Goal: Task Accomplishment & Management: Use online tool/utility

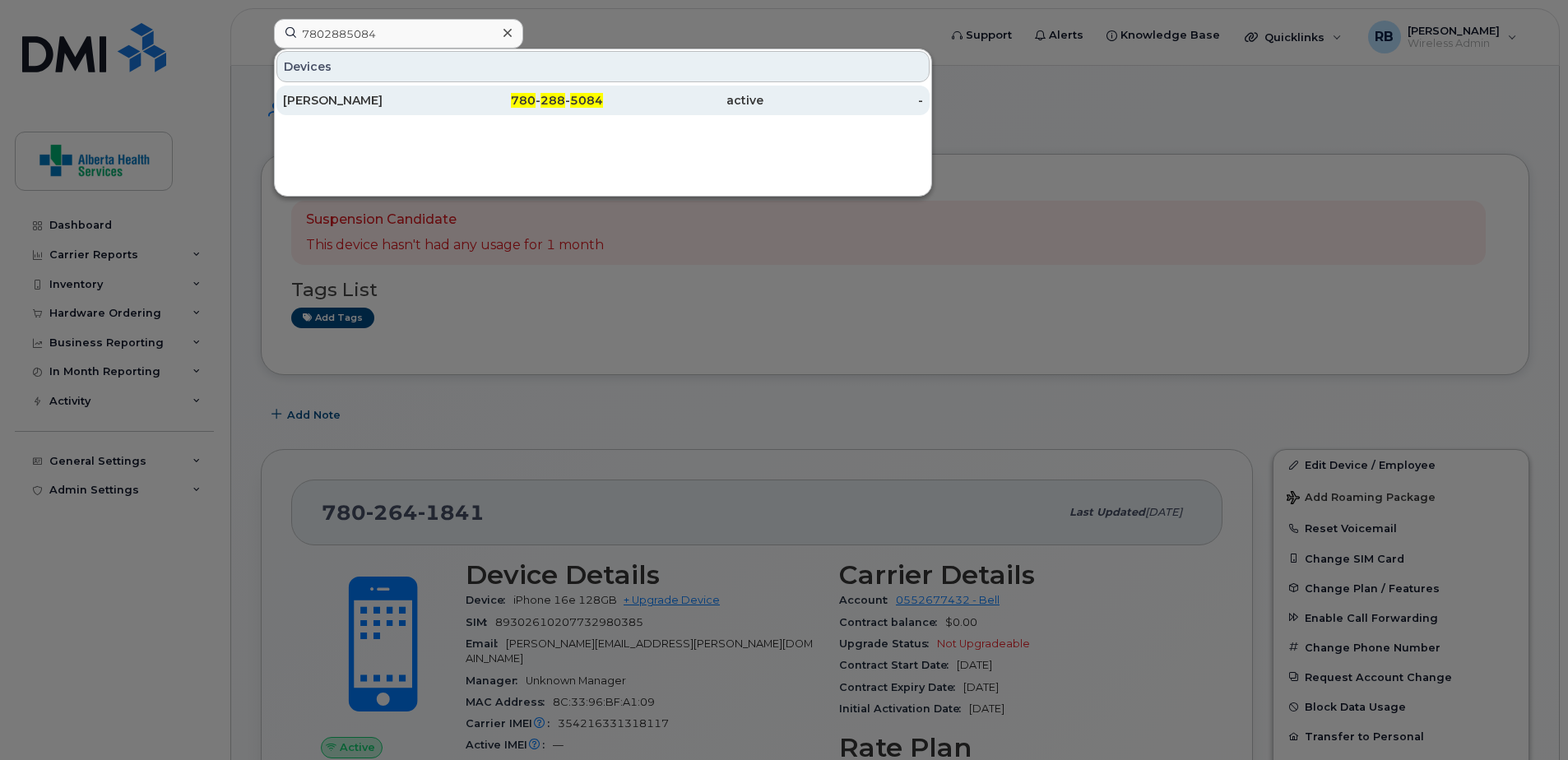
type input "7802885084"
click at [544, 111] on div "780 - 288 - 5084" at bounding box center [523, 100] width 160 height 30
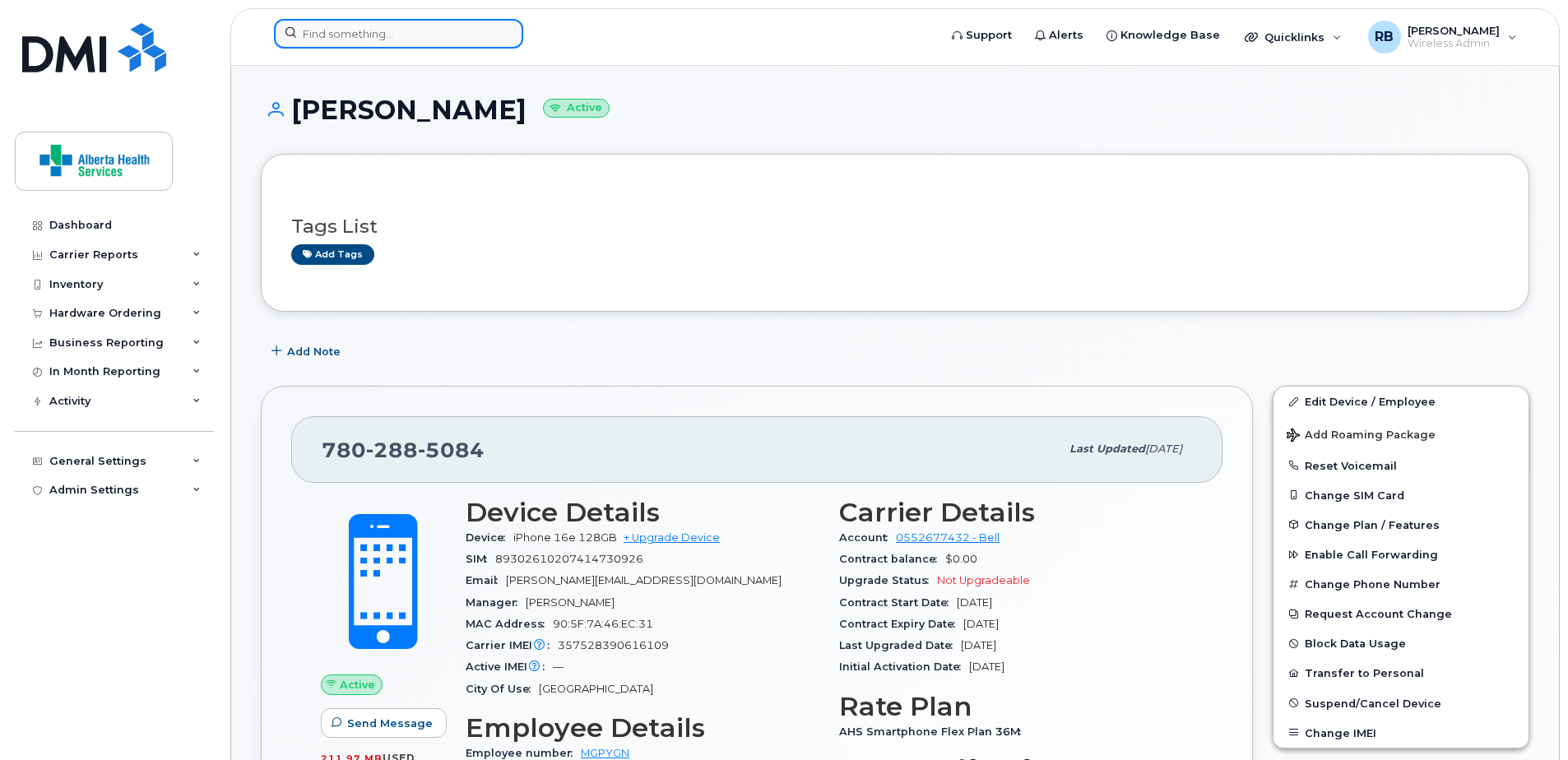
click at [368, 33] on input at bounding box center [399, 33] width 250 height 30
paste input "[PHONE_NUMBER]"
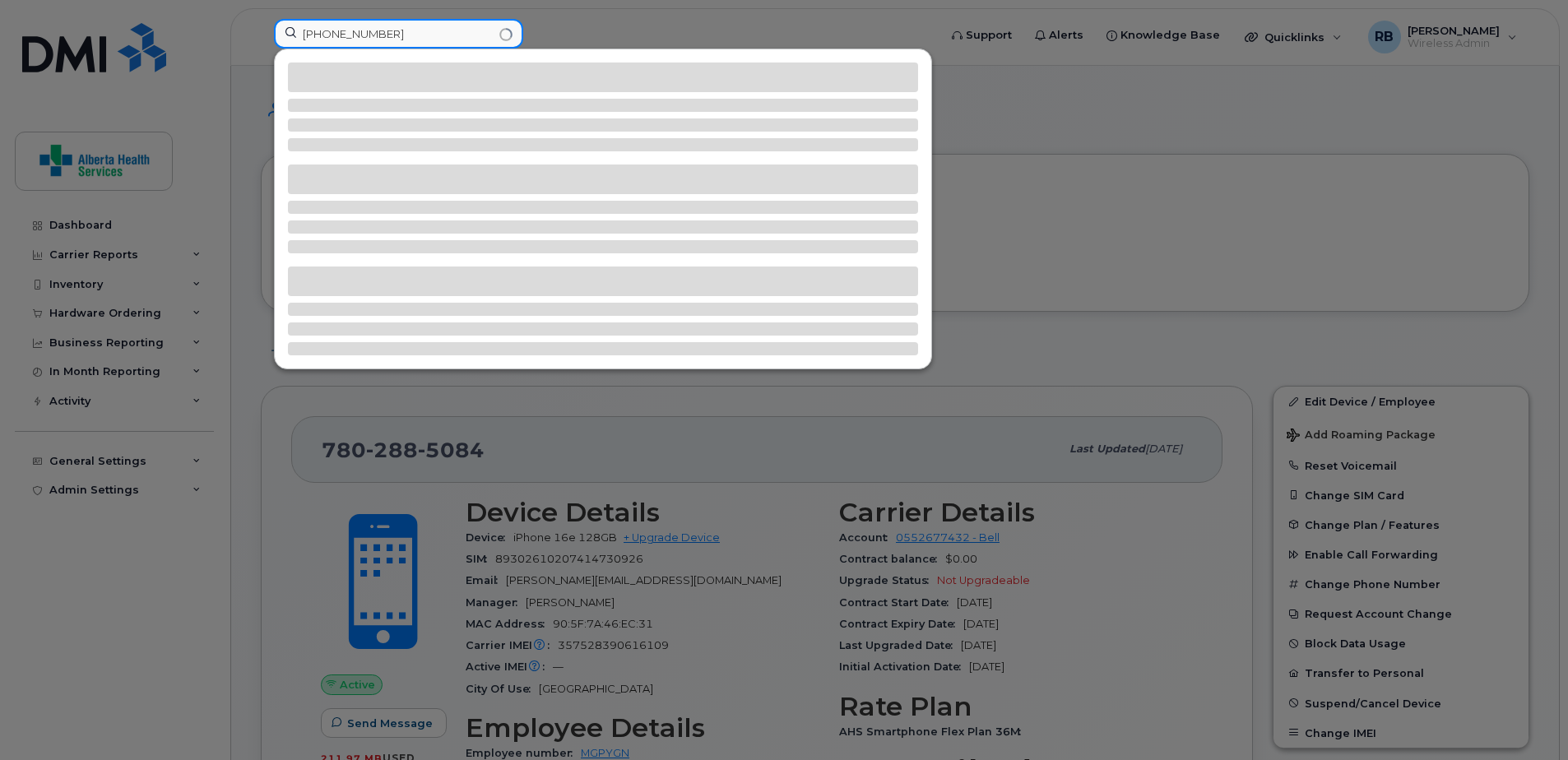
type input "[PHONE_NUMBER]"
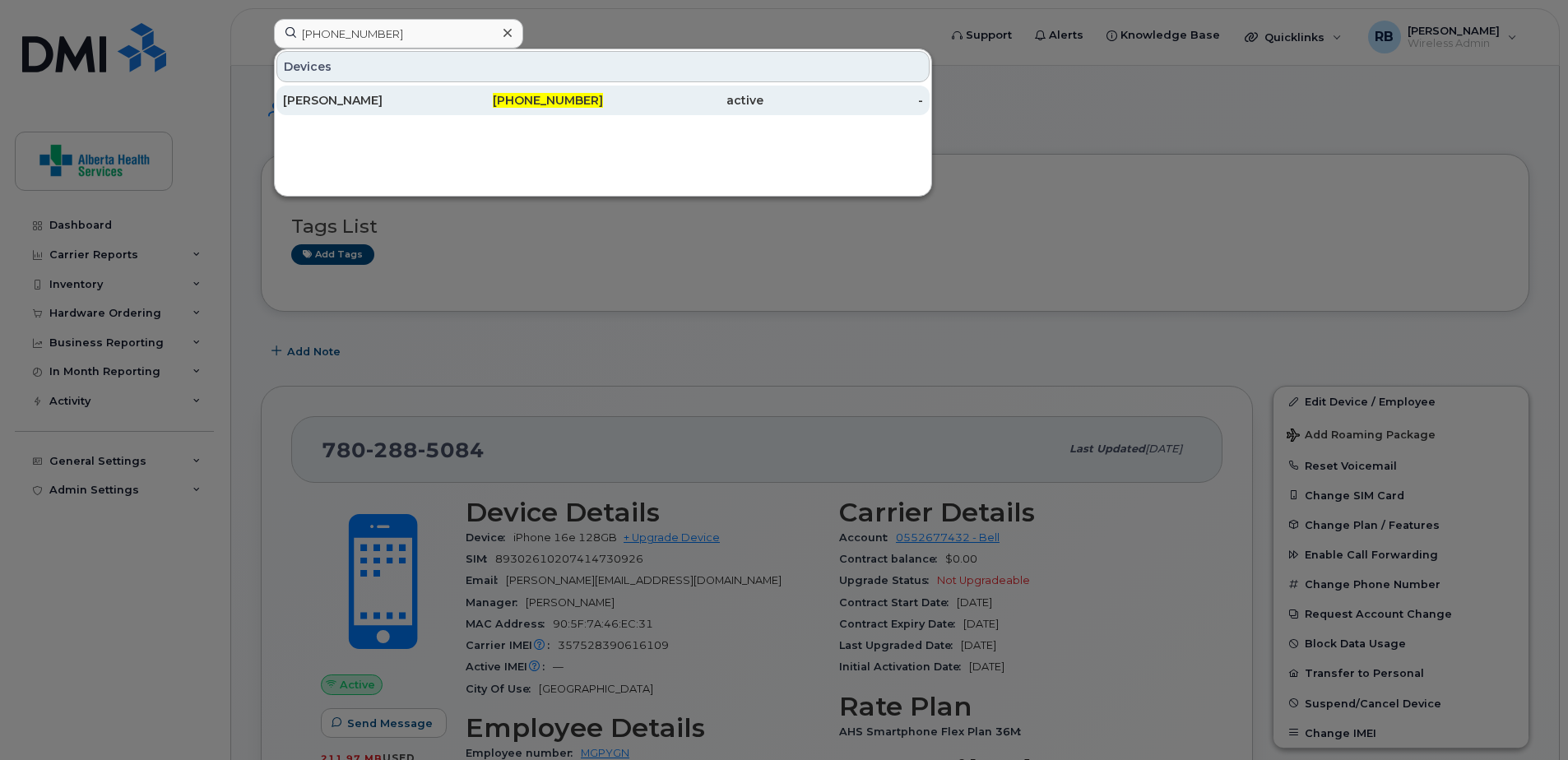
click at [515, 107] on span "780-914-2889" at bounding box center [548, 101] width 111 height 15
click at [514, 98] on span "780-914-2889" at bounding box center [548, 101] width 111 height 15
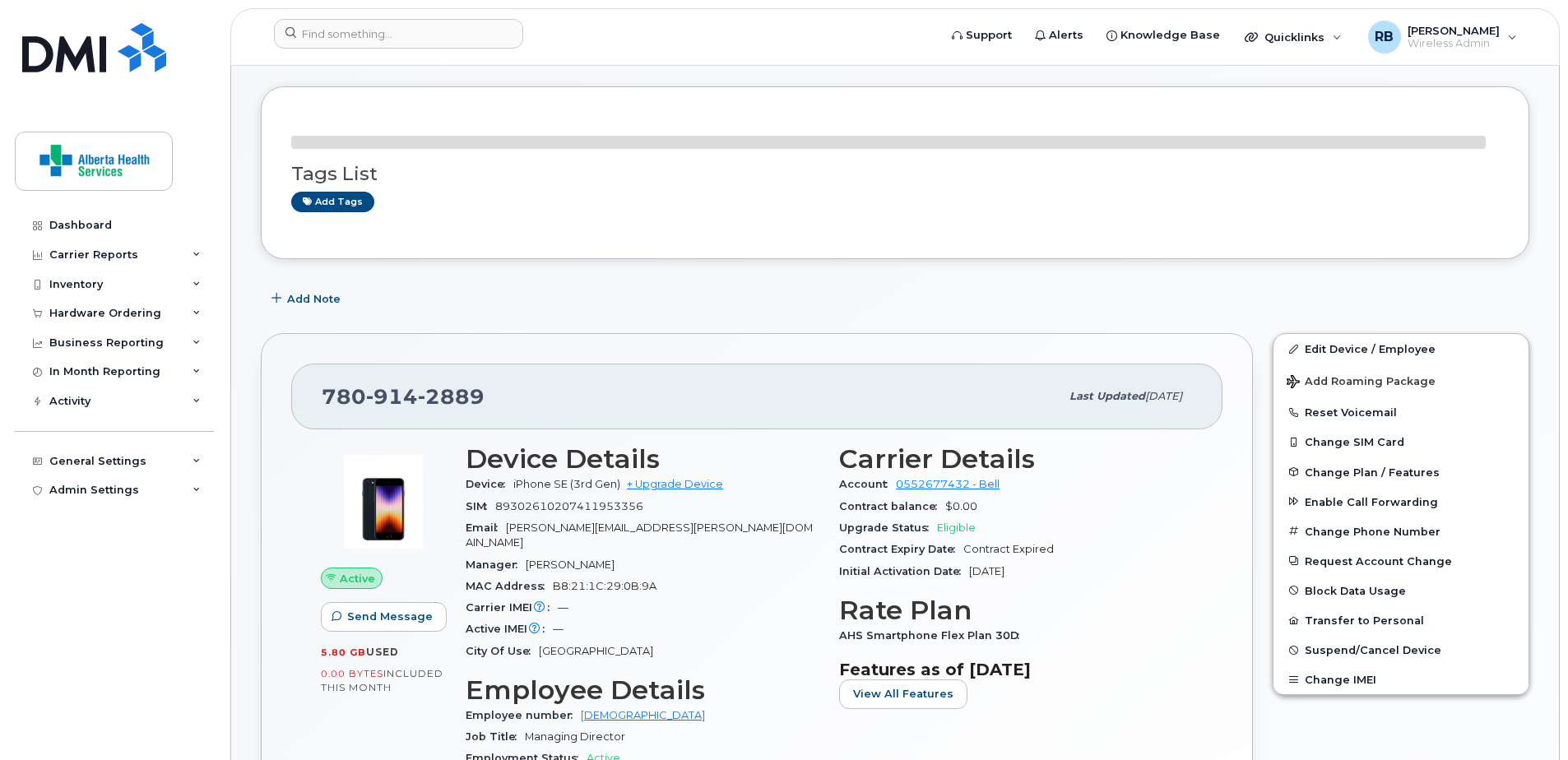
scroll to position [165, 0]
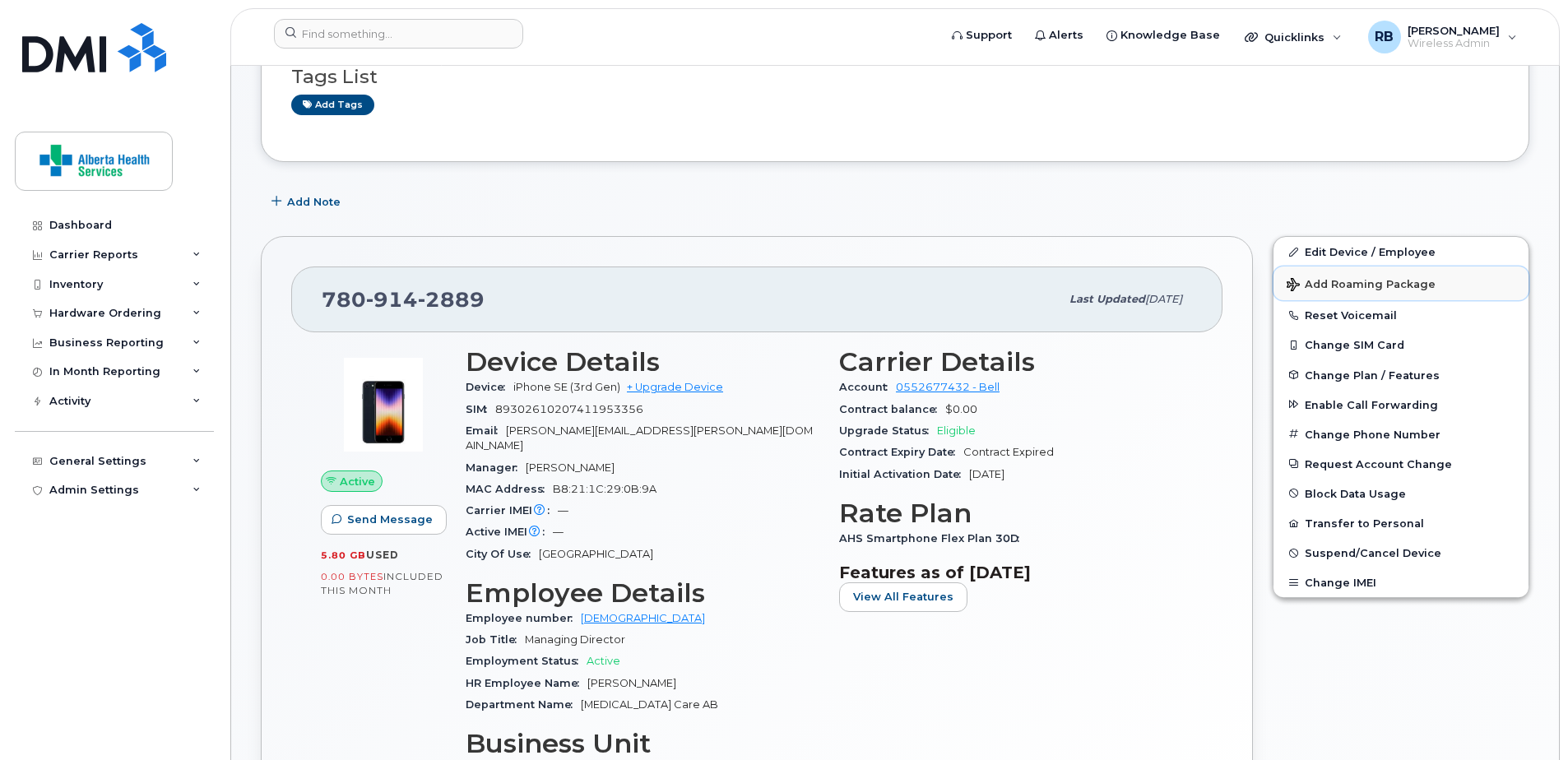
click at [1364, 288] on span "Add Roaming Package" at bounding box center [1360, 286] width 149 height 15
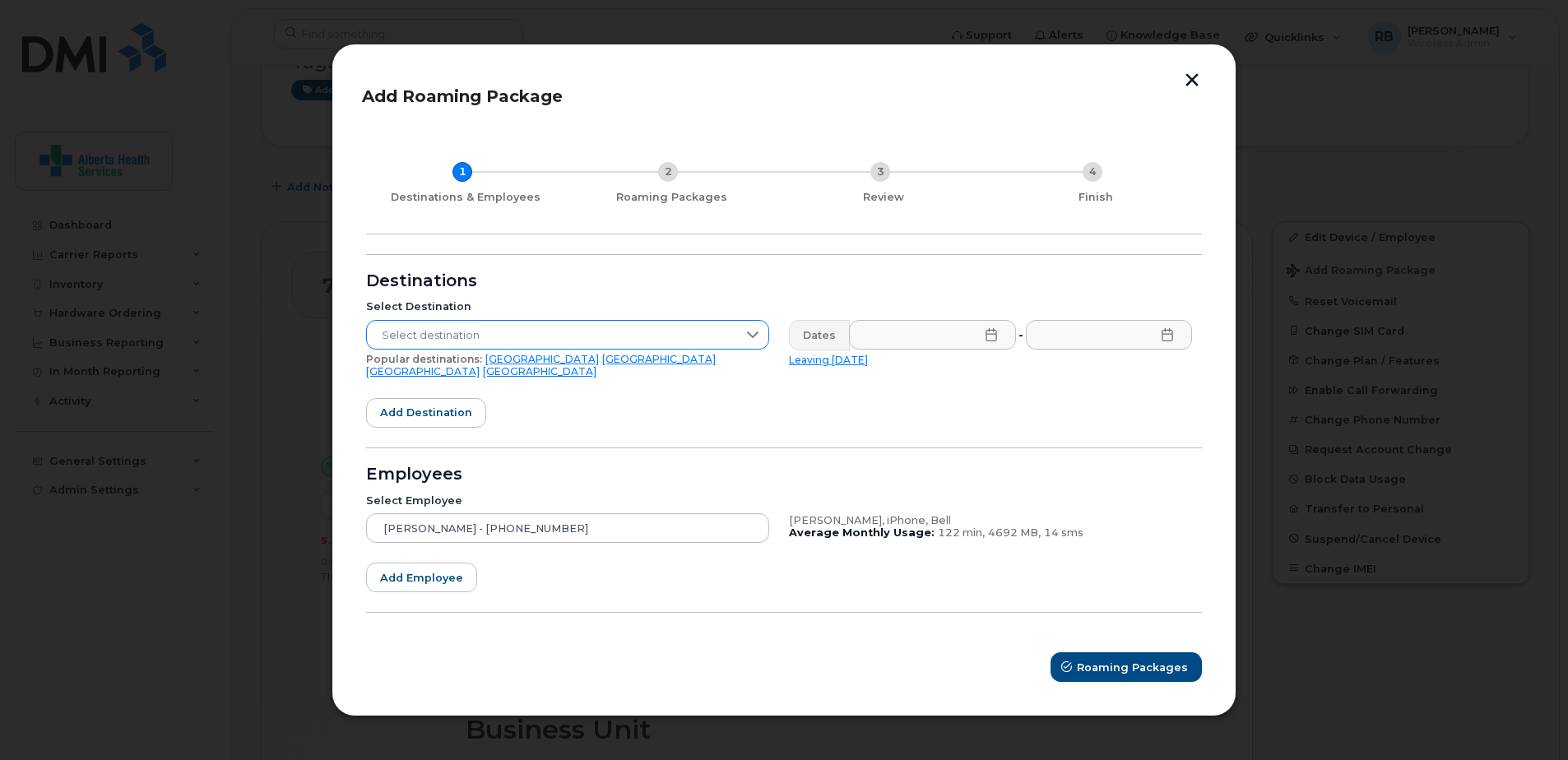
click at [535, 335] on span "Select destination" at bounding box center [552, 335] width 371 height 30
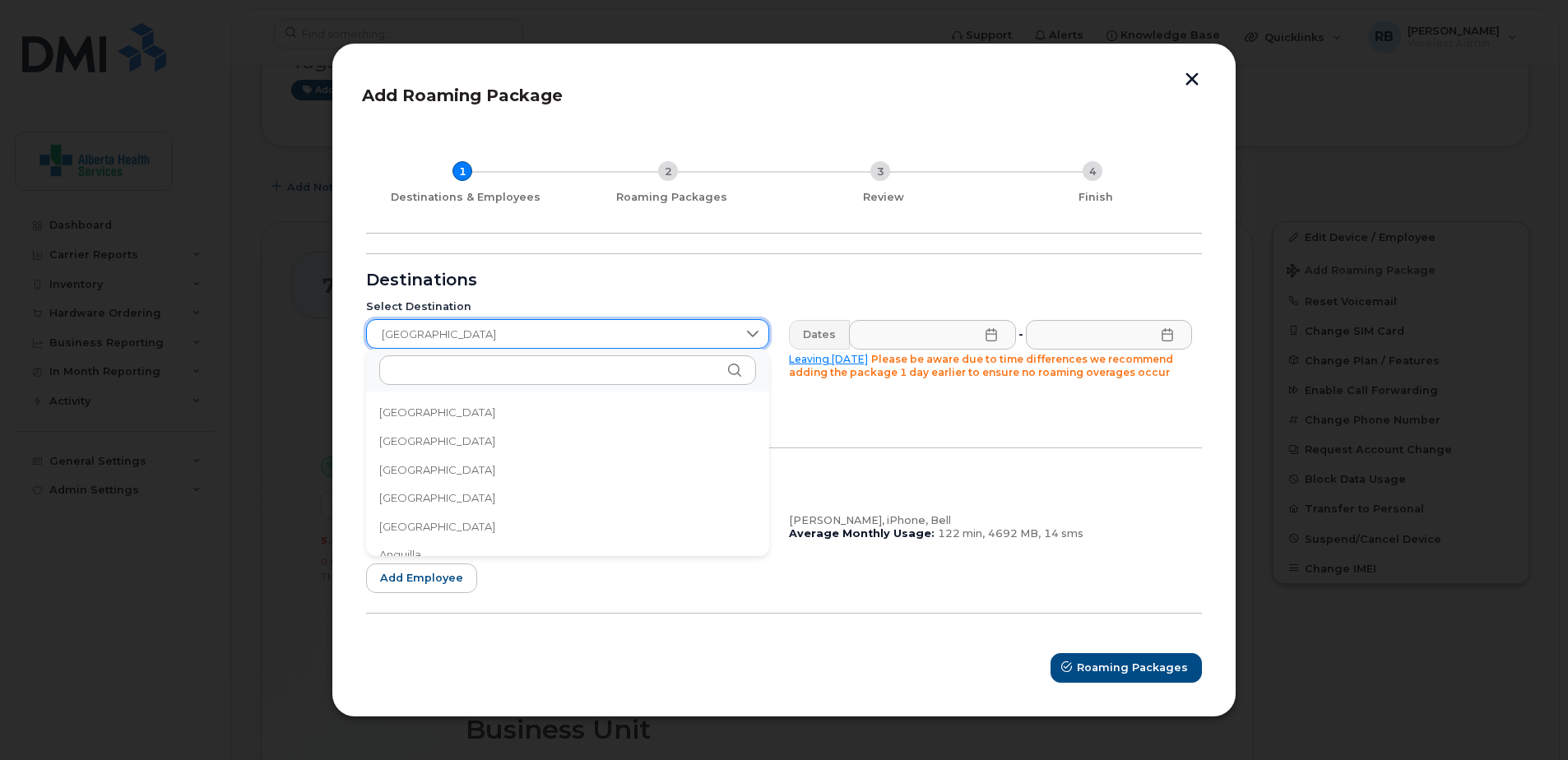
scroll to position [4730, 0]
drag, startPoint x: 535, startPoint y: 335, endPoint x: 338, endPoint y: 318, distance: 197.7
click at [338, 318] on div "Add Roaming Package 1 Destinations & Employees 2 Roaming Packages 3 Review 4 Fi…" at bounding box center [784, 379] width 905 height 673
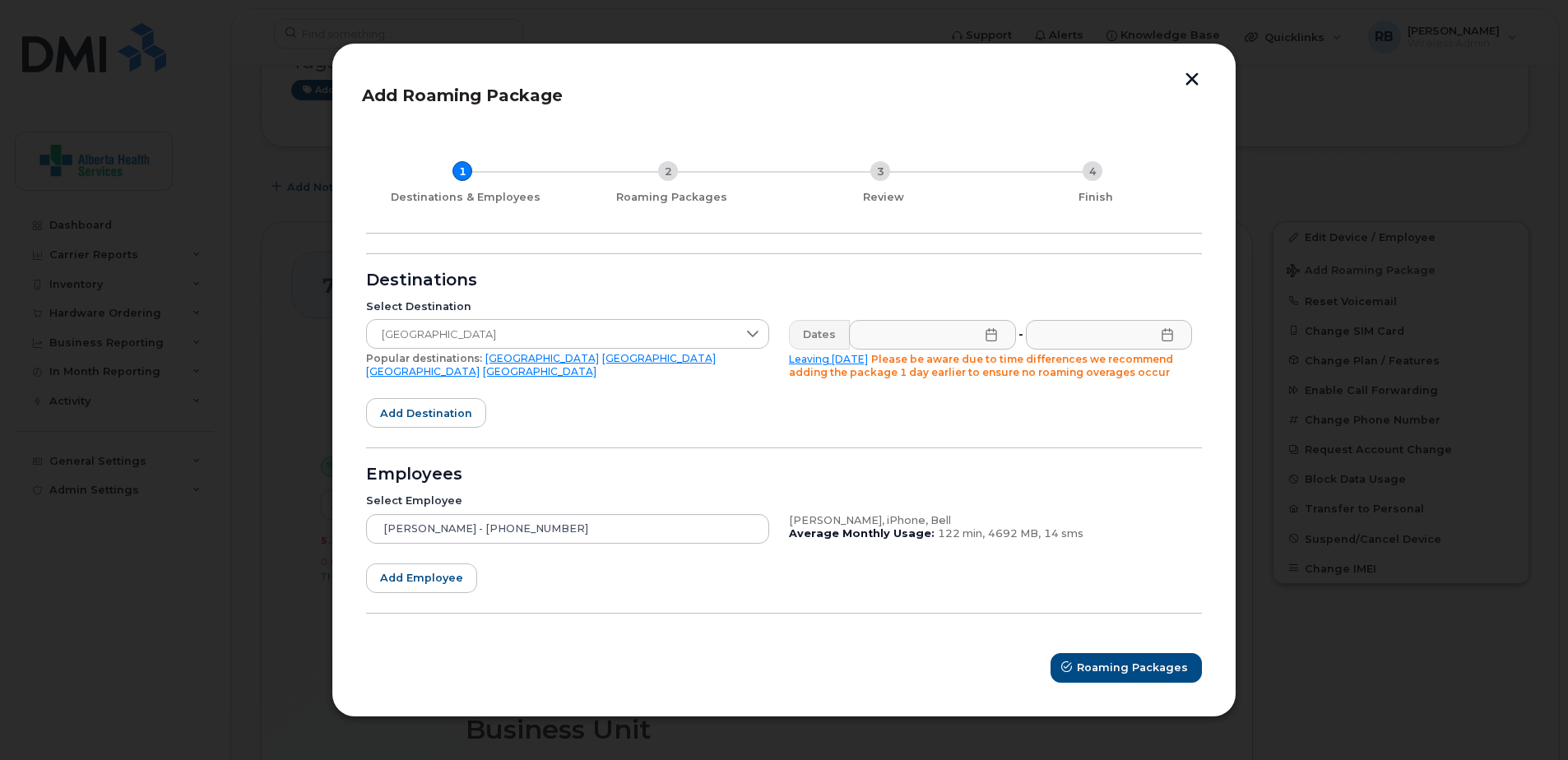
click at [489, 358] on link "USA" at bounding box center [541, 358] width 113 height 12
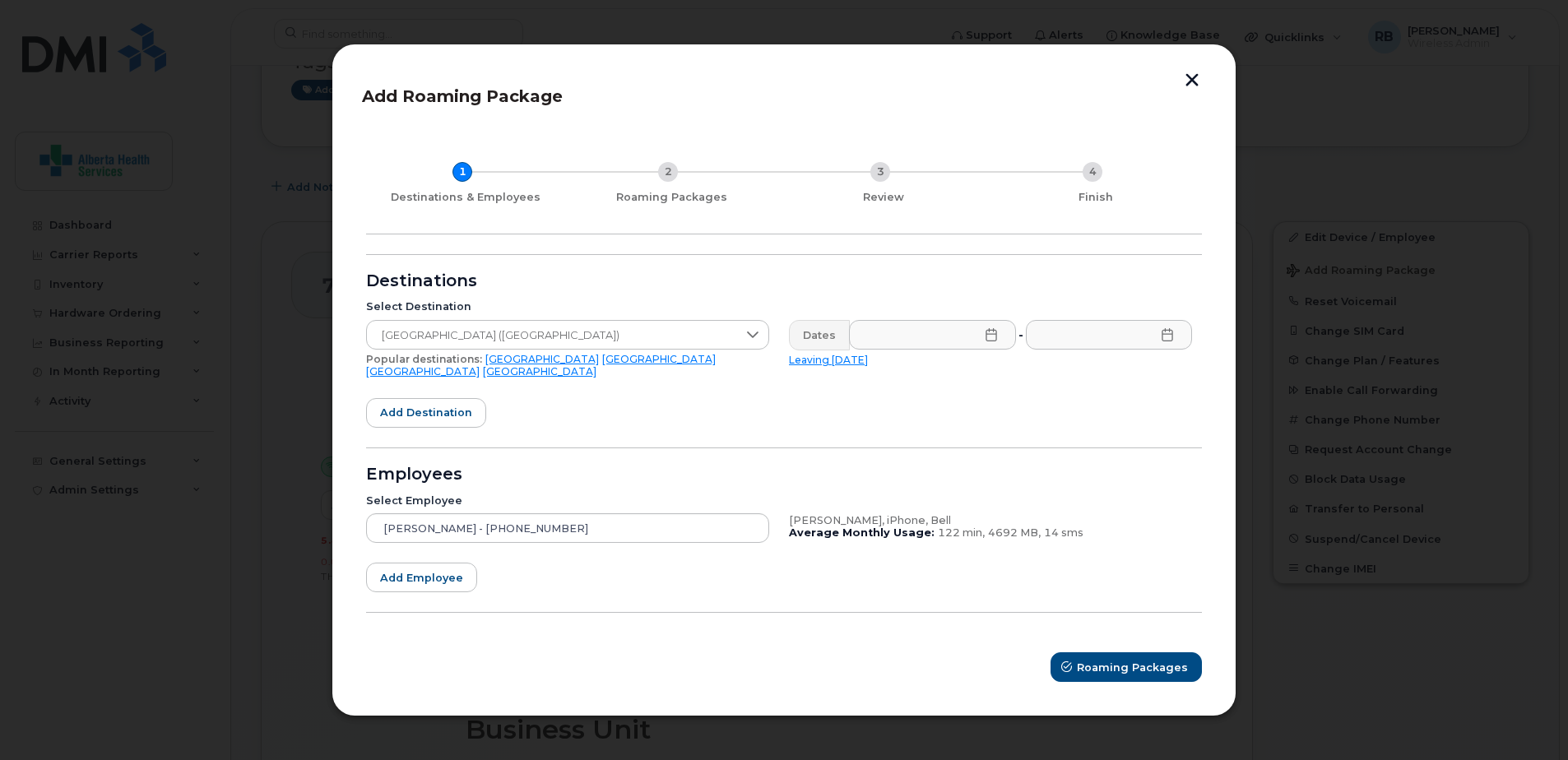
click at [991, 341] on icon at bounding box center [992, 335] width 13 height 13
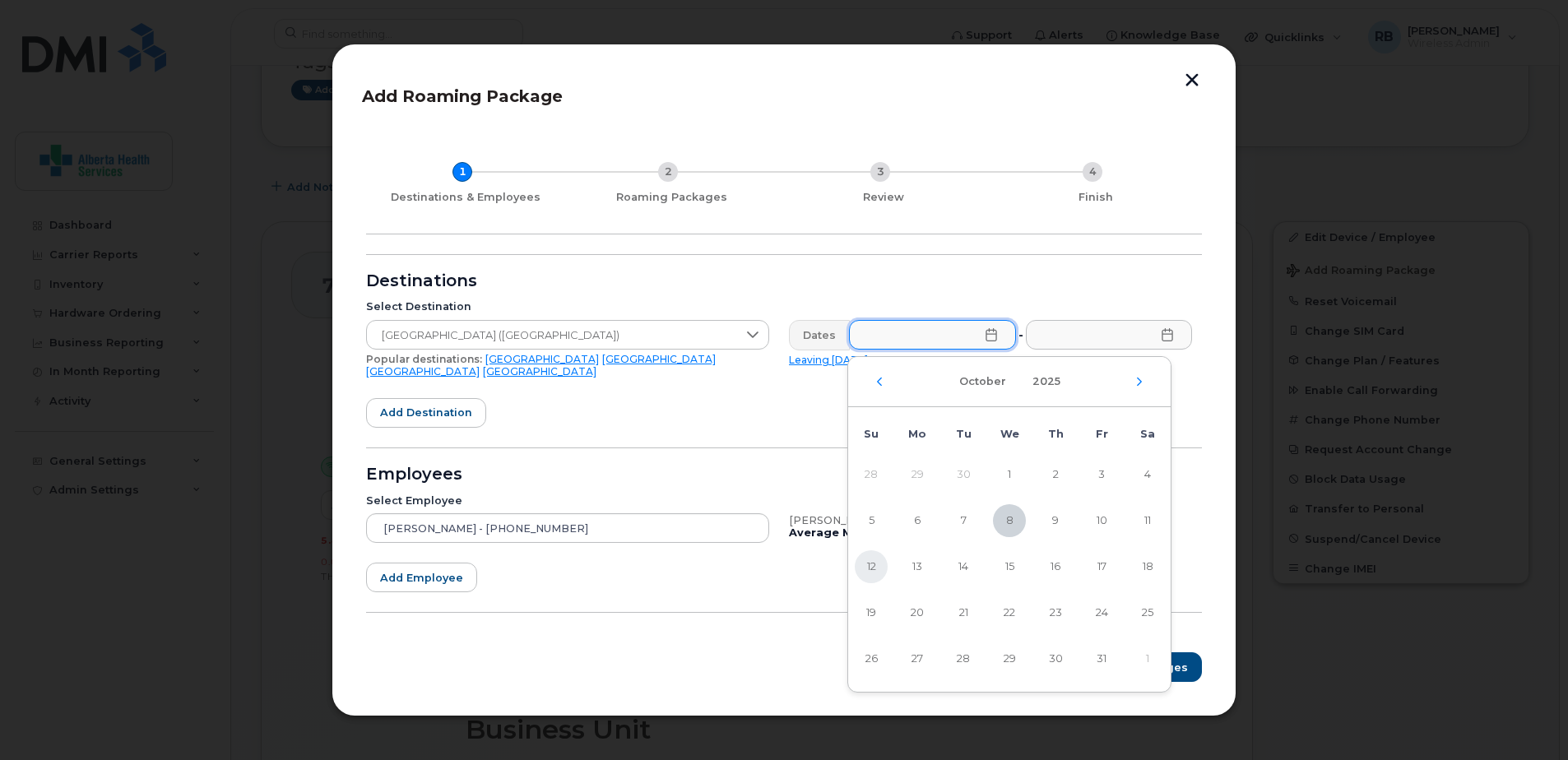
click at [871, 567] on span "12" at bounding box center [871, 567] width 33 height 33
type input "10/12/2025"
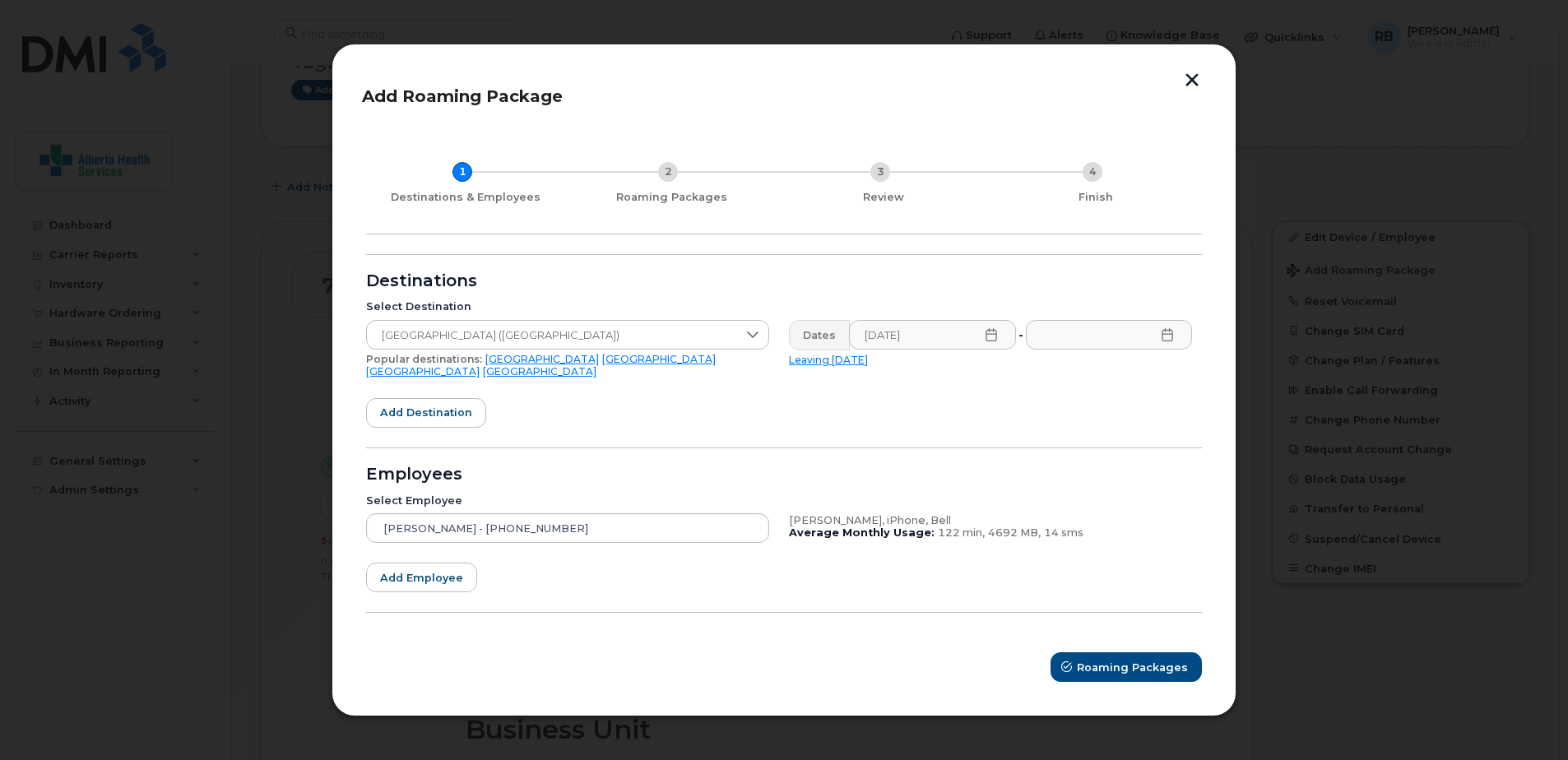
click at [1173, 341] on icon at bounding box center [1167, 335] width 13 height 13
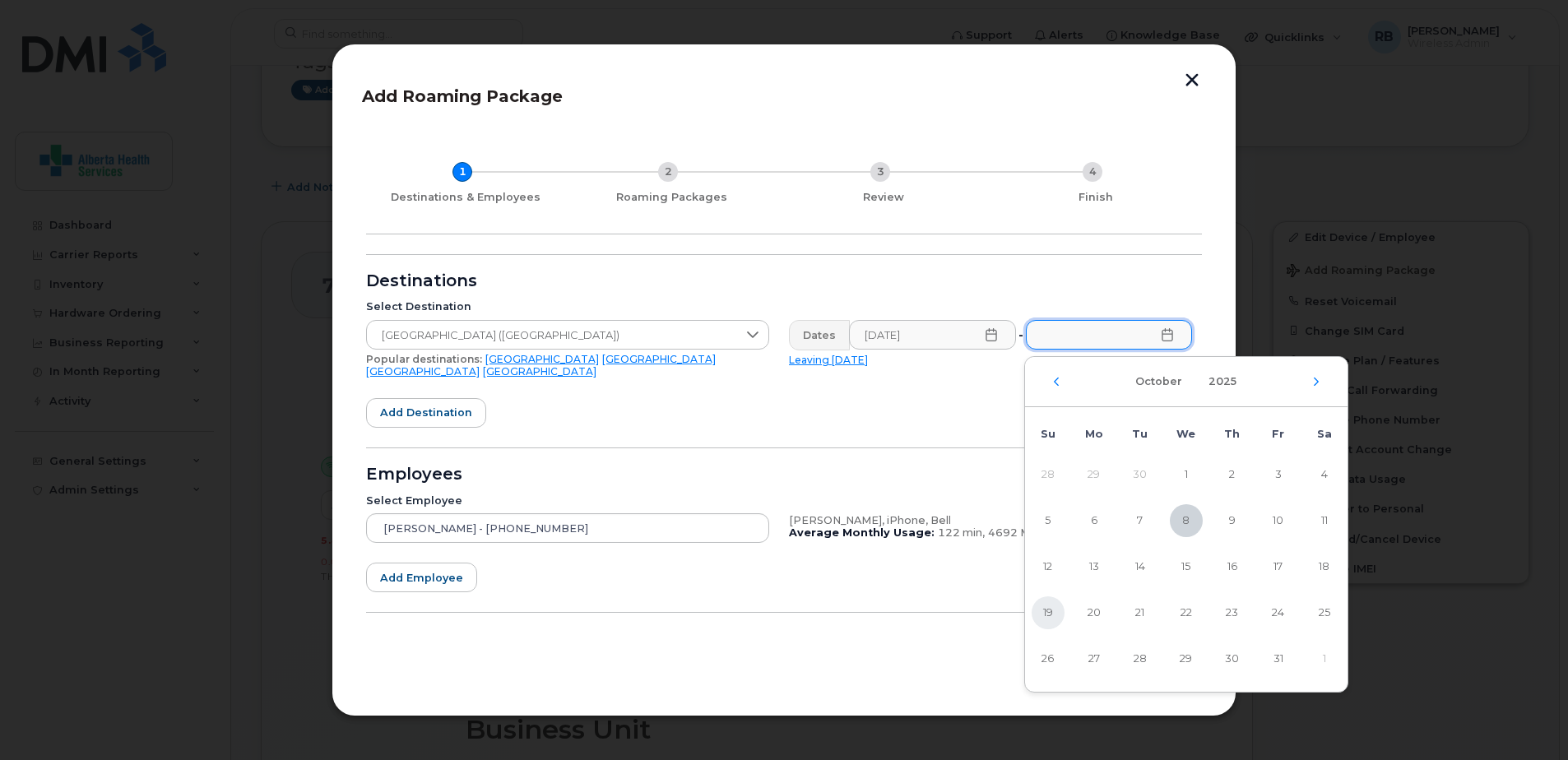
click at [1044, 610] on span "19" at bounding box center [1048, 612] width 33 height 33
type input "10/19/2025"
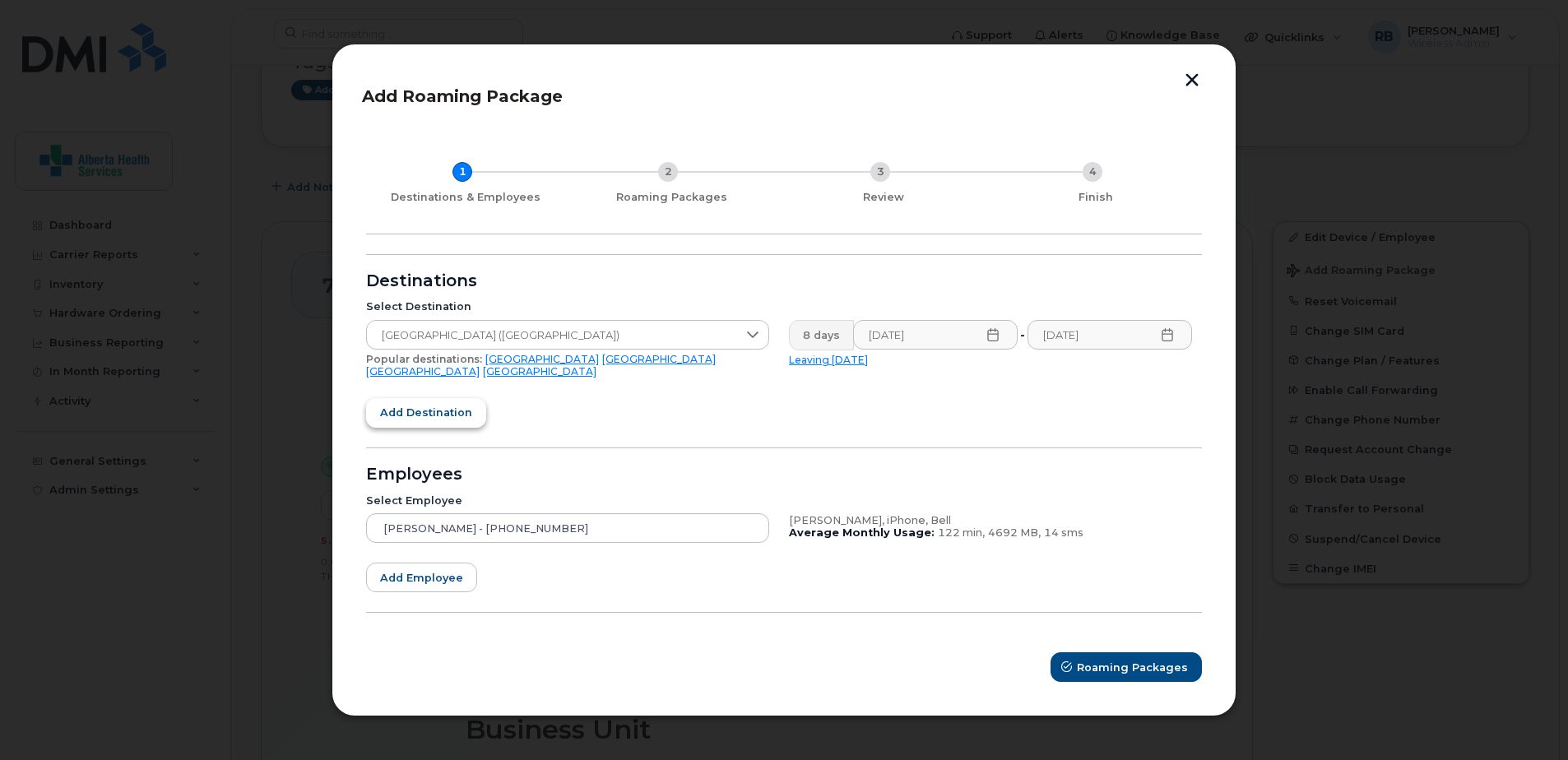
click at [452, 410] on span "Add destination" at bounding box center [426, 412] width 92 height 15
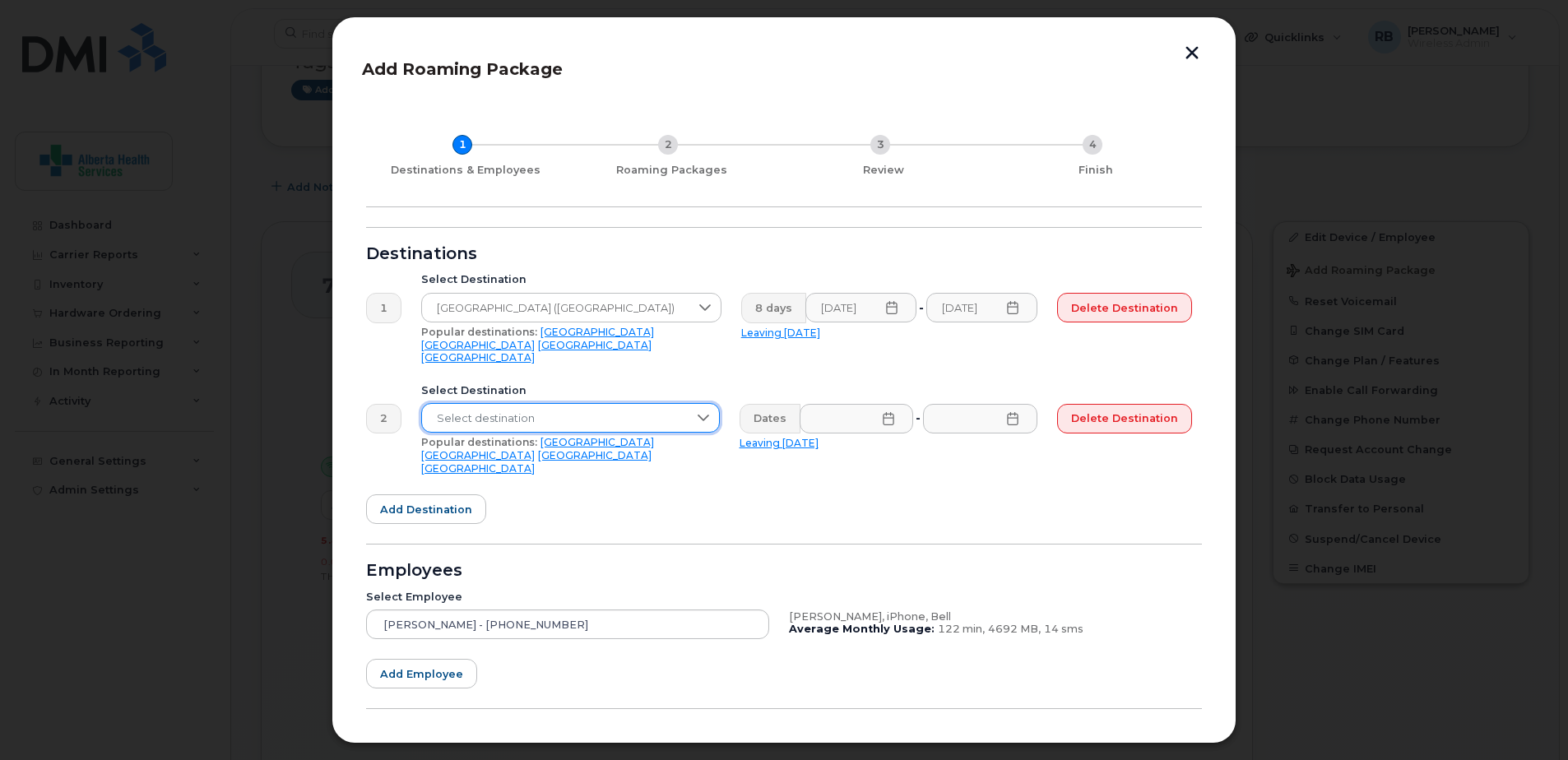
click at [508, 404] on span "Select destination" at bounding box center [554, 418] width 266 height 30
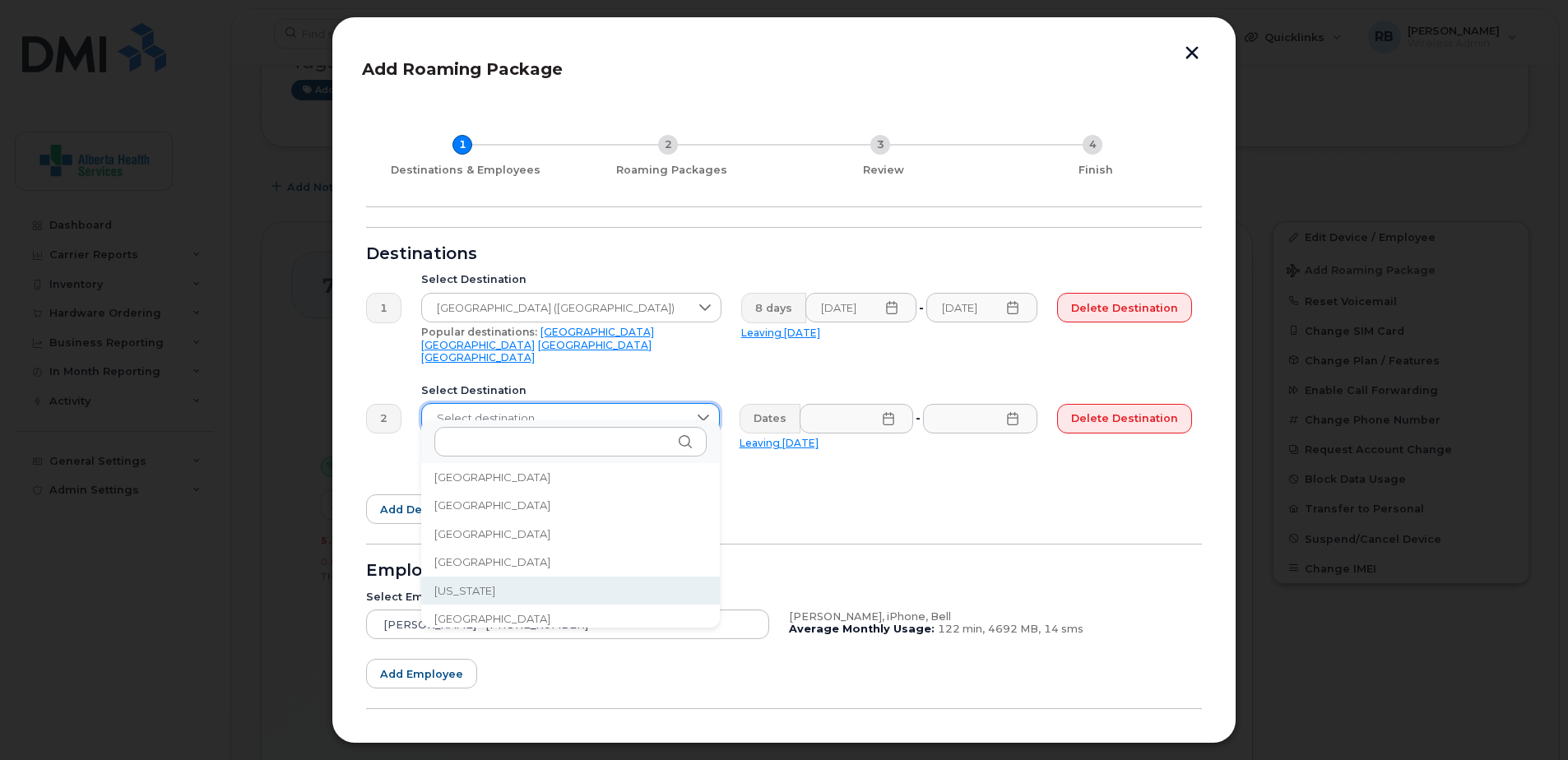
scroll to position [1973, 0]
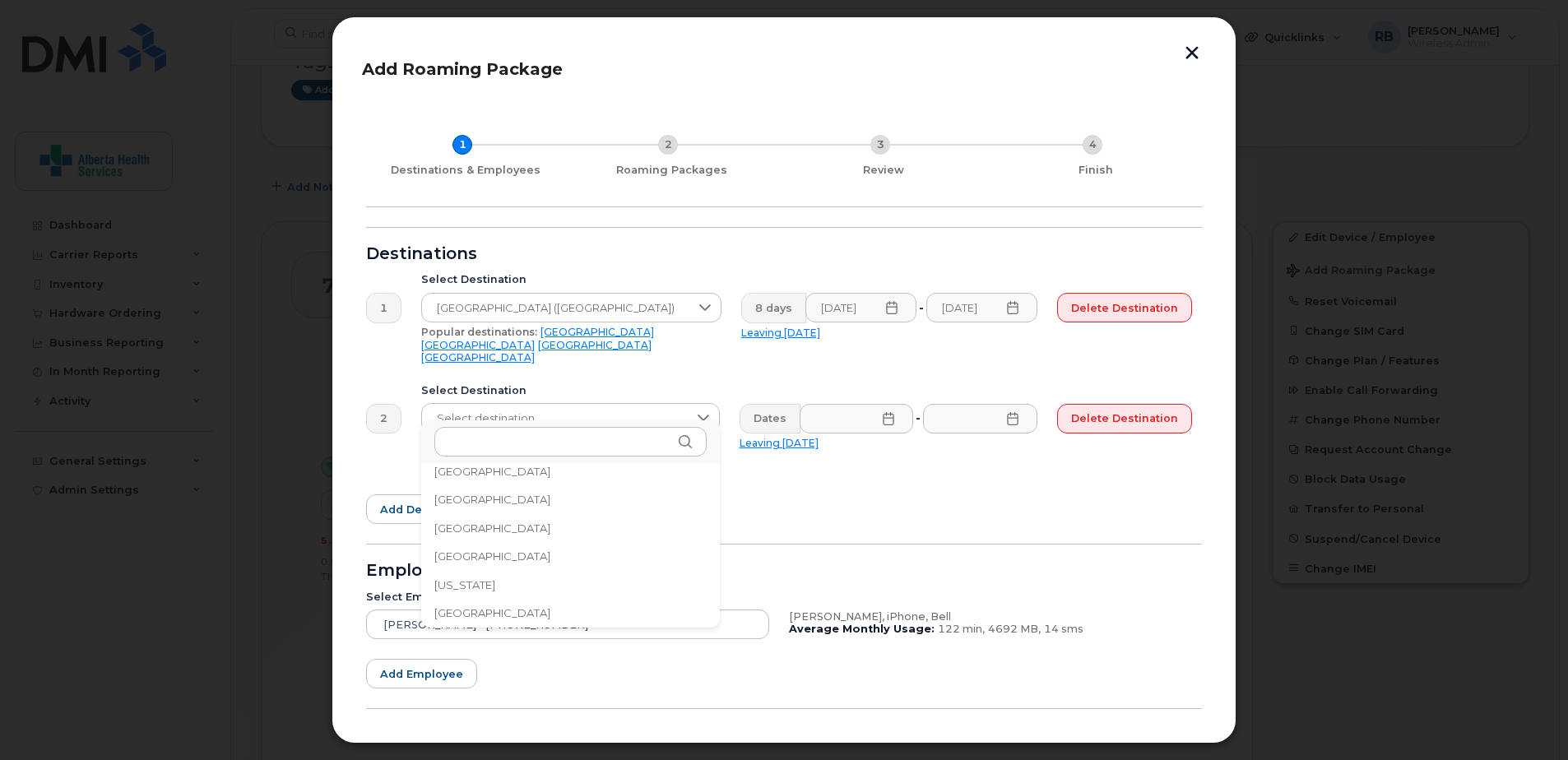
click at [513, 617] on li "Germany" at bounding box center [570, 613] width 298 height 29
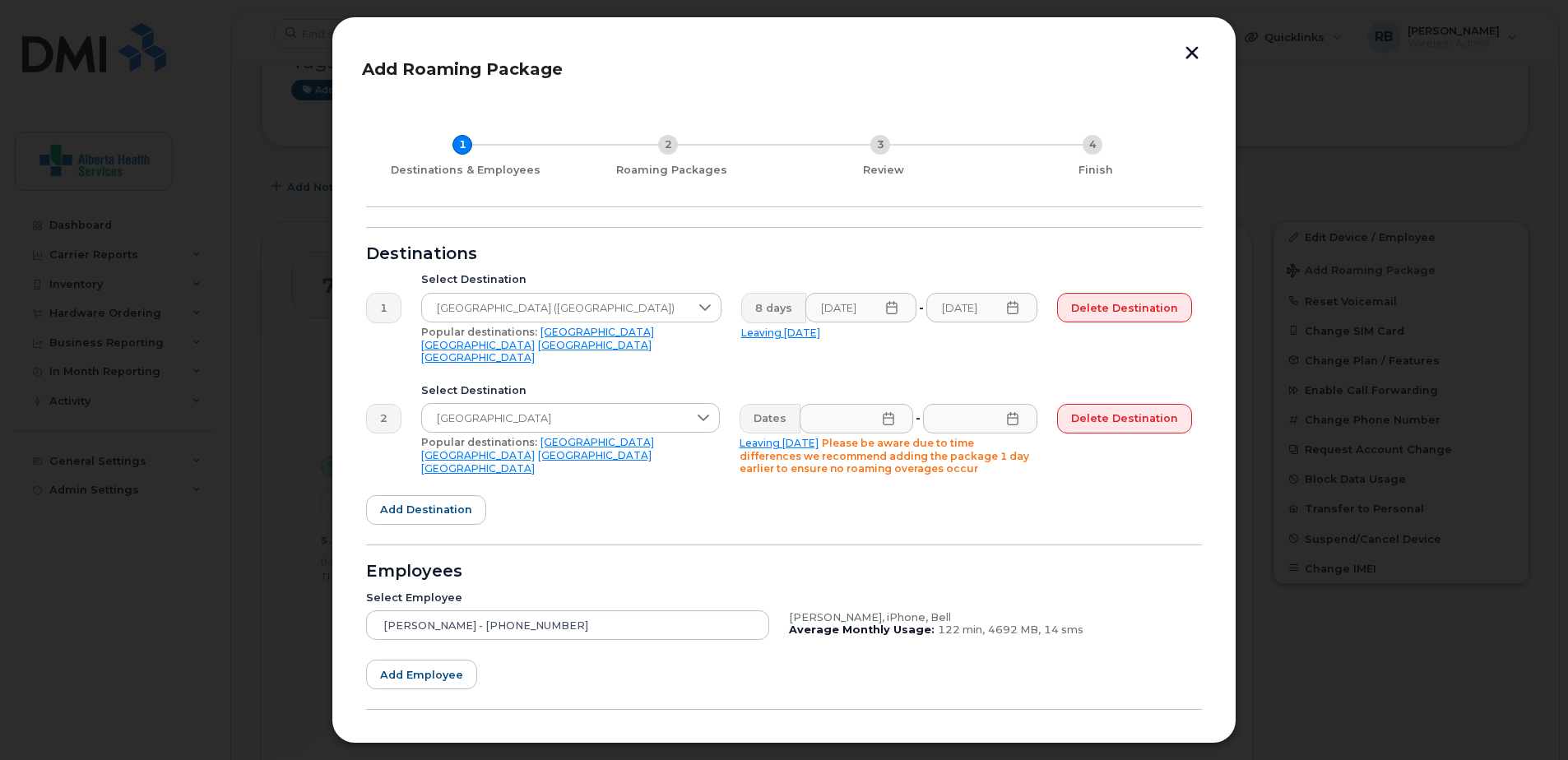
click at [886, 412] on icon at bounding box center [889, 419] width 13 height 13
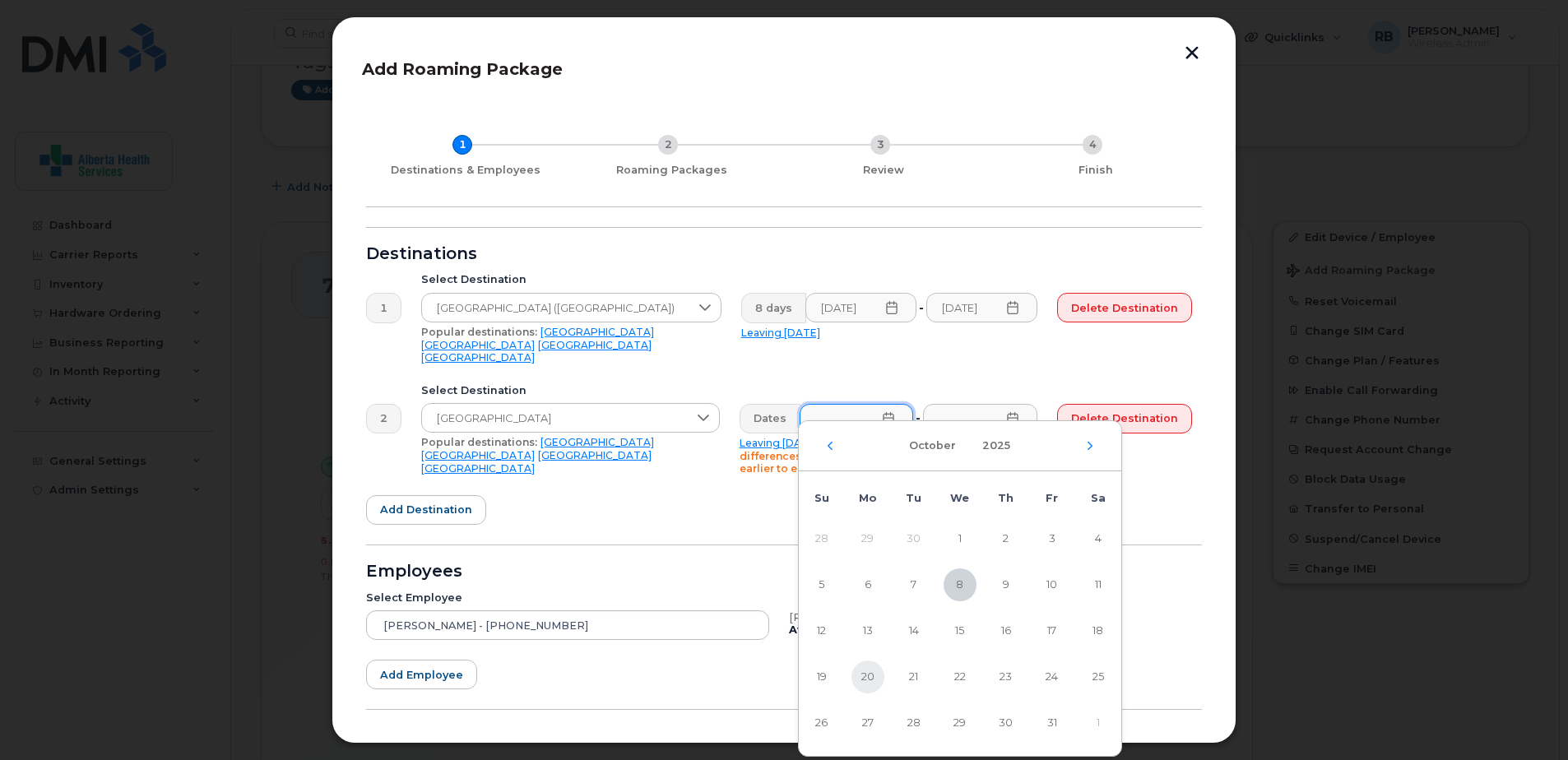
click at [870, 679] on span "20" at bounding box center [868, 676] width 33 height 33
type input "10/20/2025"
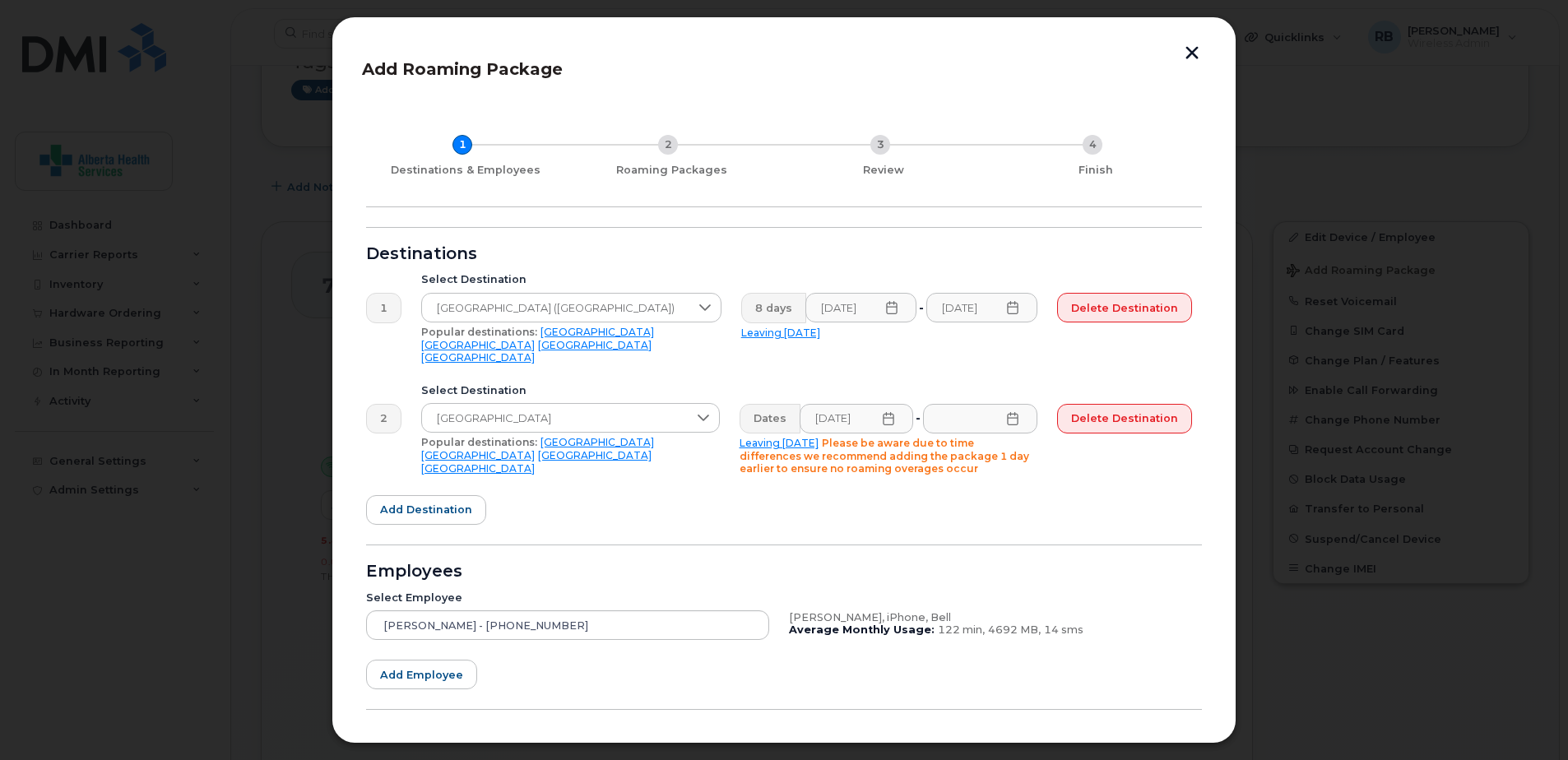
scroll to position [0, 0]
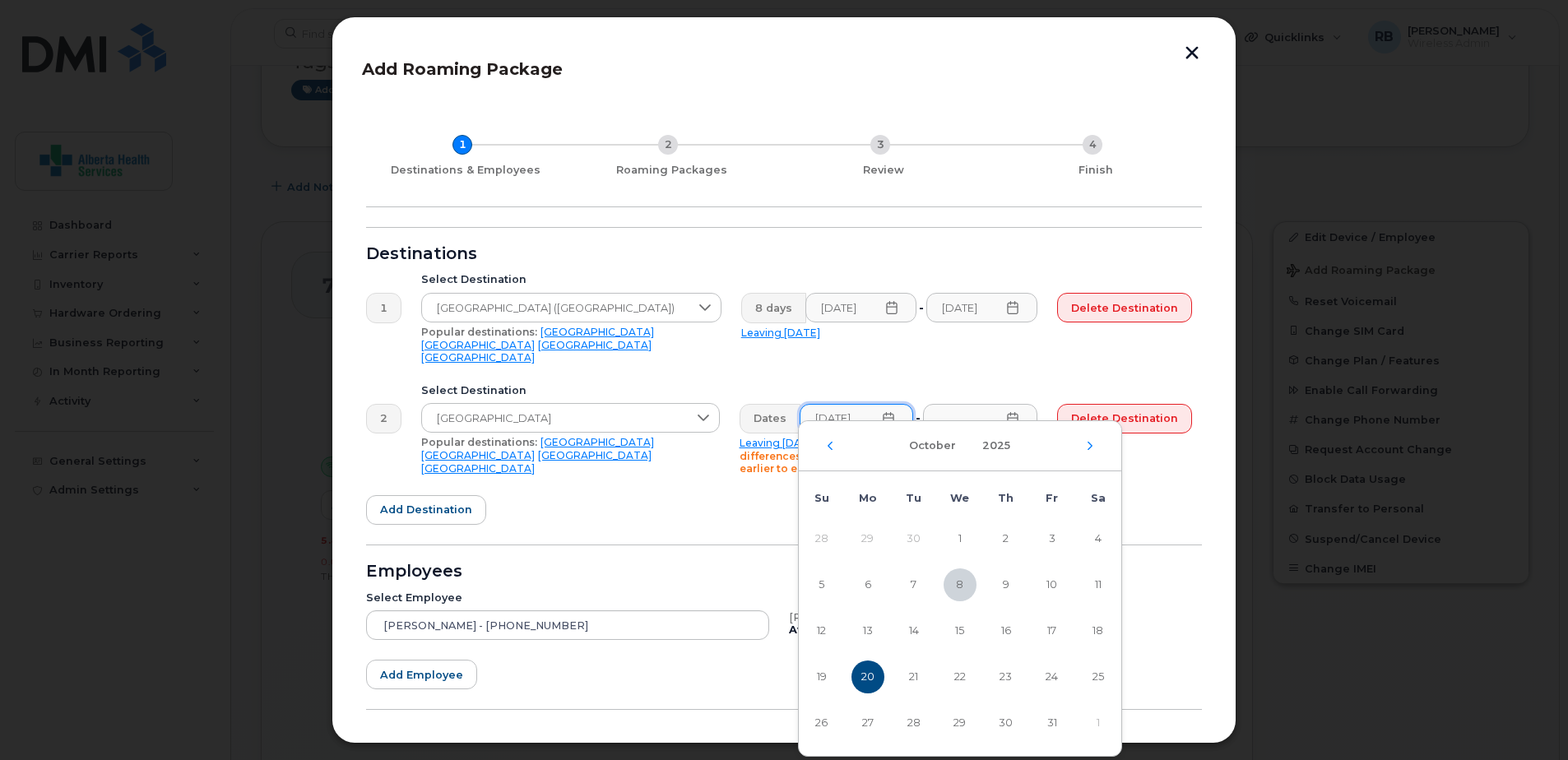
click at [862, 676] on span "20" at bounding box center [868, 676] width 33 height 33
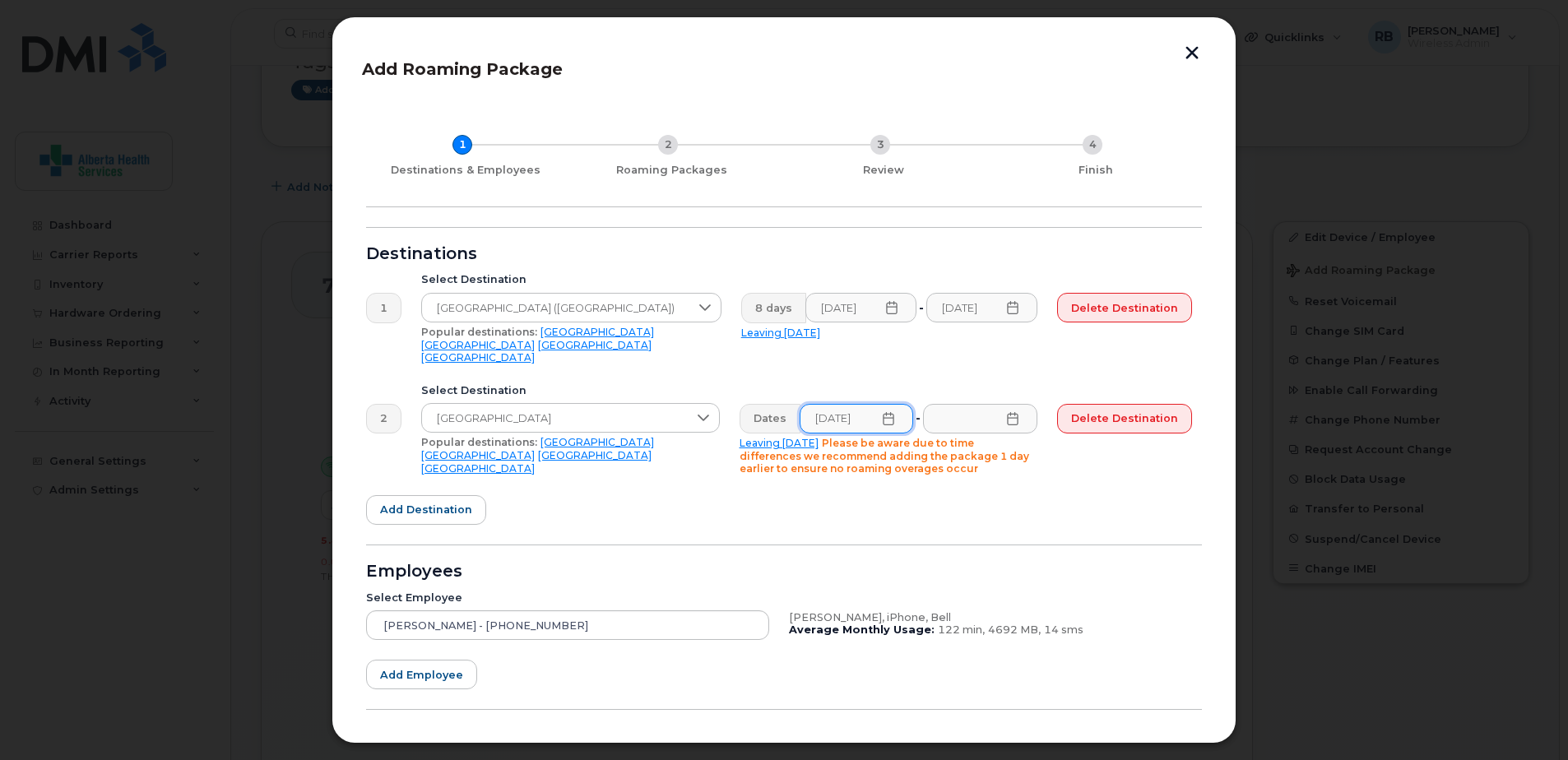
click at [1015, 412] on icon at bounding box center [1012, 419] width 10 height 13
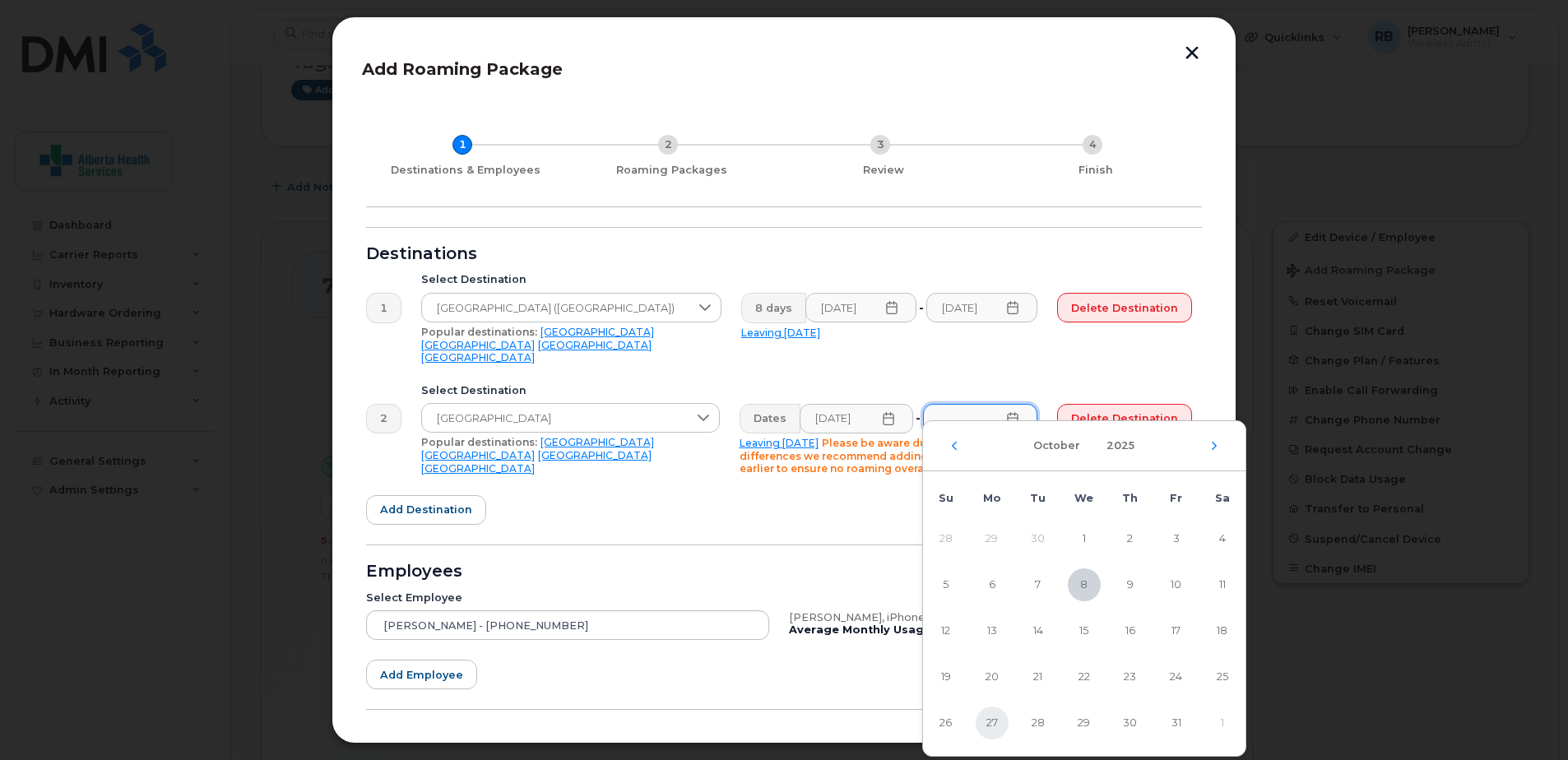
click at [985, 728] on span "27" at bounding box center [992, 723] width 33 height 33
type input "10/27/2025"
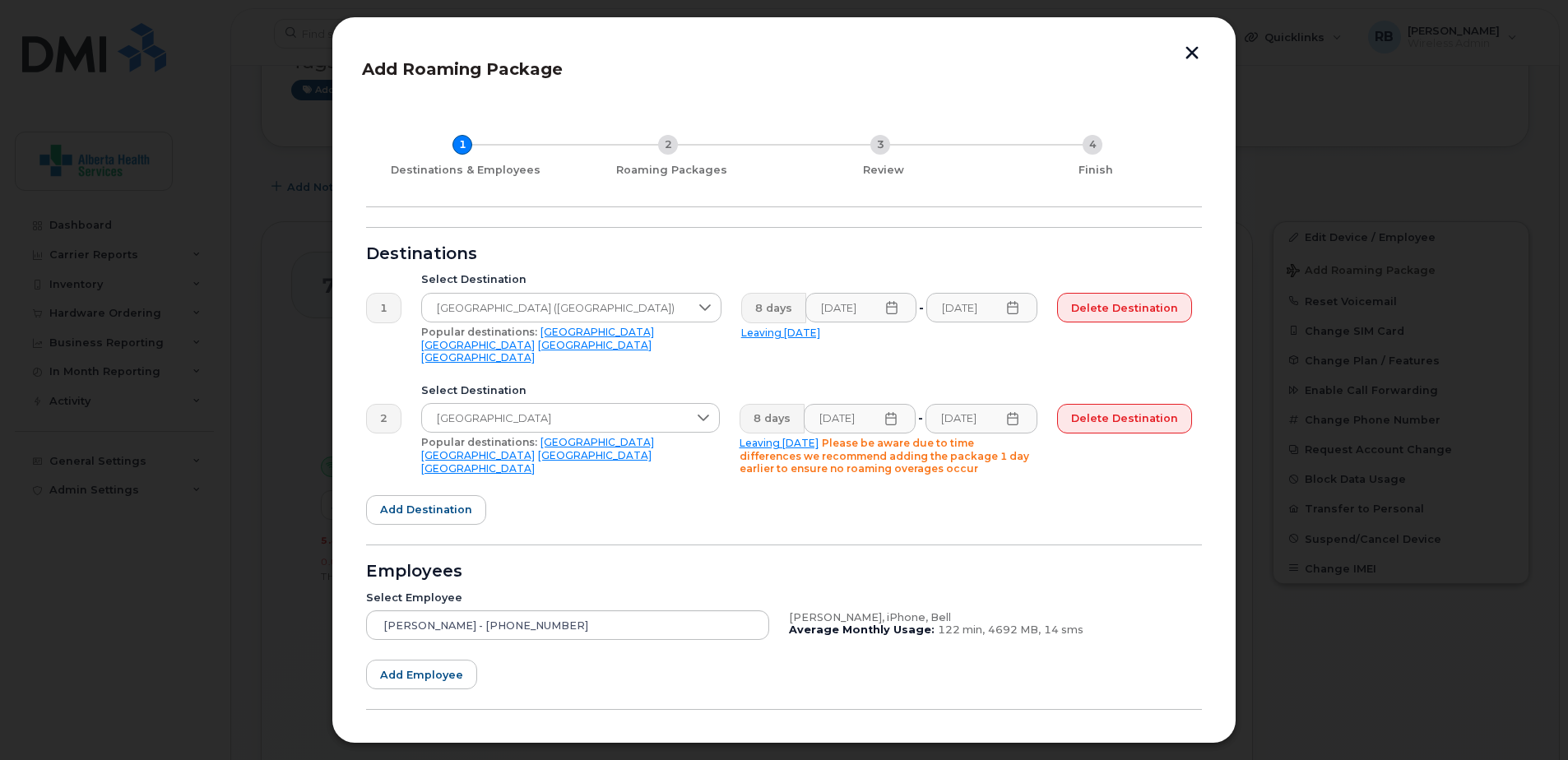
click at [1017, 310] on icon at bounding box center [1012, 308] width 10 height 13
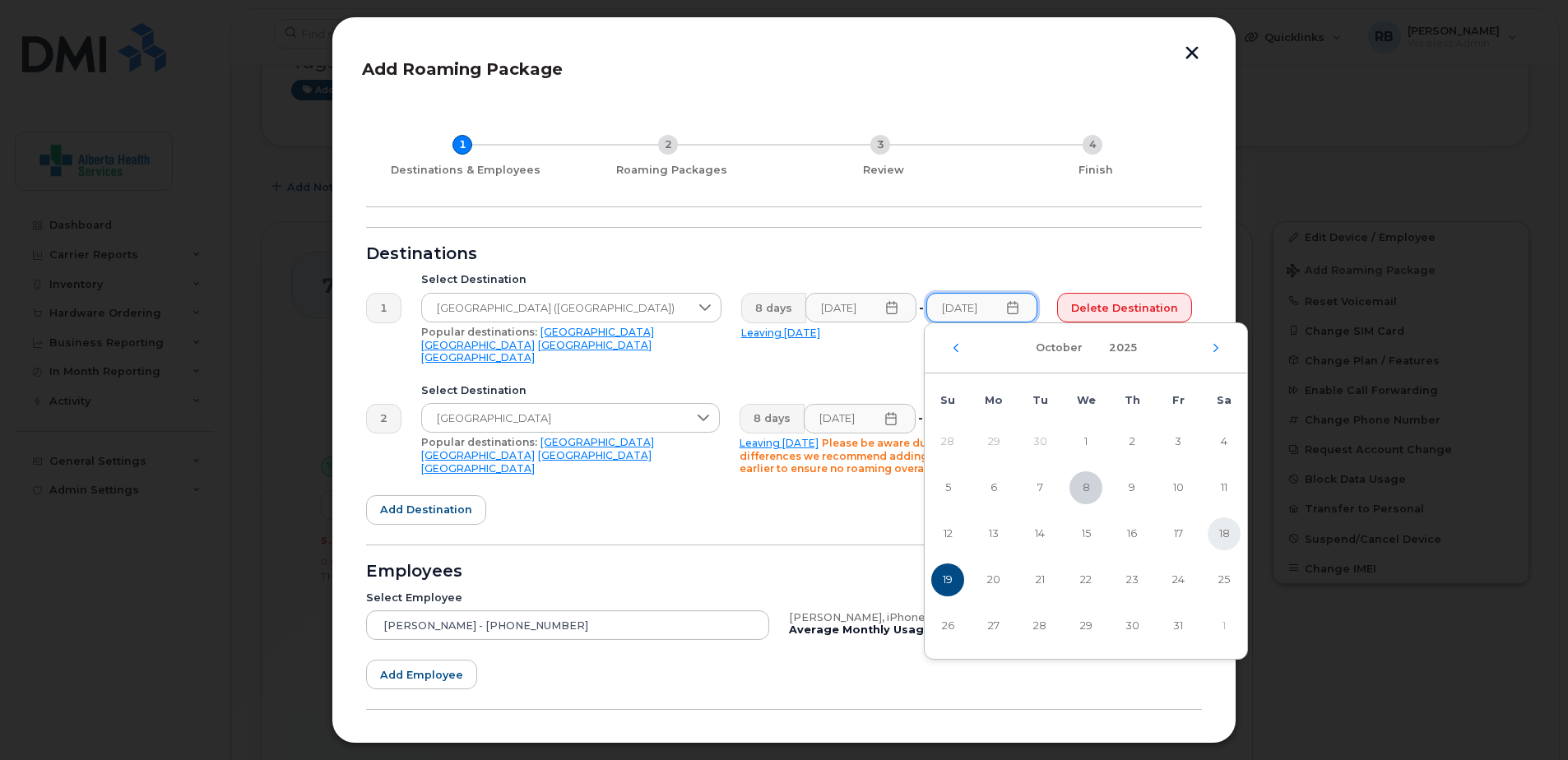
click at [1230, 541] on span "18" at bounding box center [1224, 533] width 33 height 33
type input "10/18/2025"
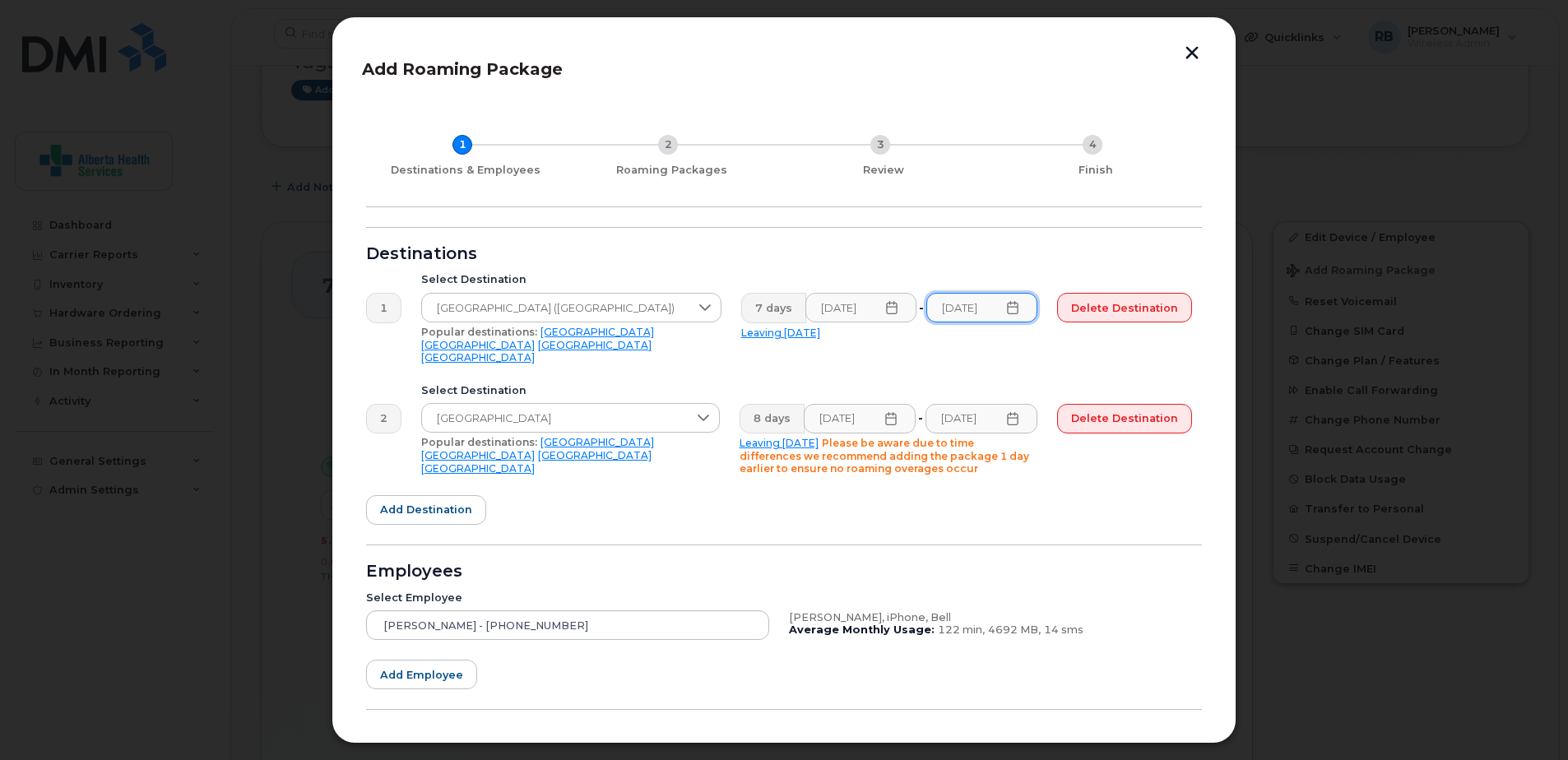
click at [895, 412] on icon at bounding box center [890, 419] width 10 height 13
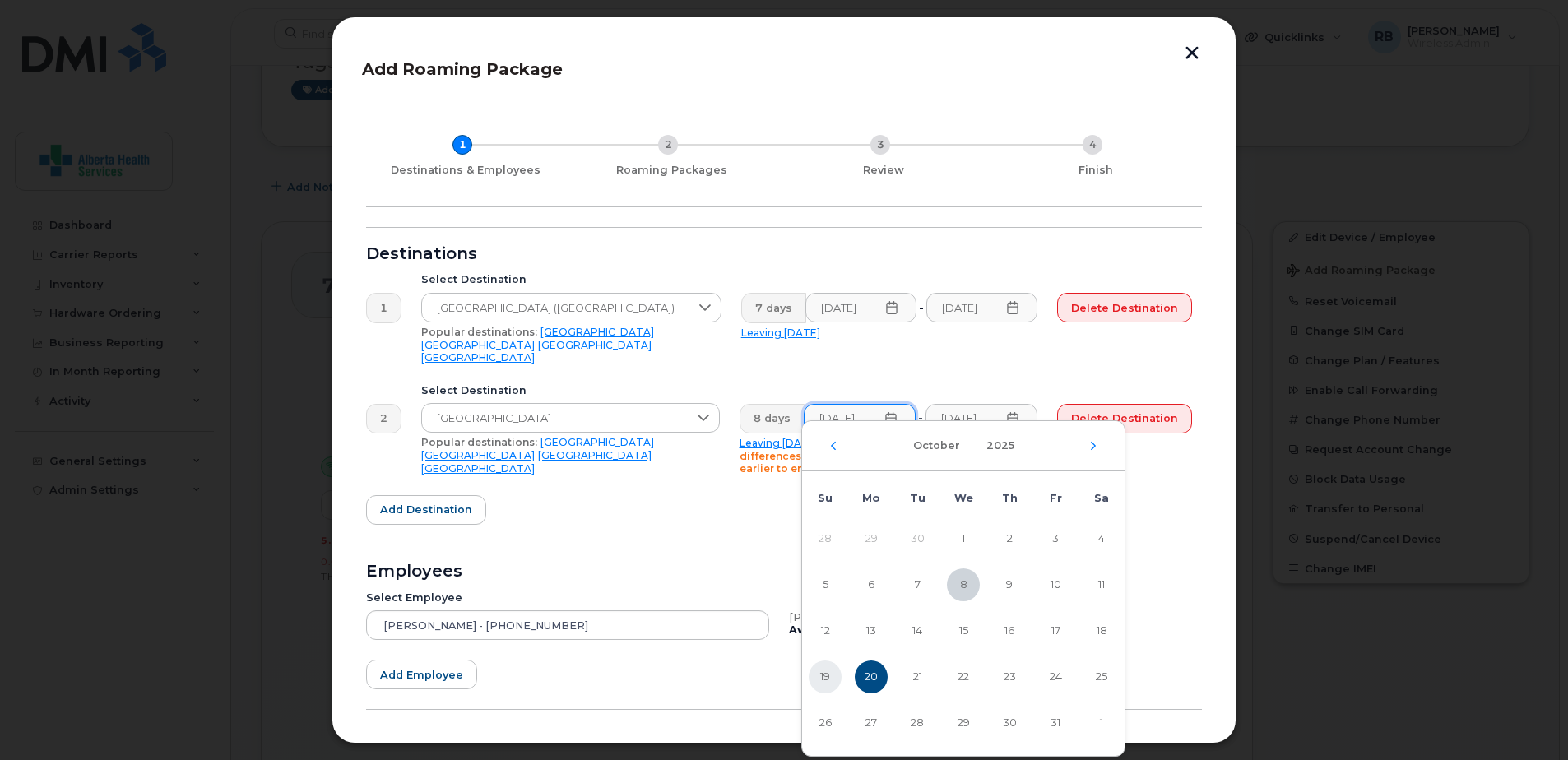
click at [832, 674] on span "19" at bounding box center [825, 676] width 33 height 33
type input "10/19/2025"
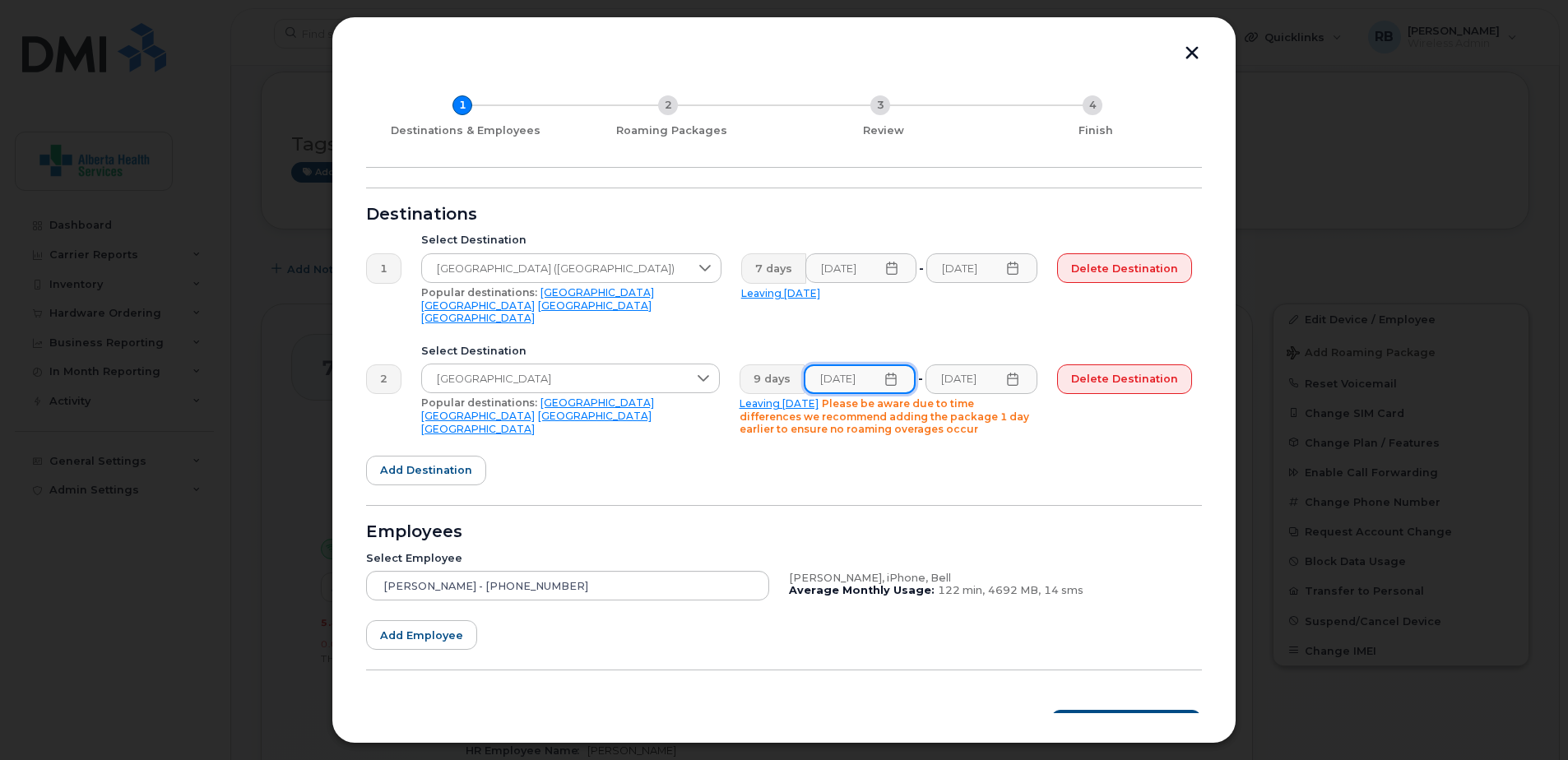
scroll to position [57, 0]
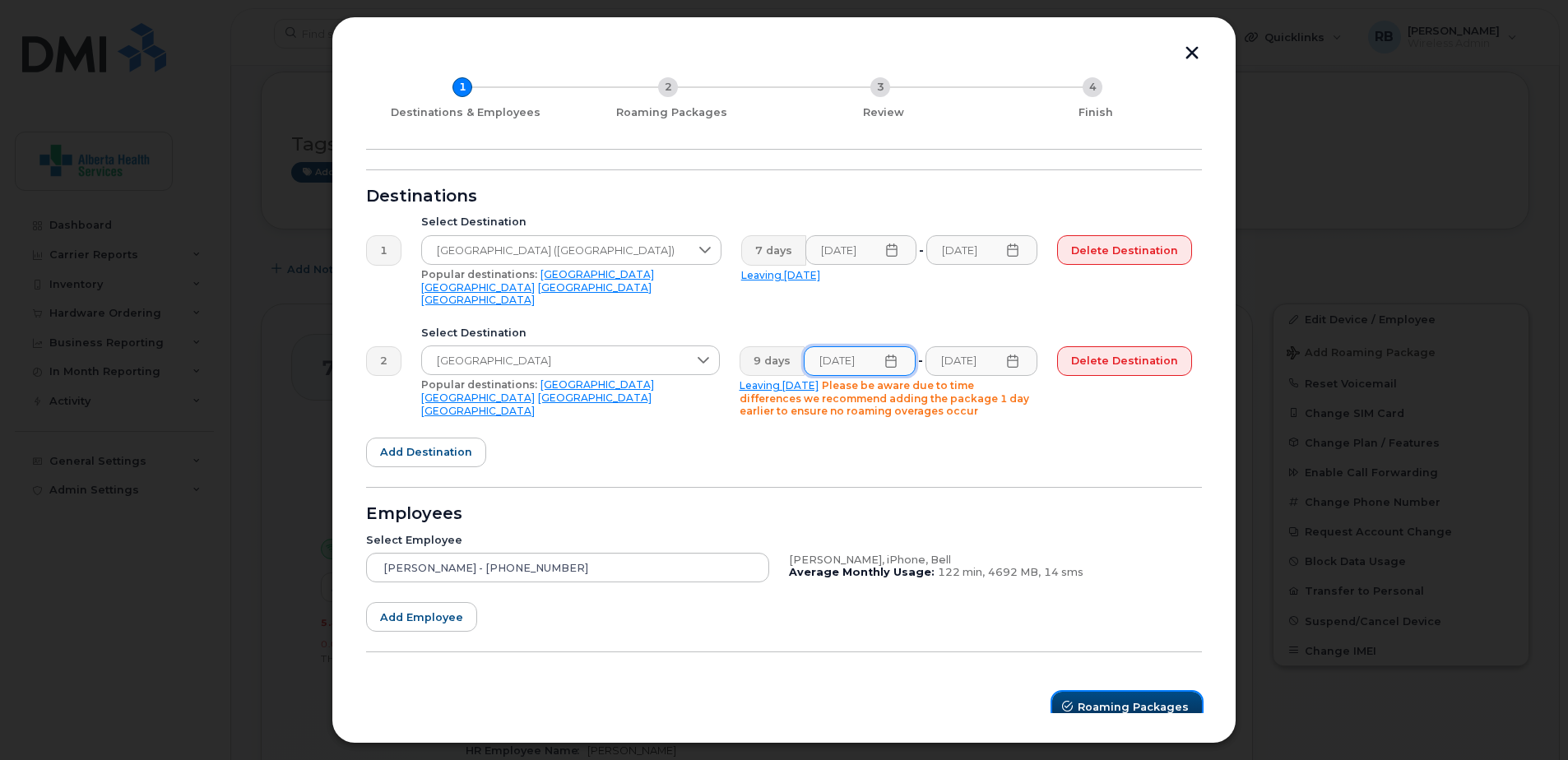
click at [1098, 699] on span "Roaming Packages" at bounding box center [1133, 707] width 111 height 15
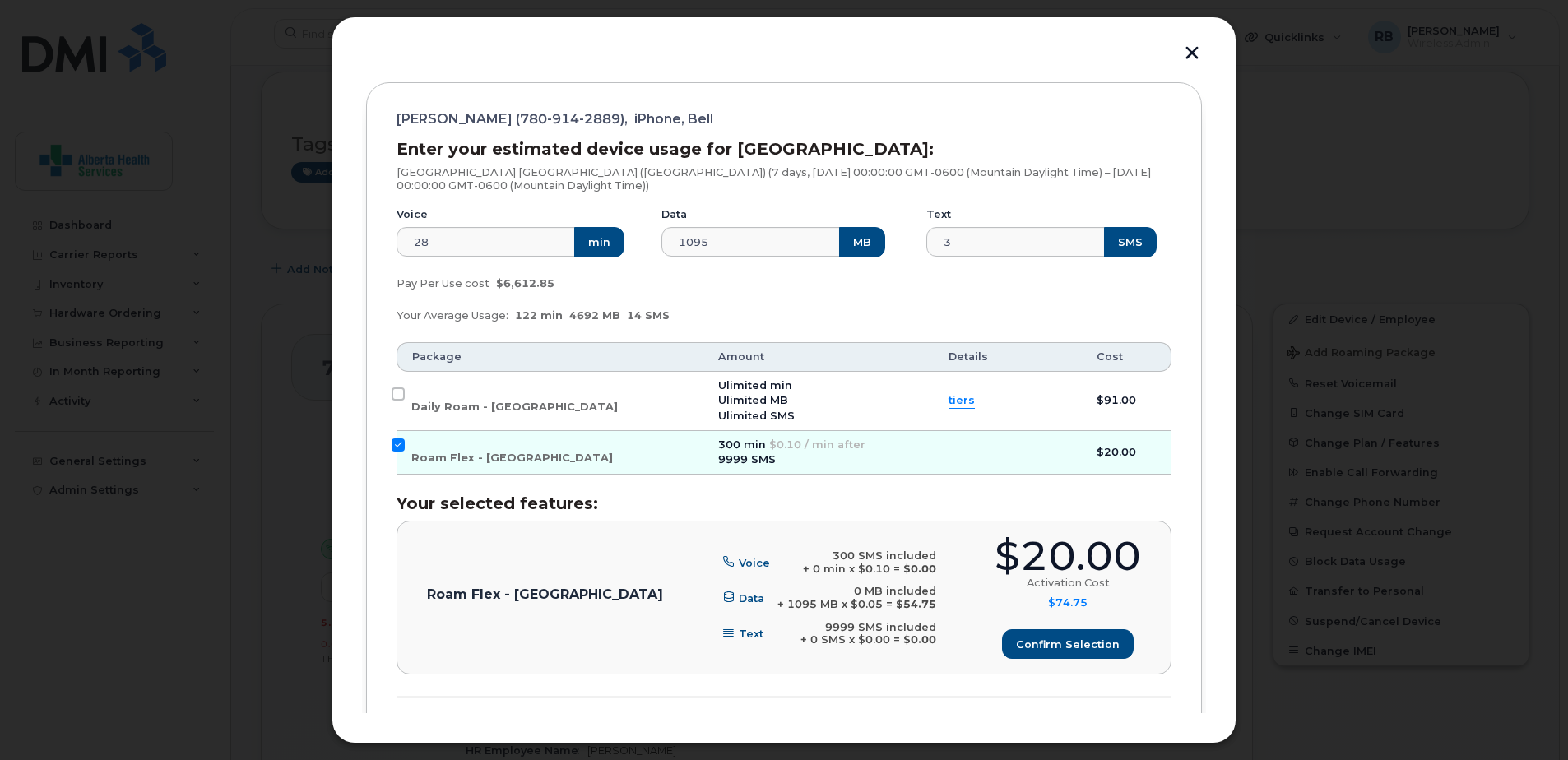
scroll to position [140, 0]
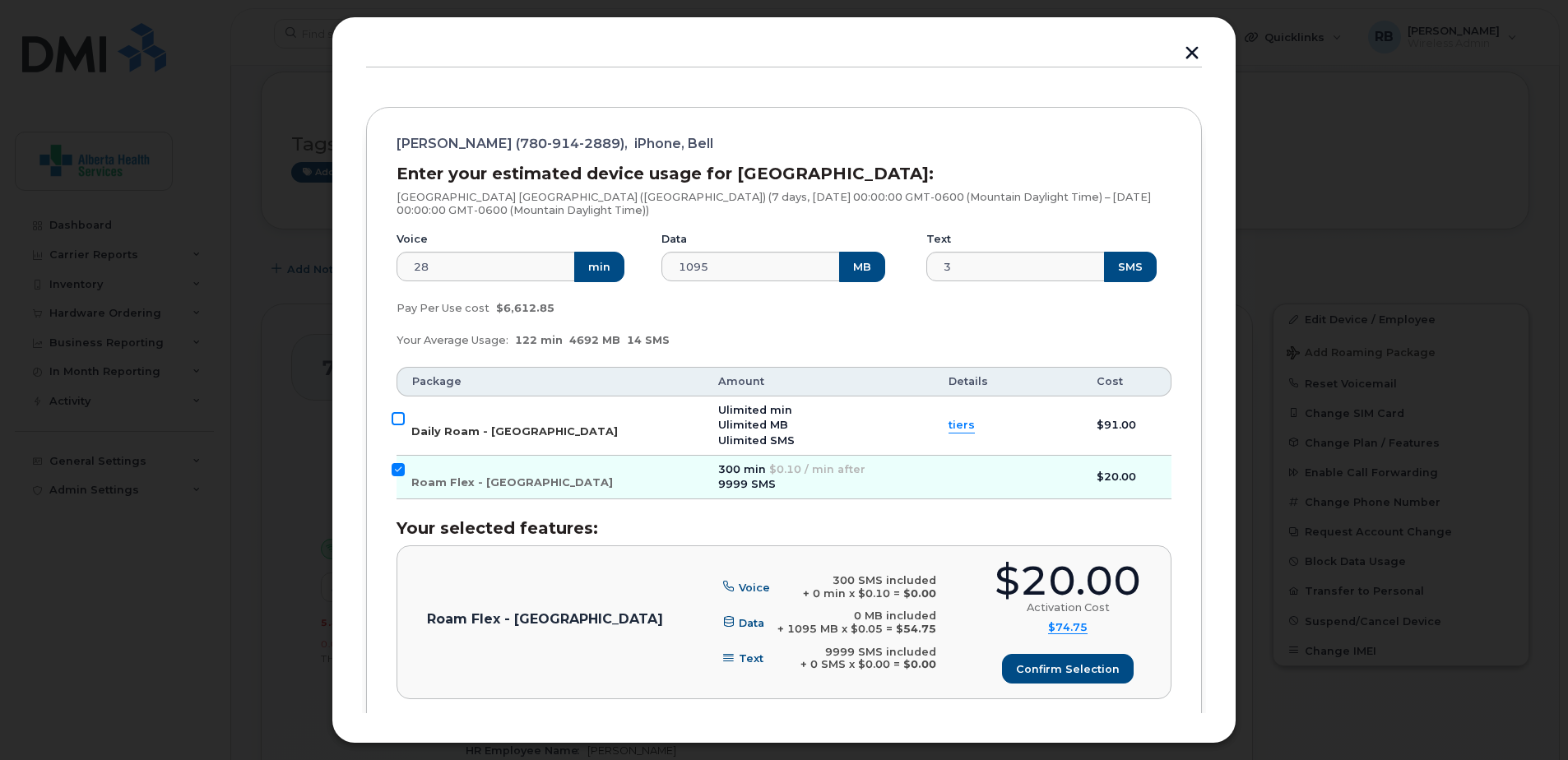
click at [394, 413] on input "Daily Roam - USA" at bounding box center [398, 419] width 13 height 13
checkbox input "true"
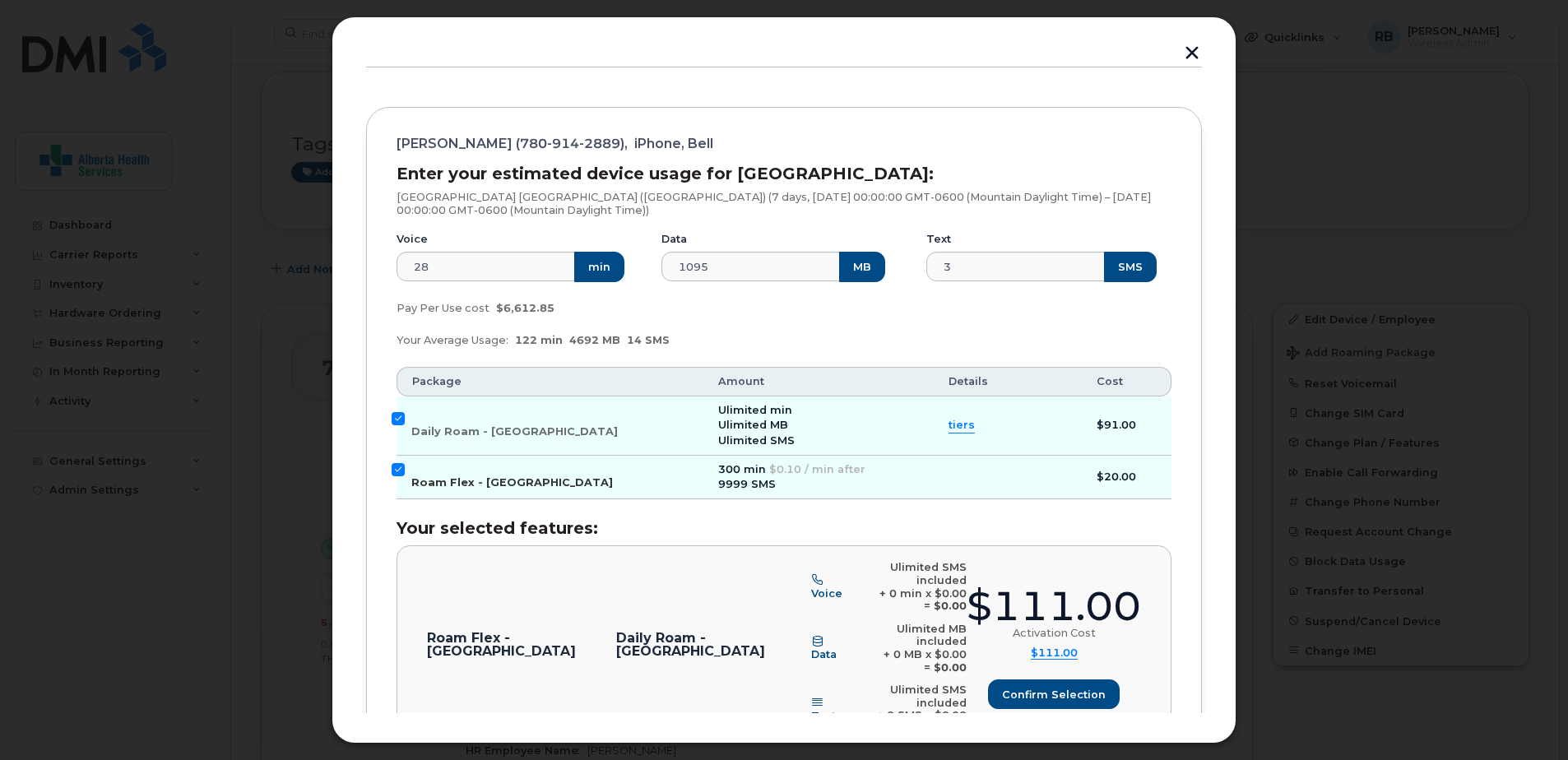
click at [398, 470] on input "Roam Flex - USA" at bounding box center [398, 470] width 13 height 13
checkbox input "false"
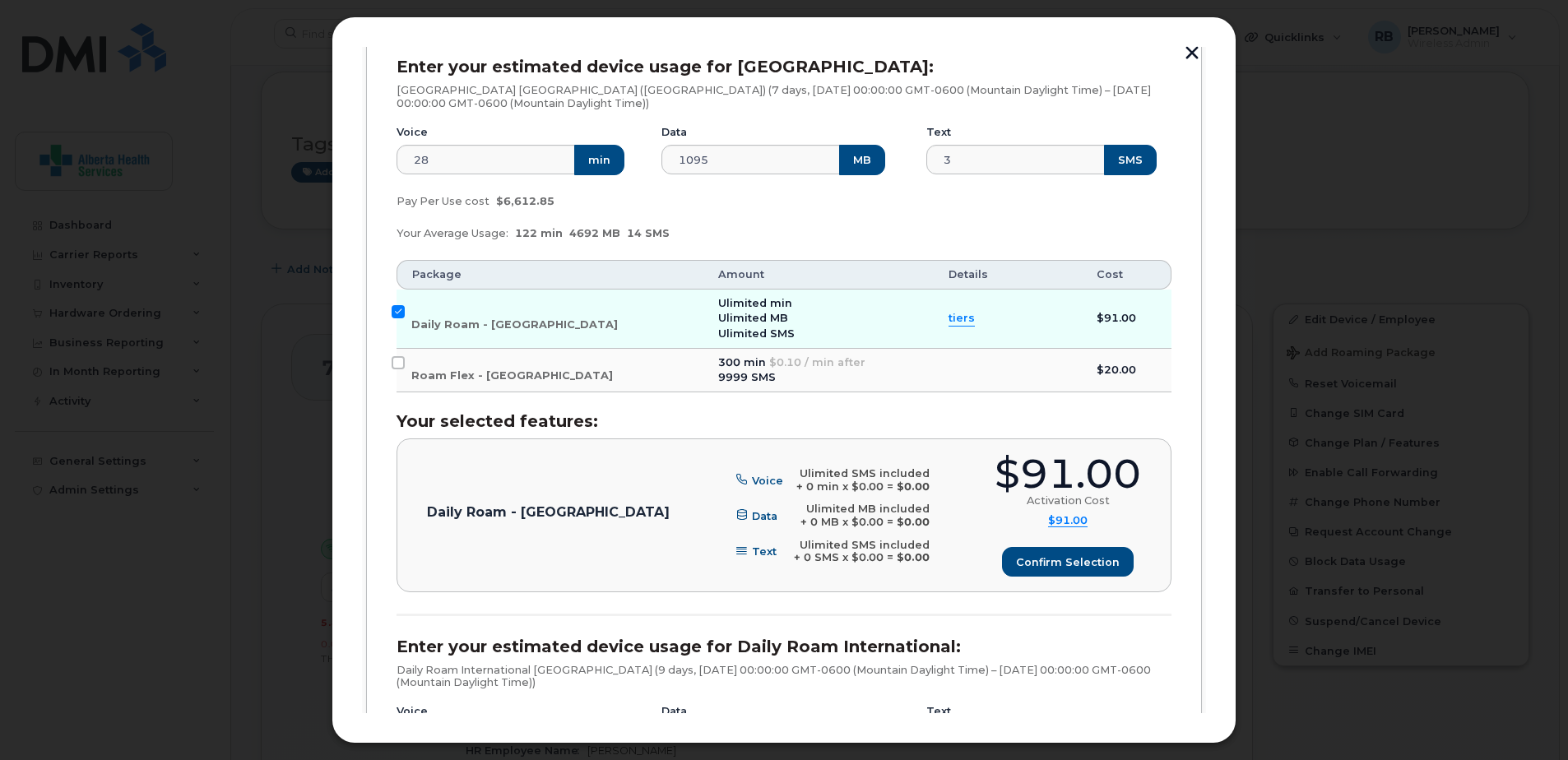
scroll to position [411, 0]
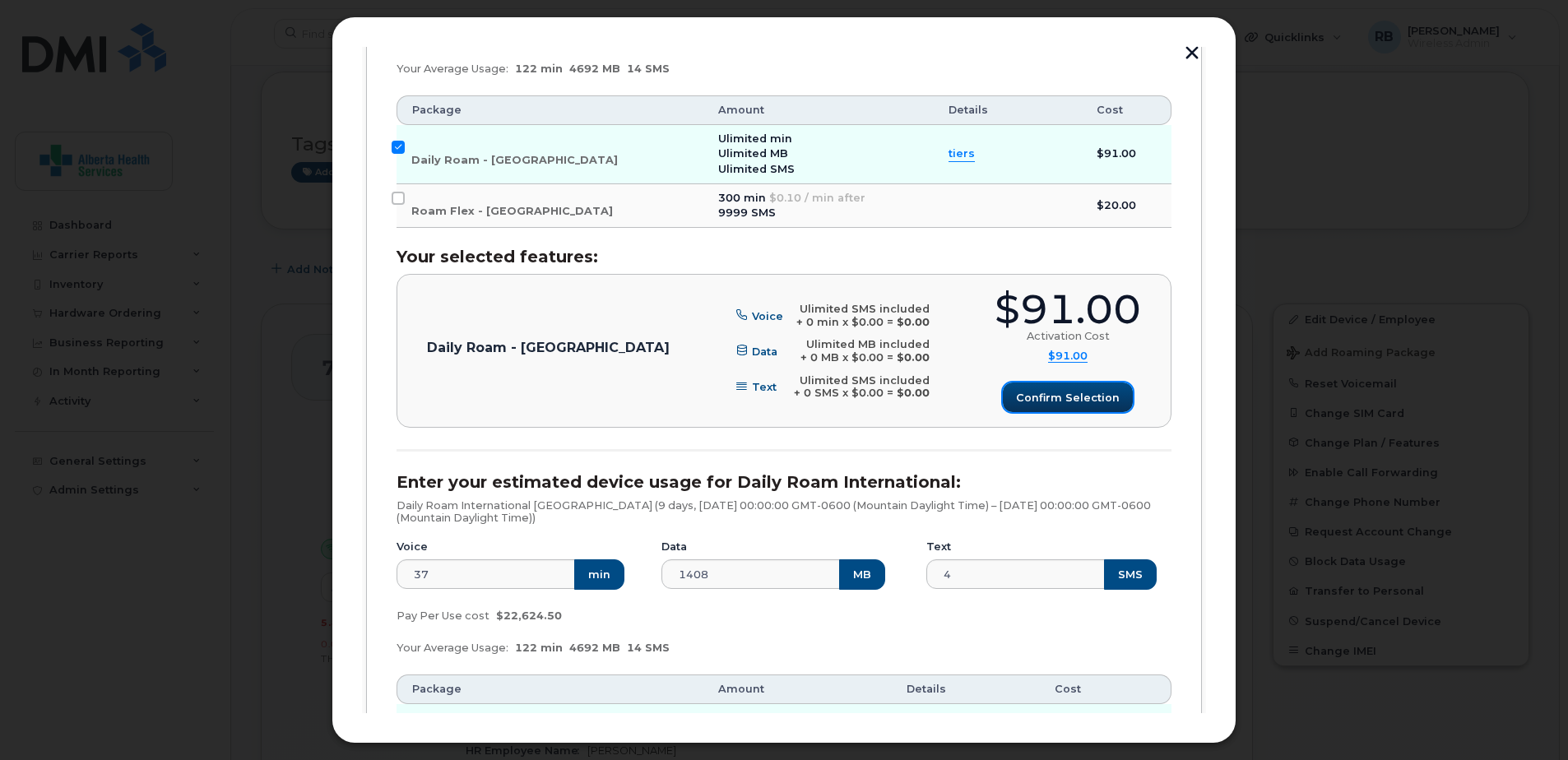
click at [1045, 402] on span "Confirm selection" at bounding box center [1067, 397] width 104 height 15
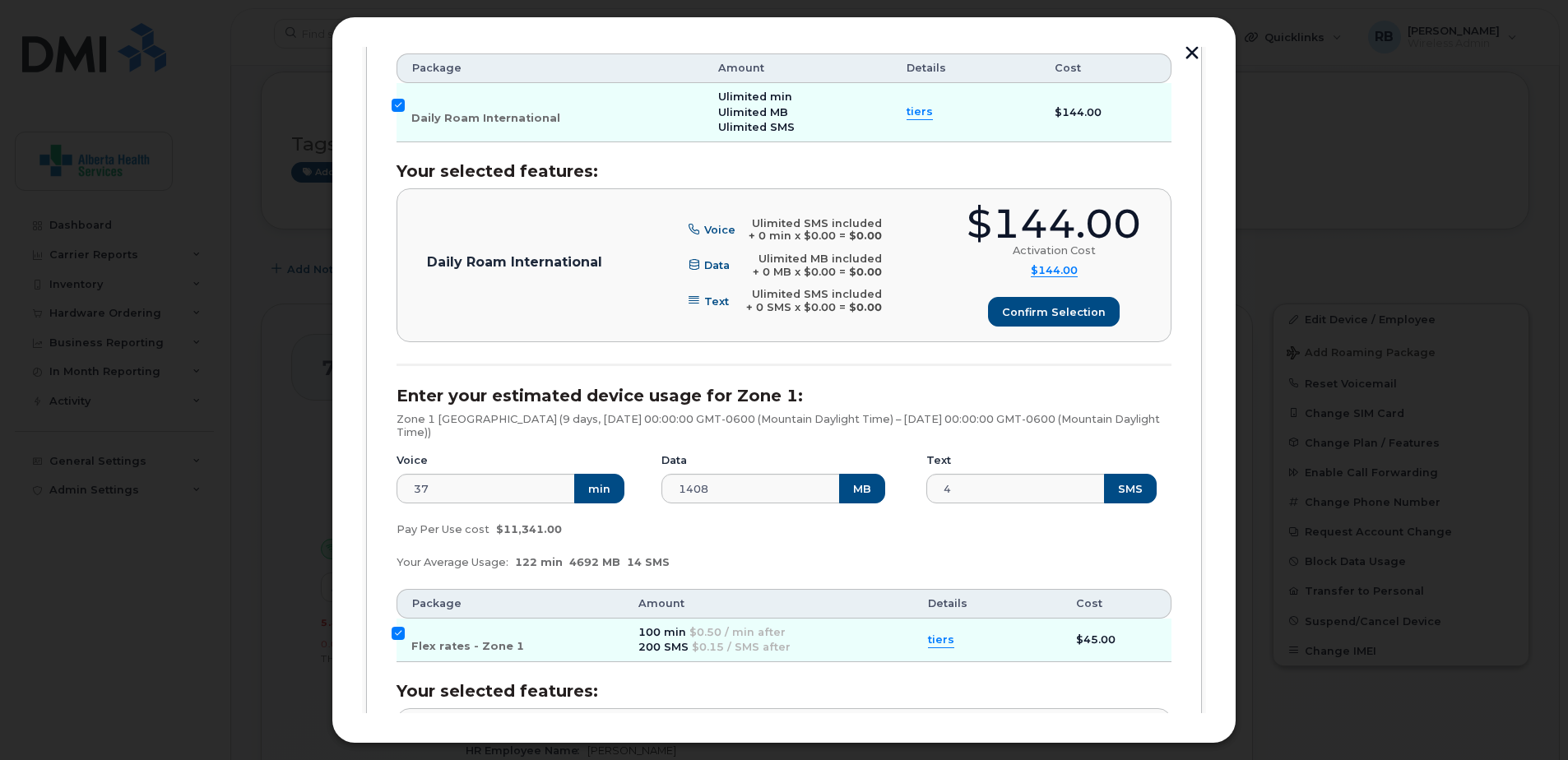
scroll to position [1069, 0]
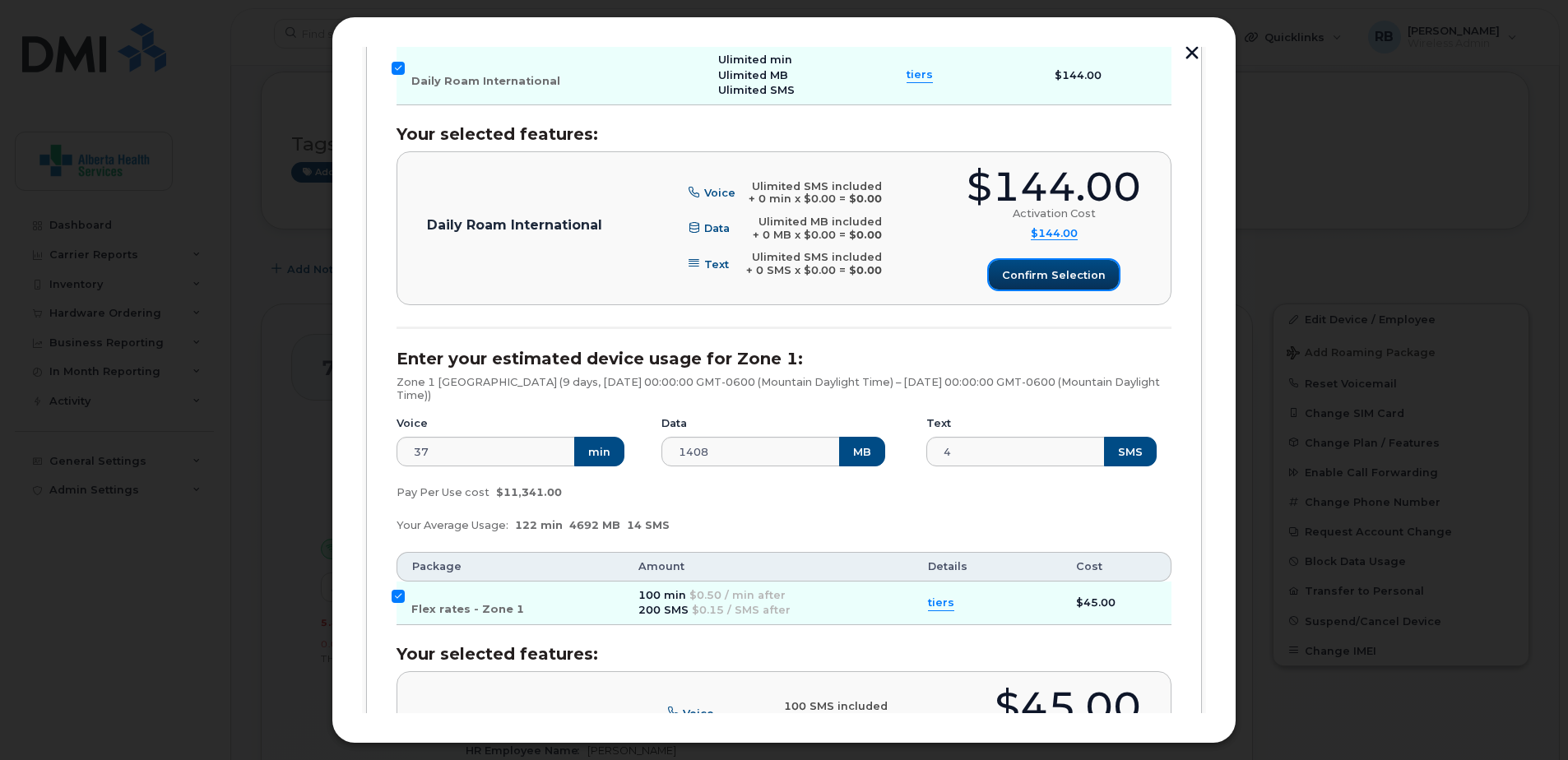
click at [1059, 281] on span "Confirm selection" at bounding box center [1054, 275] width 104 height 15
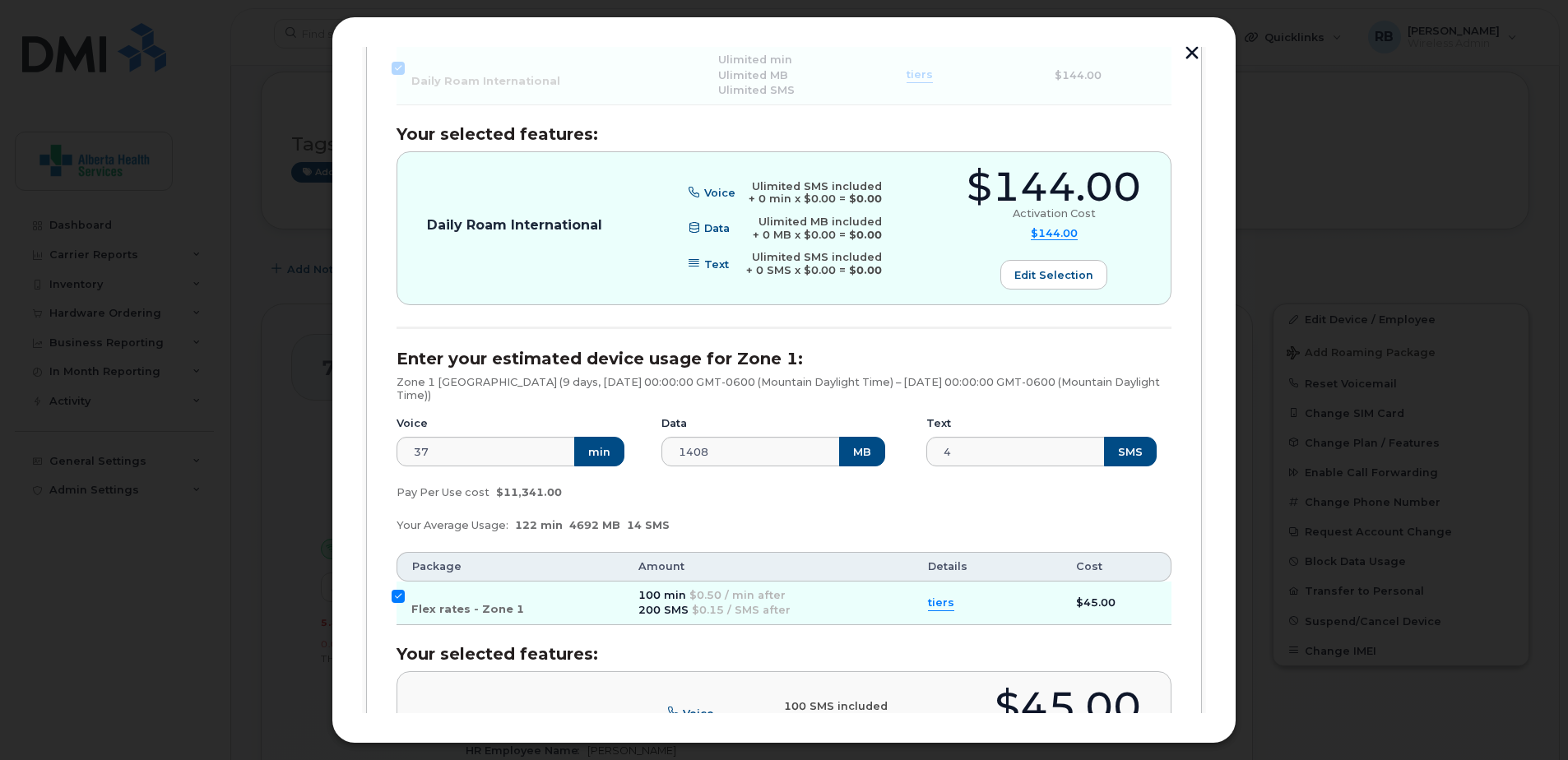
scroll to position [1233, 0]
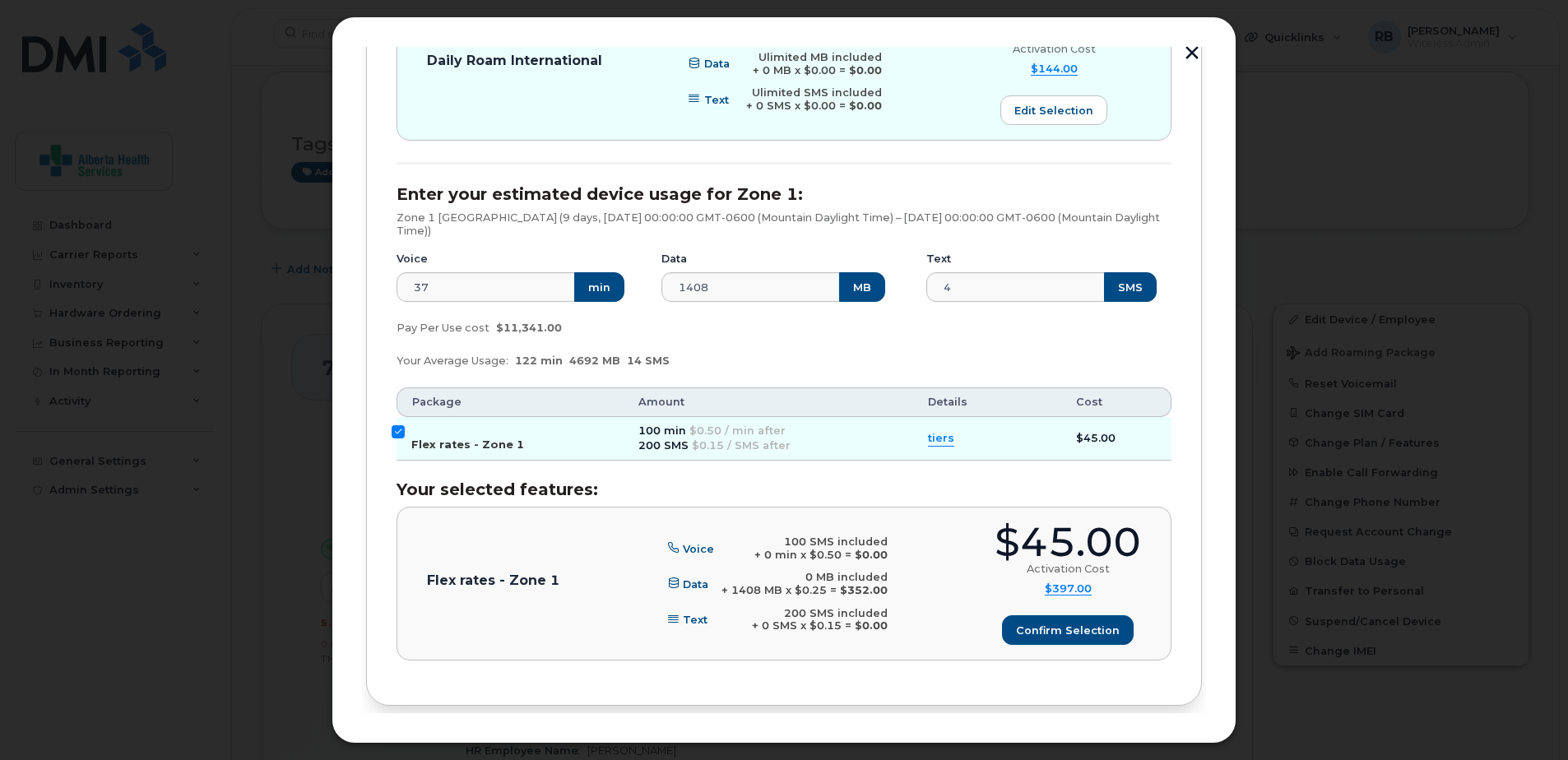
click at [399, 430] on input "Flex rates - Zone 1" at bounding box center [398, 431] width 13 height 13
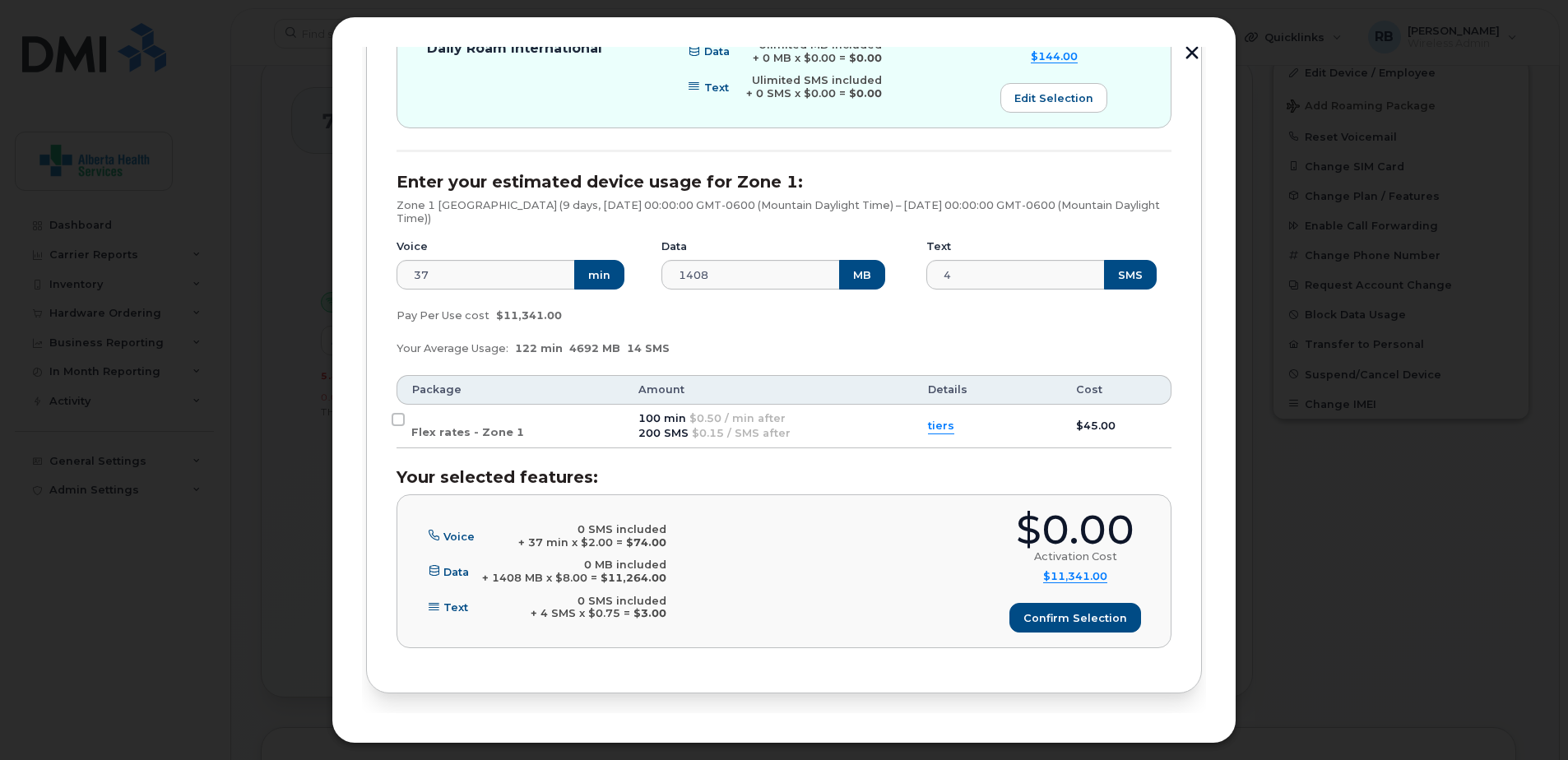
scroll to position [1299, 0]
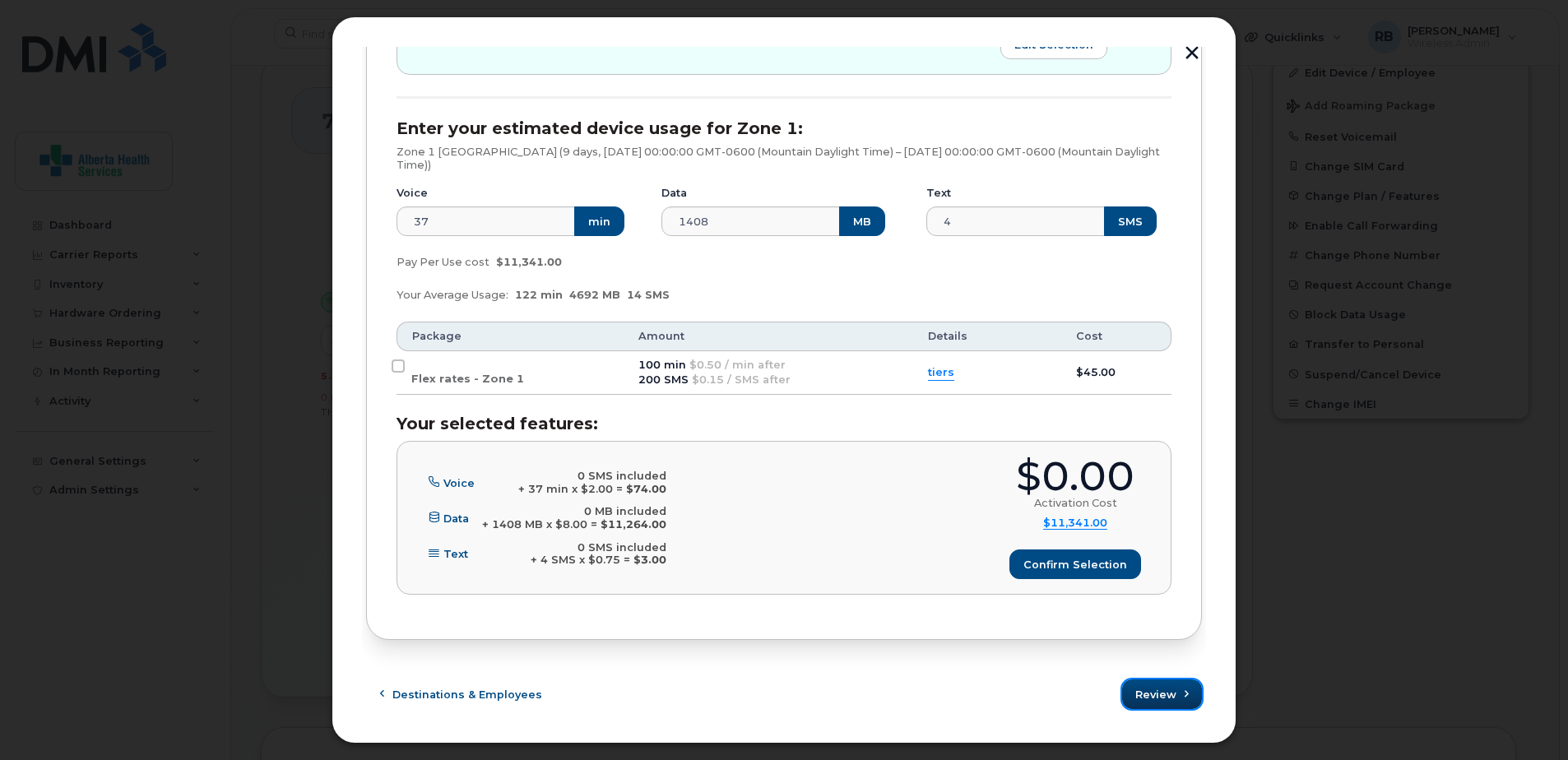
click at [1151, 692] on span "Review" at bounding box center [1156, 694] width 41 height 15
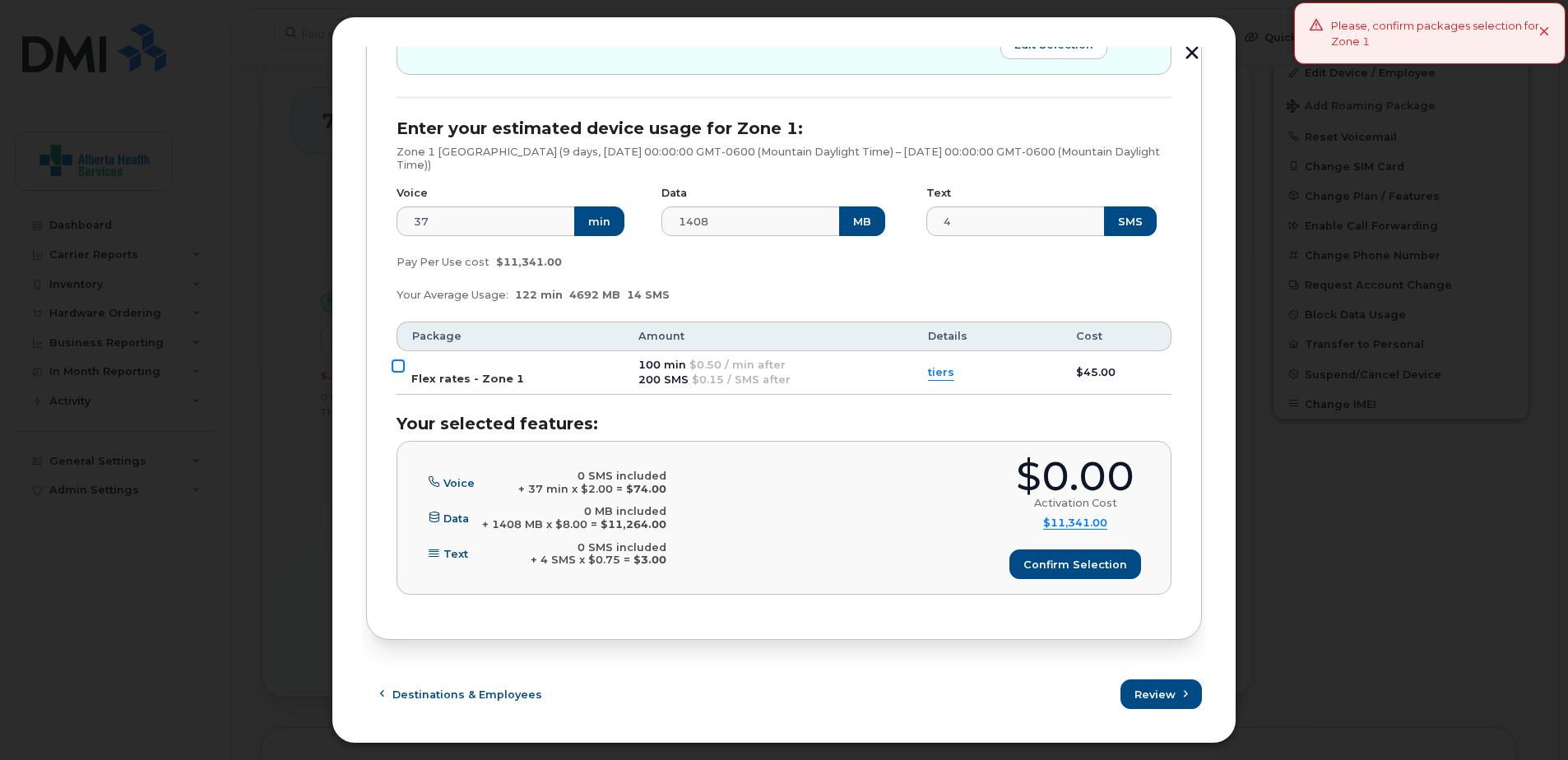
click at [400, 363] on input "Flex rates - Zone 1" at bounding box center [398, 366] width 13 height 13
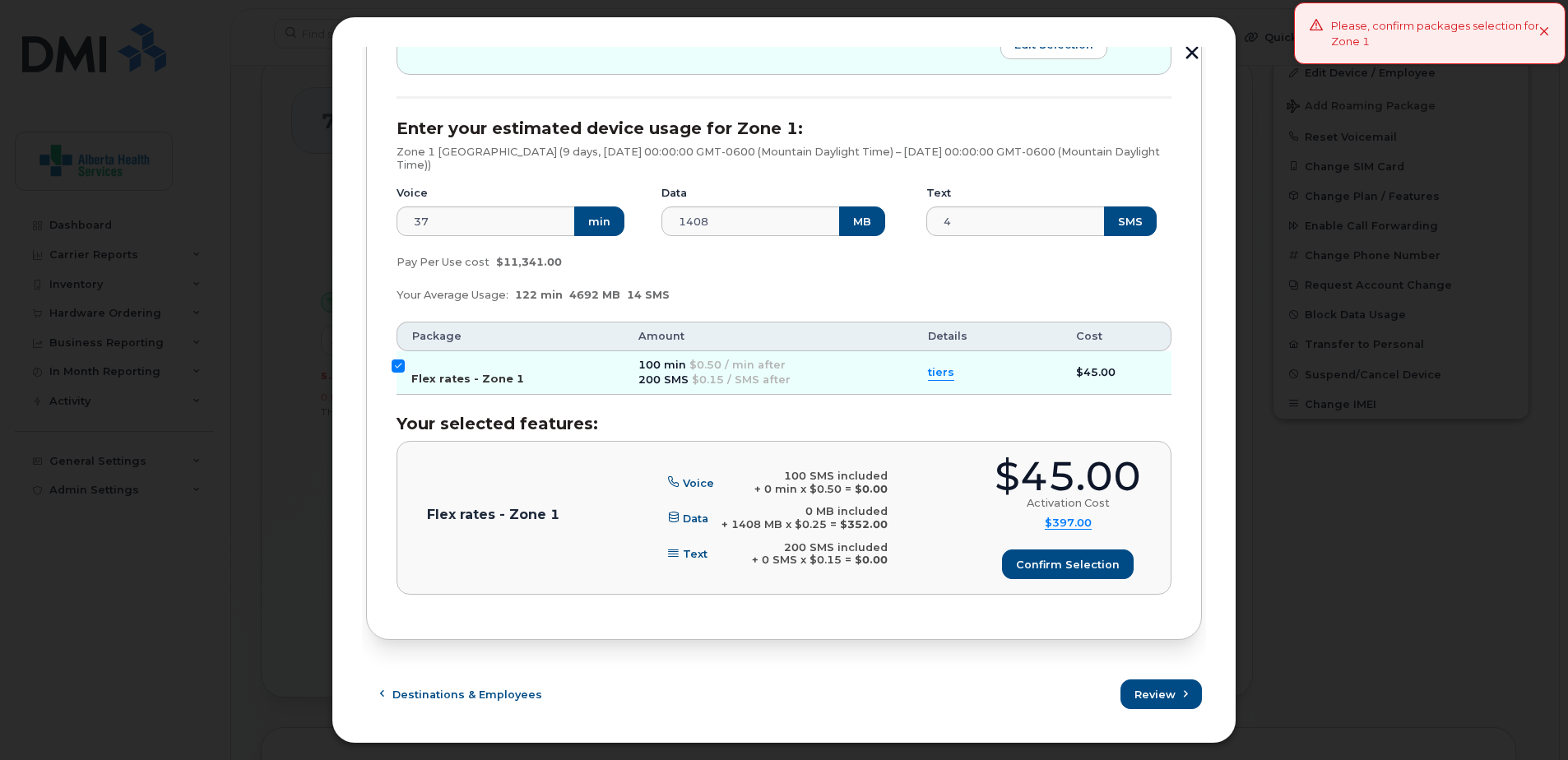
click at [400, 368] on input "Flex rates - Zone 1" at bounding box center [398, 366] width 13 height 13
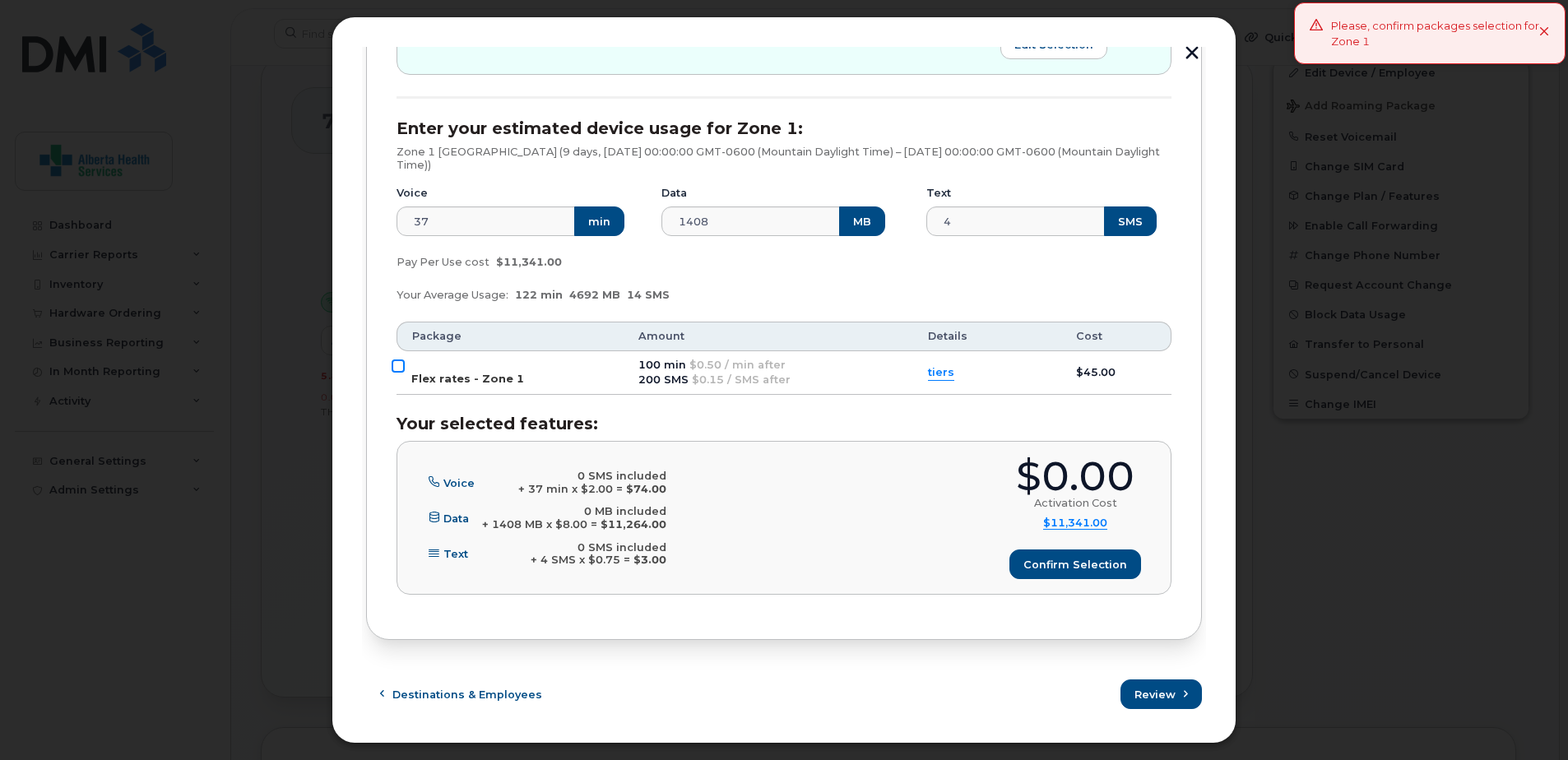
click at [398, 368] on input "Flex rates - Zone 1" at bounding box center [398, 366] width 13 height 13
checkbox input "true"
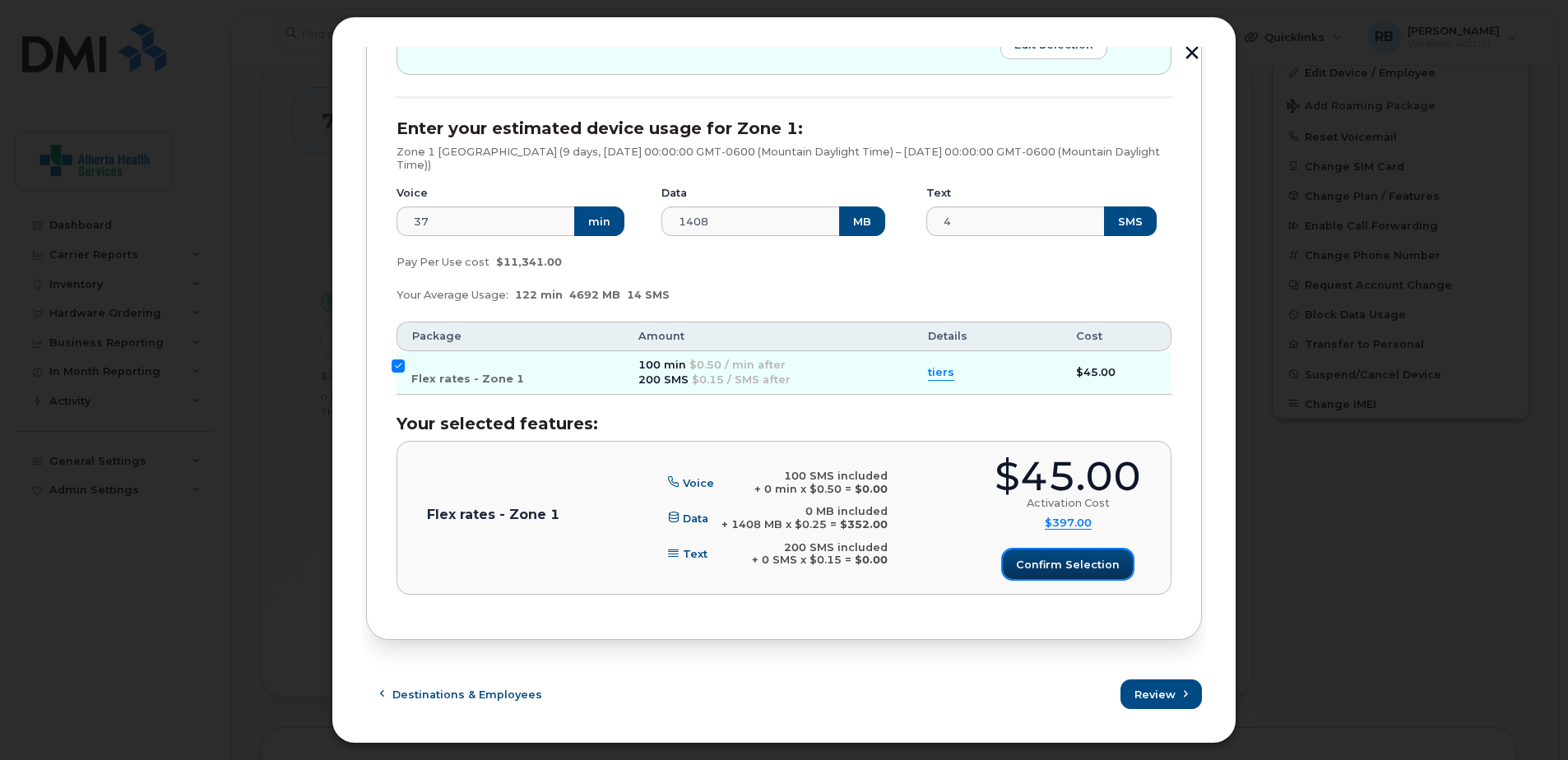
click at [1054, 567] on span "Confirm selection" at bounding box center [1067, 565] width 104 height 15
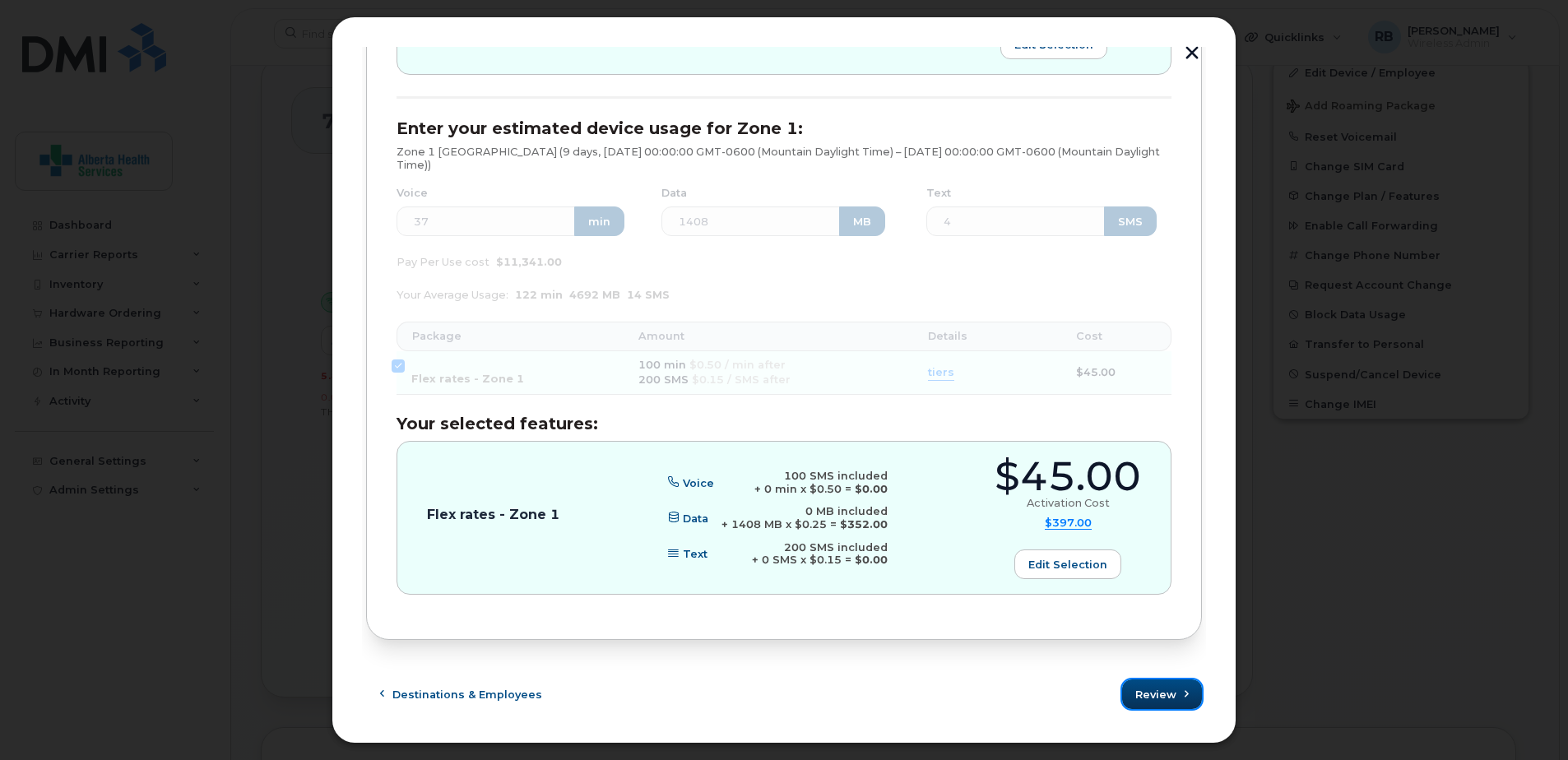
click at [1161, 698] on span "Review" at bounding box center [1156, 694] width 41 height 15
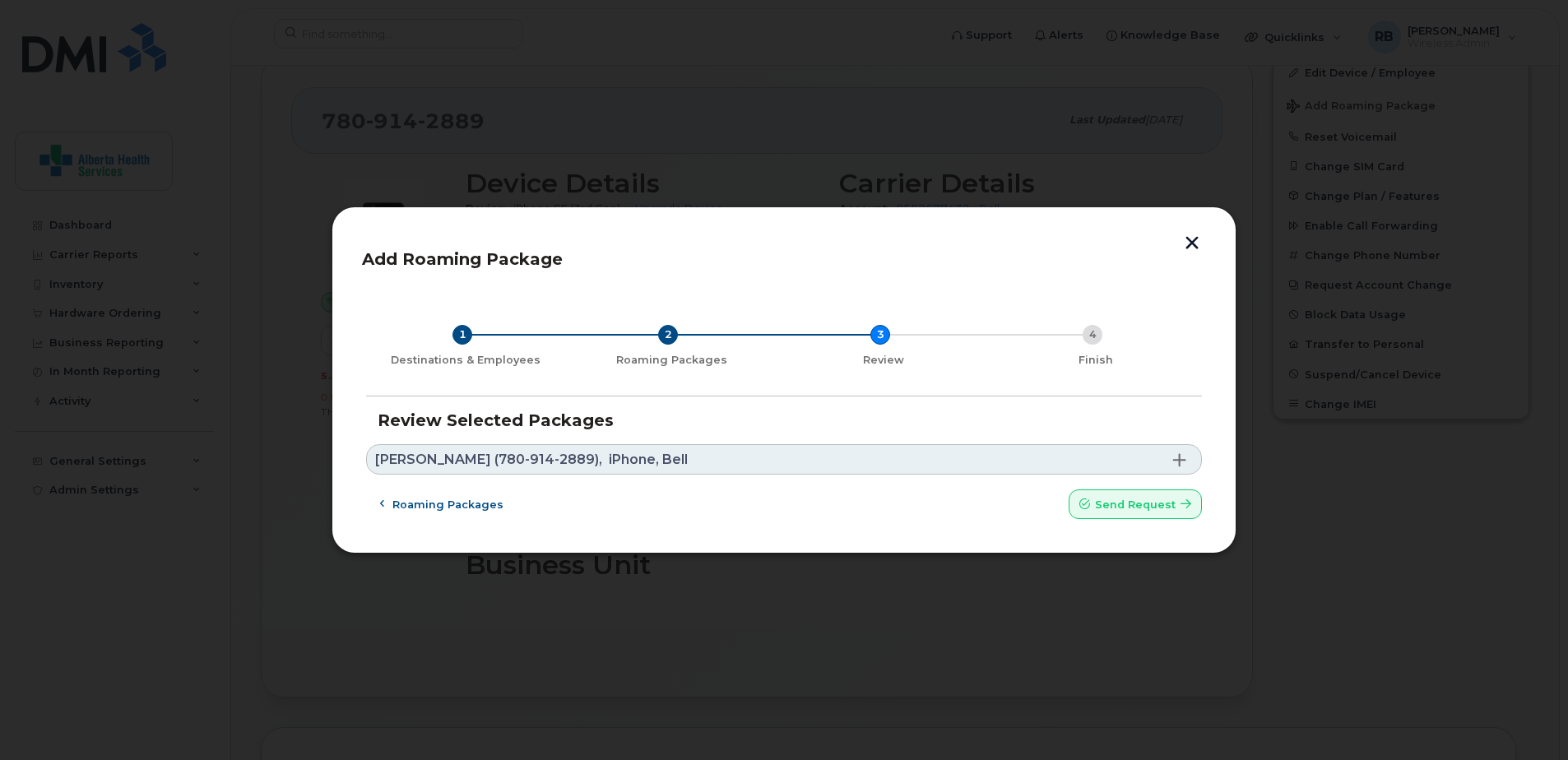
scroll to position [0, 0]
click at [1153, 495] on button "Send request" at bounding box center [1136, 504] width 133 height 30
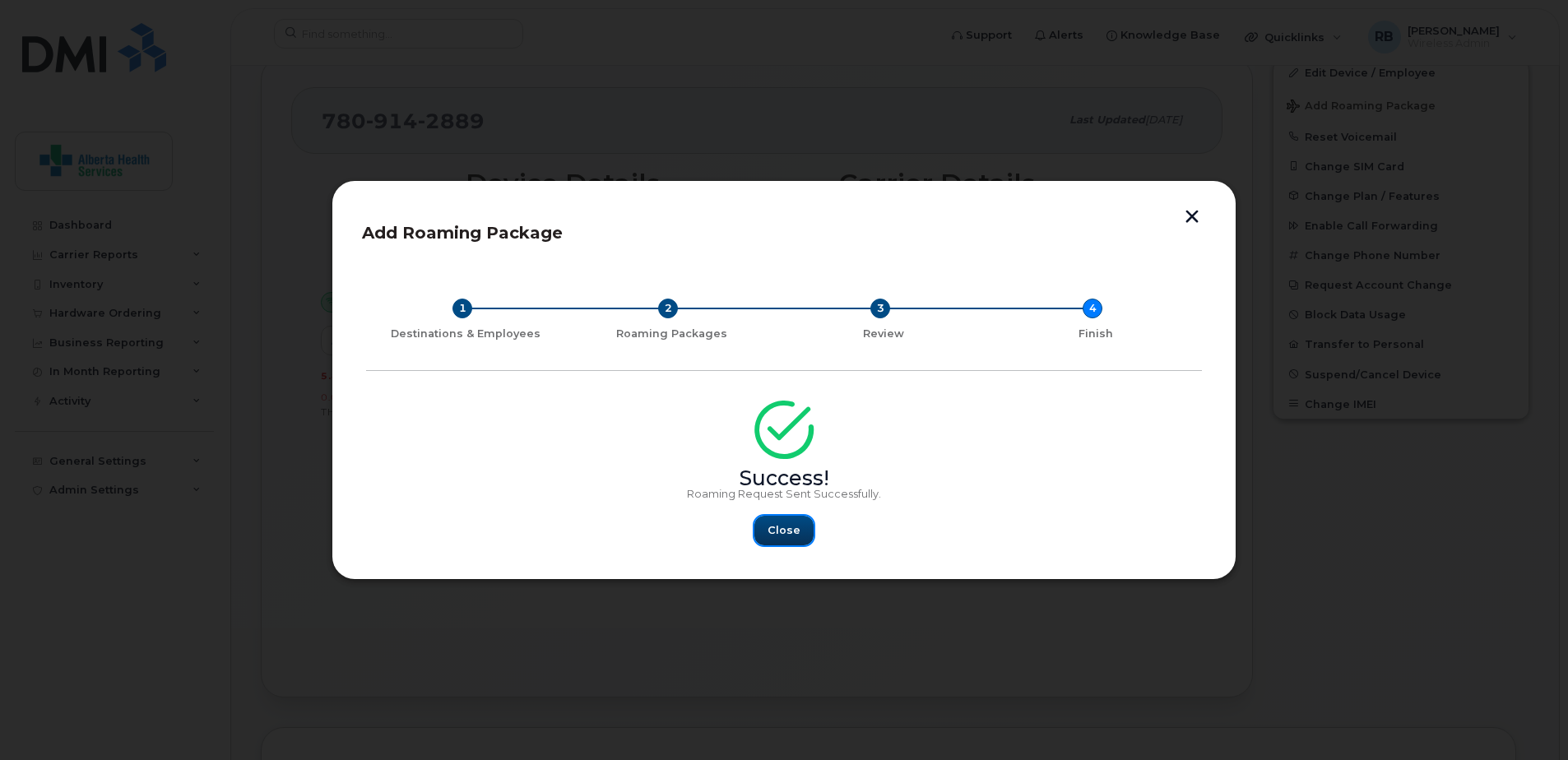
click at [768, 531] on button "Close" at bounding box center [784, 530] width 59 height 30
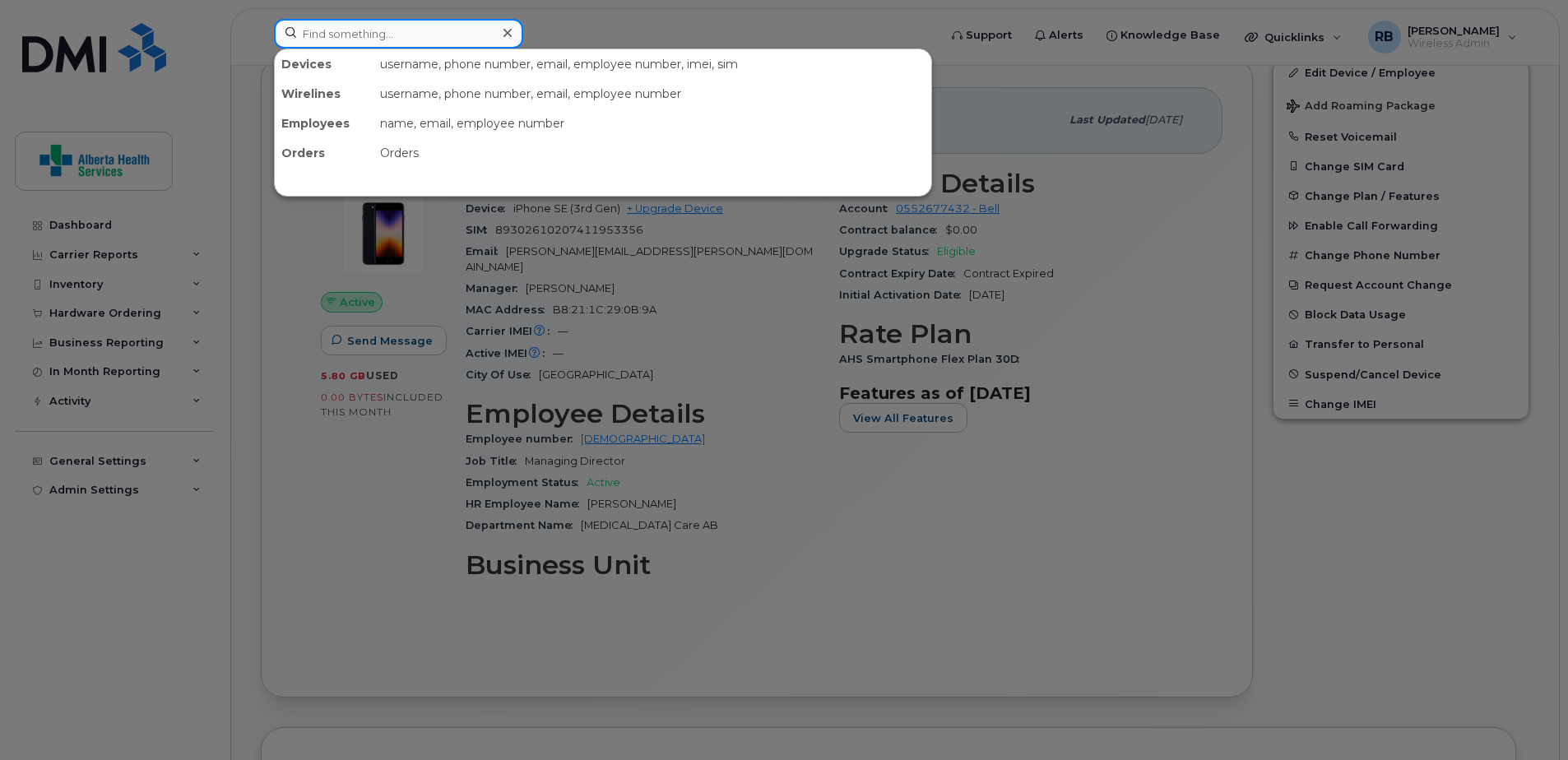
click at [396, 33] on input at bounding box center [399, 33] width 250 height 30
paste input "780-914-2889"
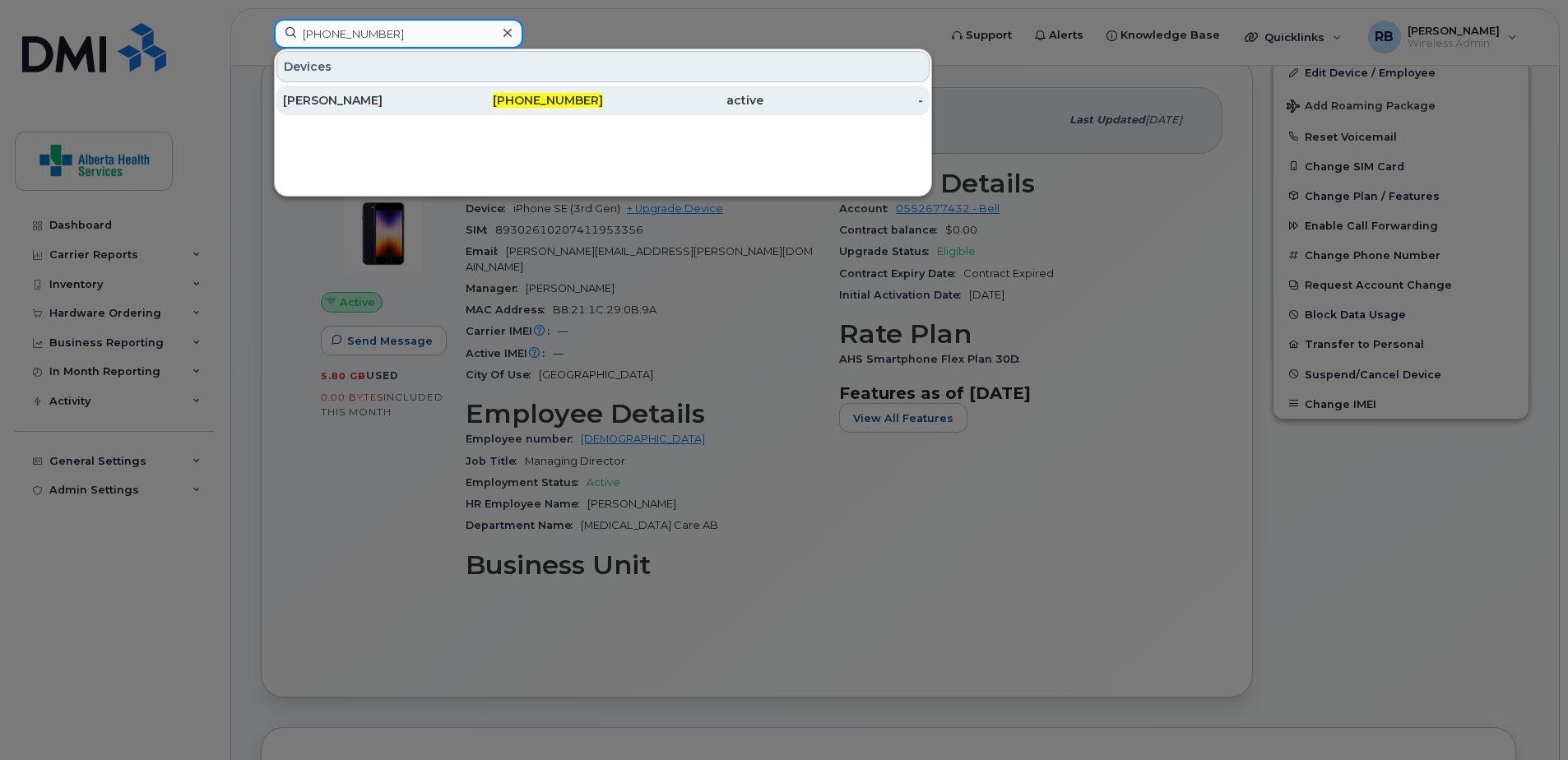
type input "780-914-2889"
click at [390, 99] on div "Brenda Hubley" at bounding box center [363, 100] width 160 height 16
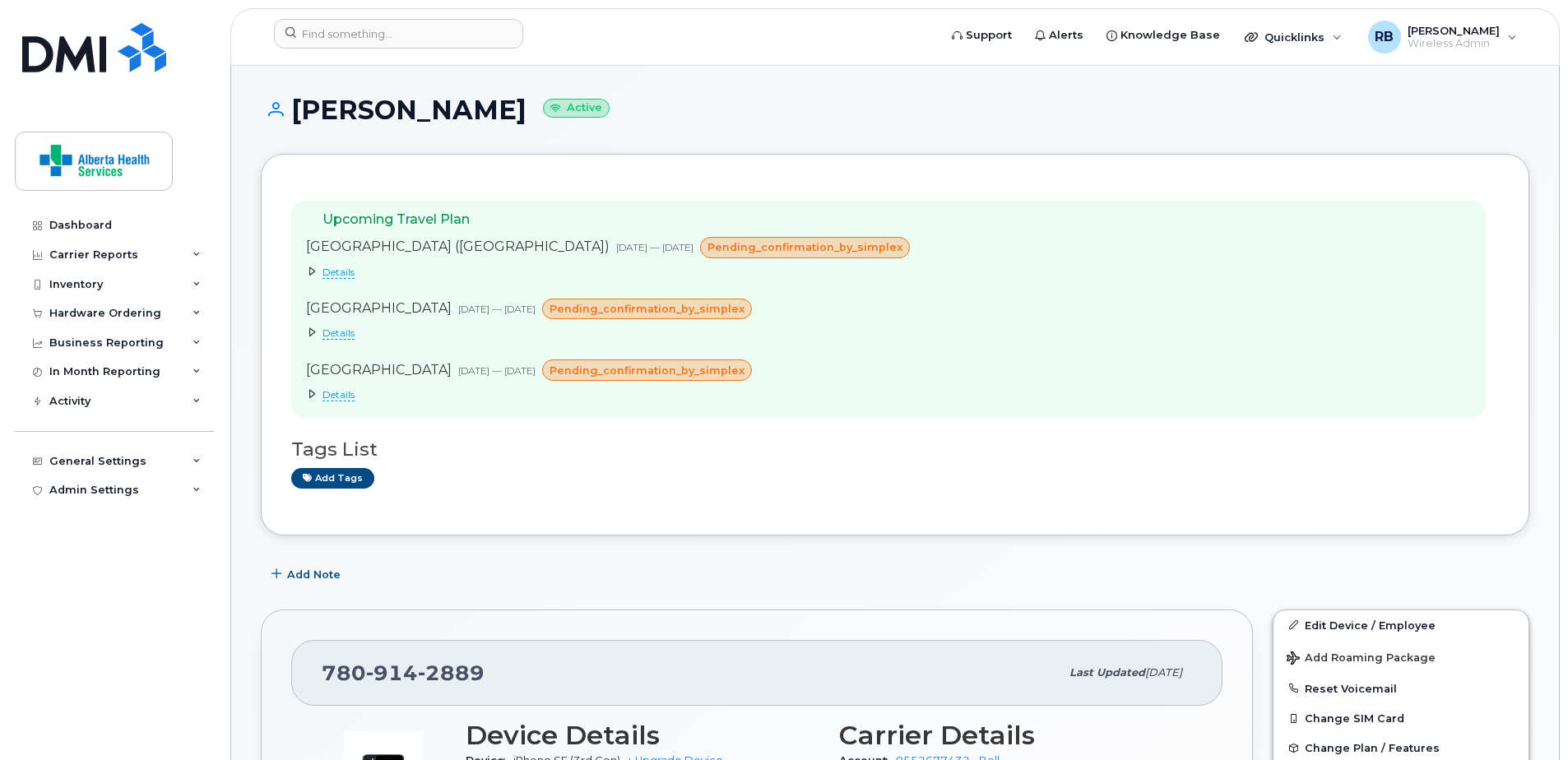
click at [339, 271] on span "Details" at bounding box center [338, 272] width 32 height 13
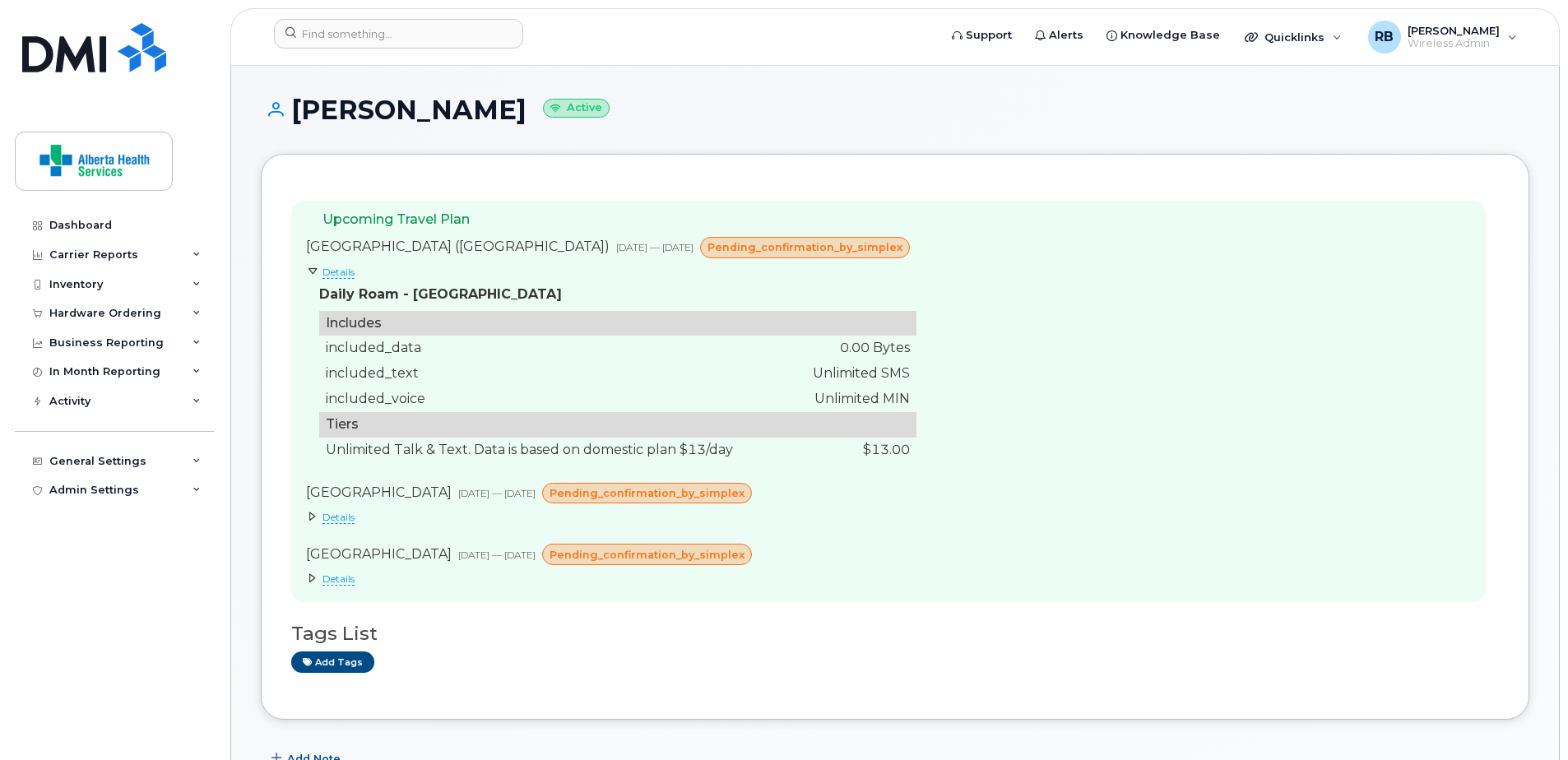
click at [340, 520] on span "Details" at bounding box center [338, 517] width 32 height 13
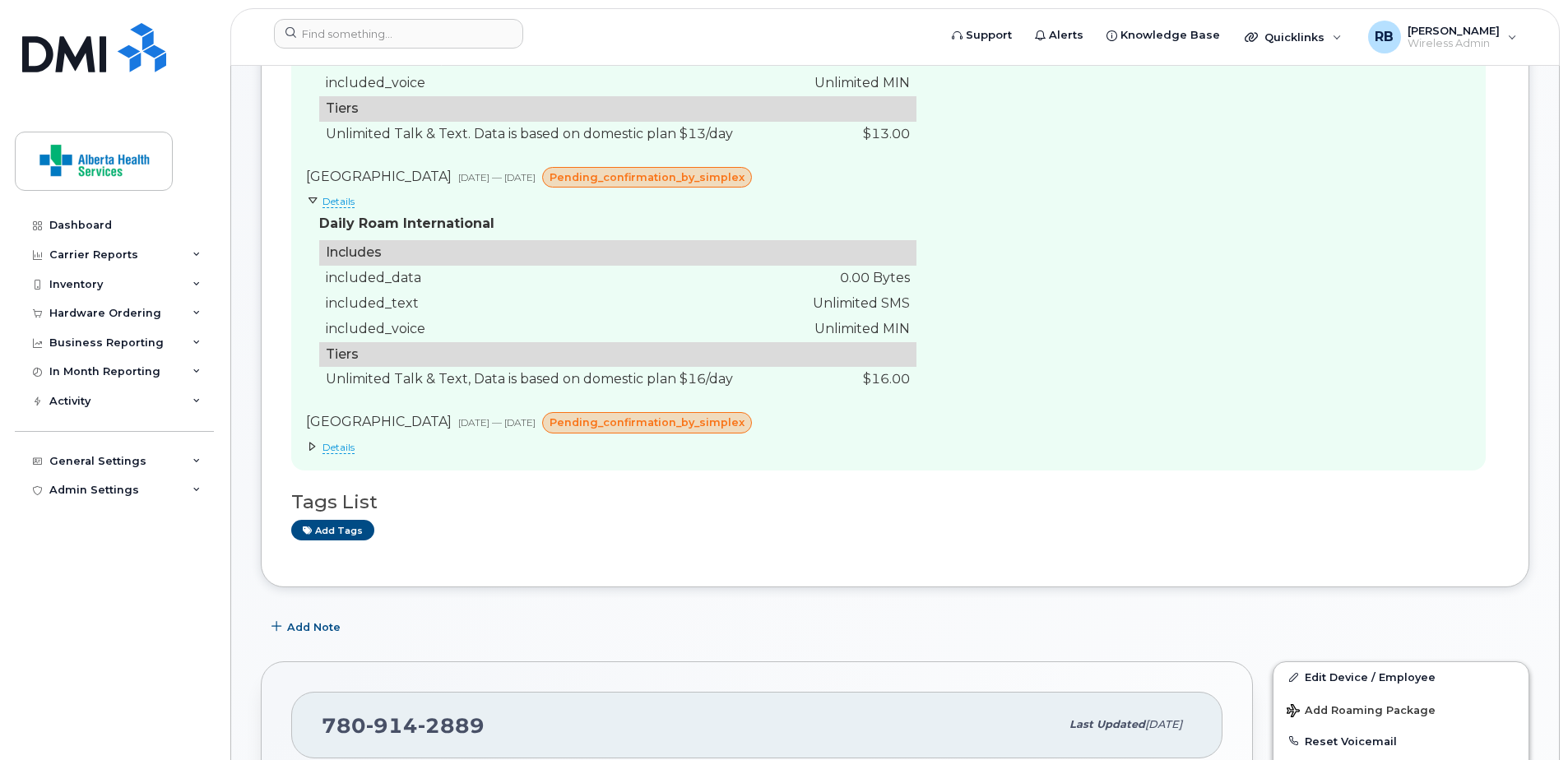
scroll to position [329, 0]
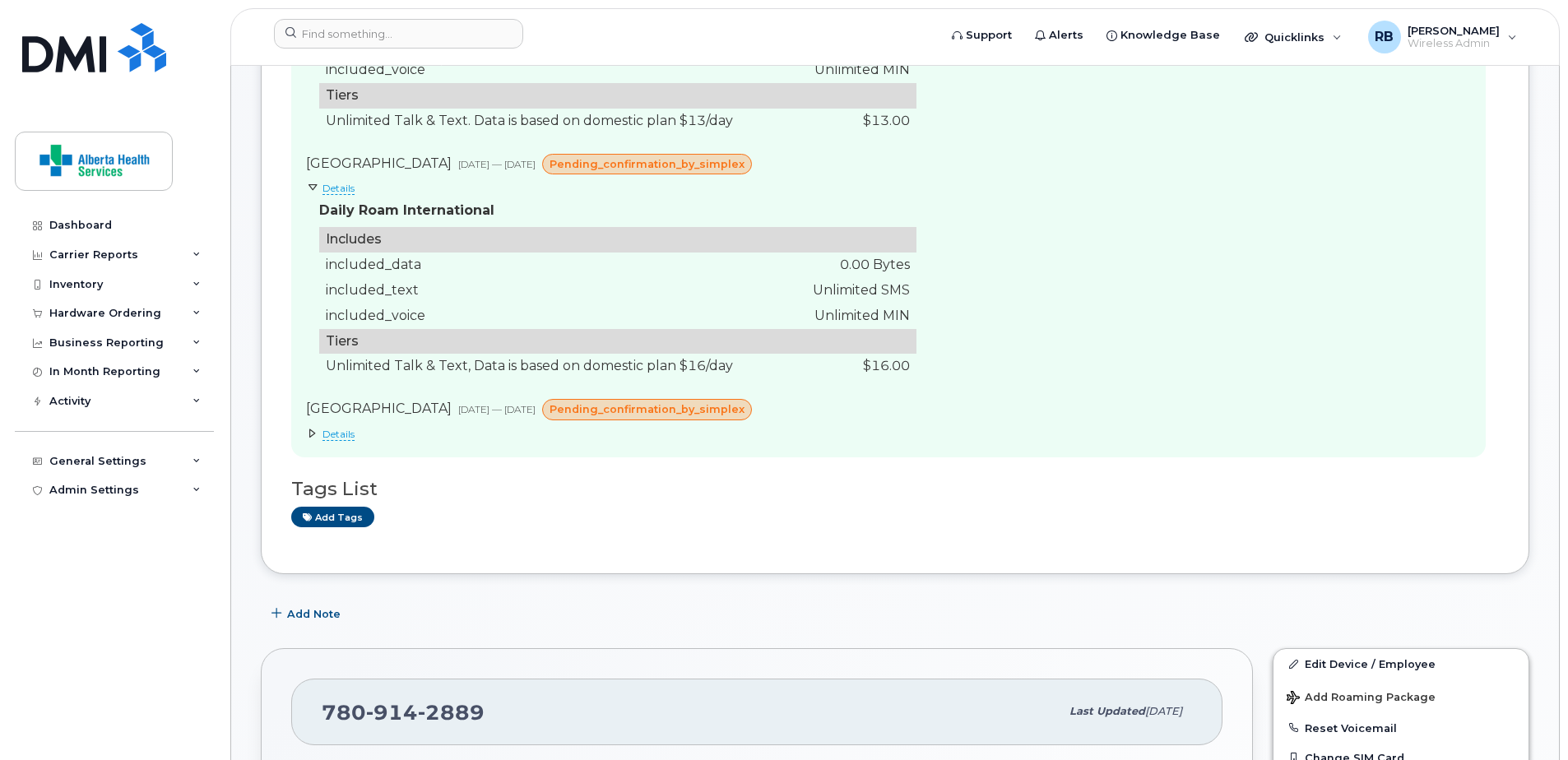
click at [342, 436] on span "Details" at bounding box center [338, 434] width 32 height 13
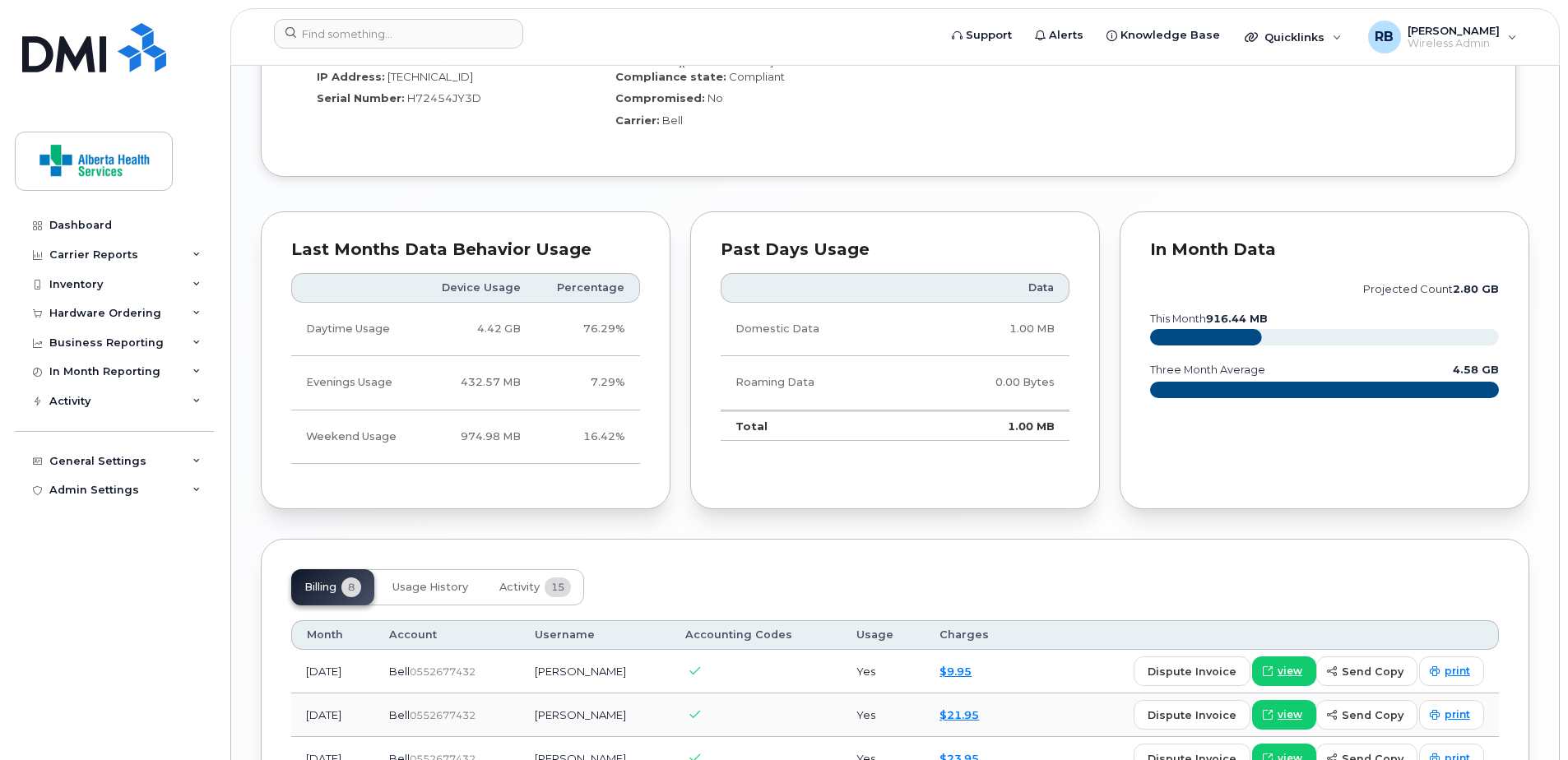
scroll to position [2385, 0]
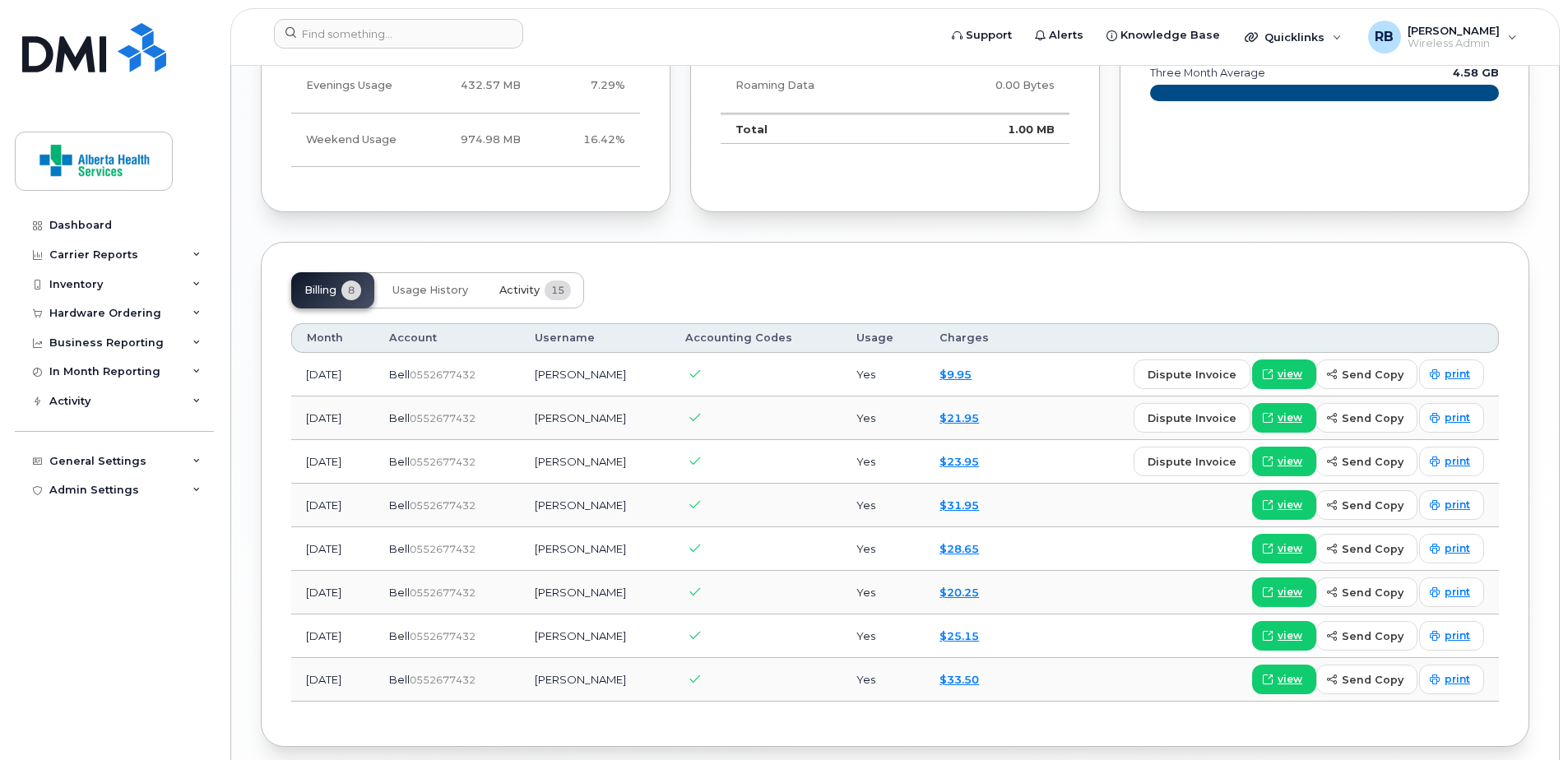
click at [517, 284] on span "Activity" at bounding box center [519, 290] width 40 height 13
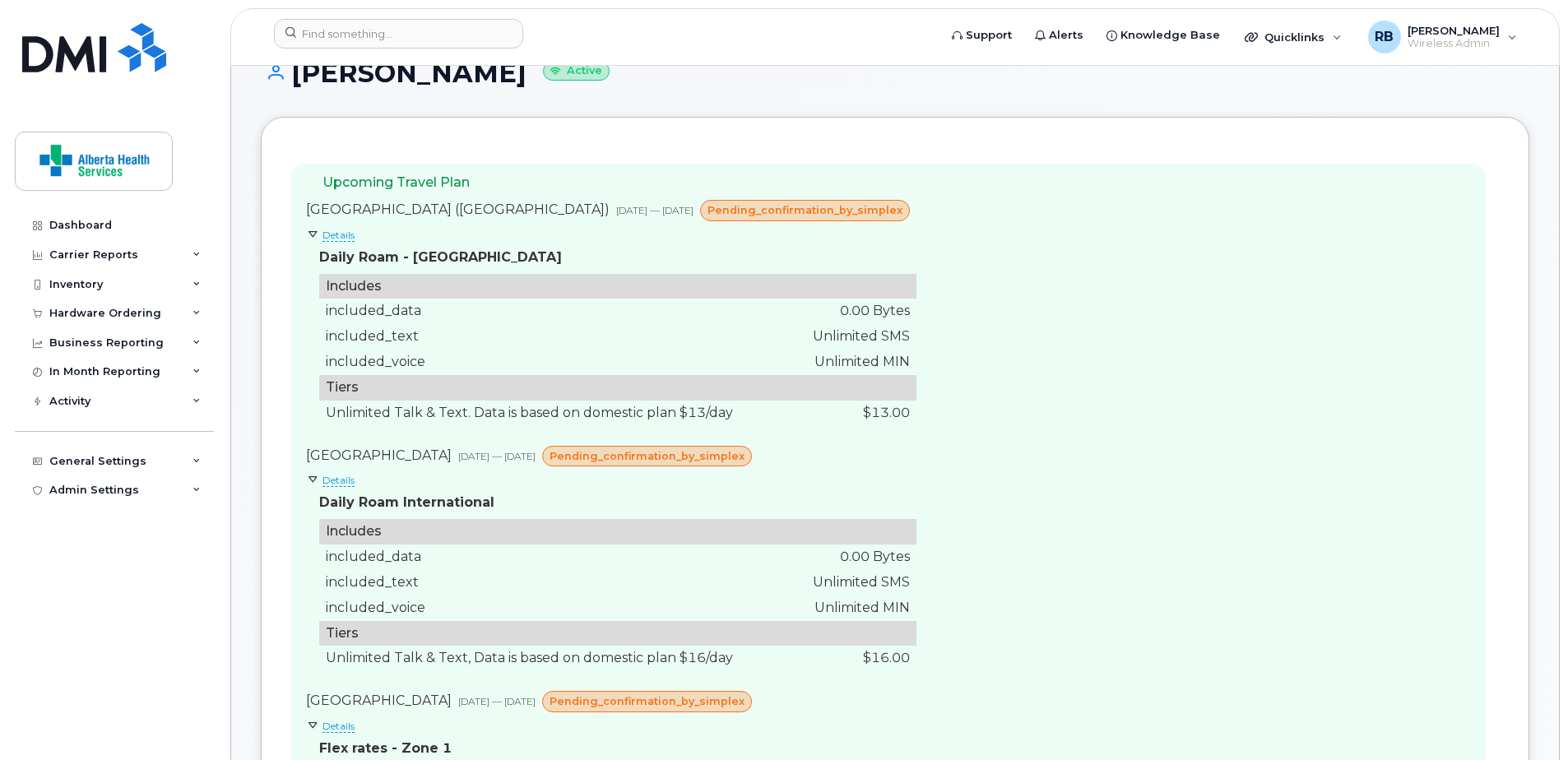
scroll to position [0, 0]
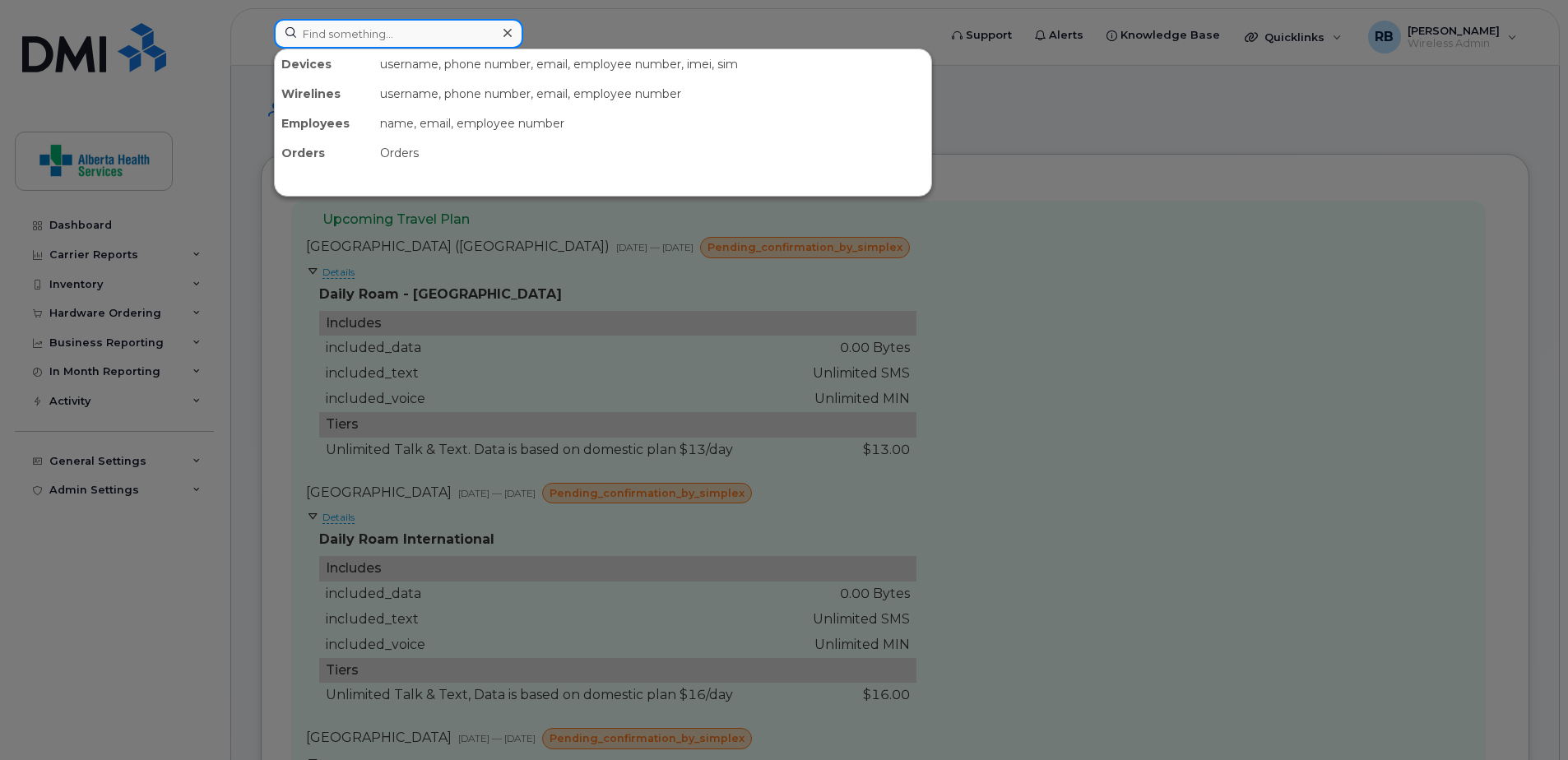
click at [409, 35] on input at bounding box center [399, 33] width 250 height 30
click at [1183, 295] on div at bounding box center [784, 380] width 1568 height 760
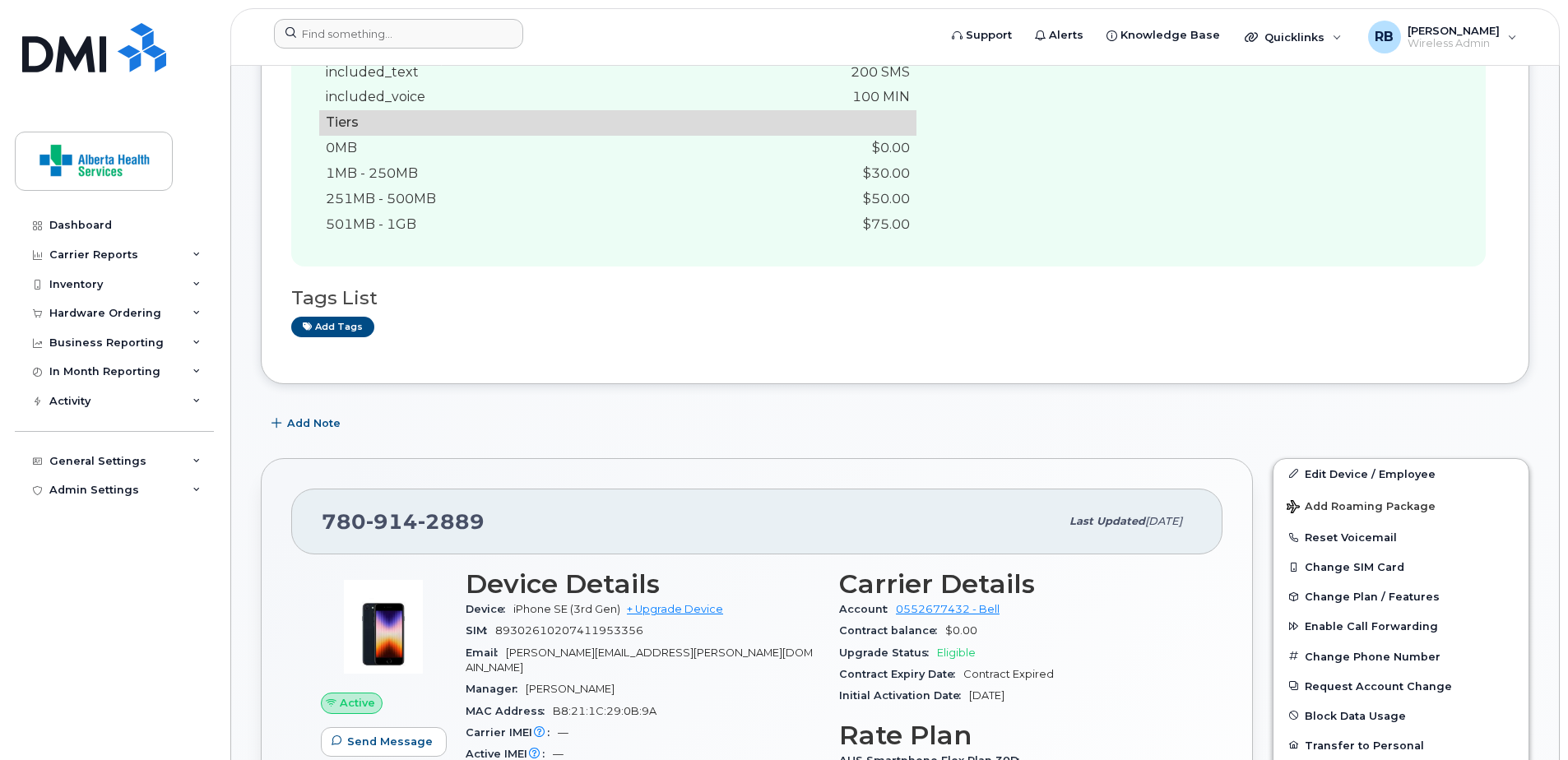
scroll to position [822, 0]
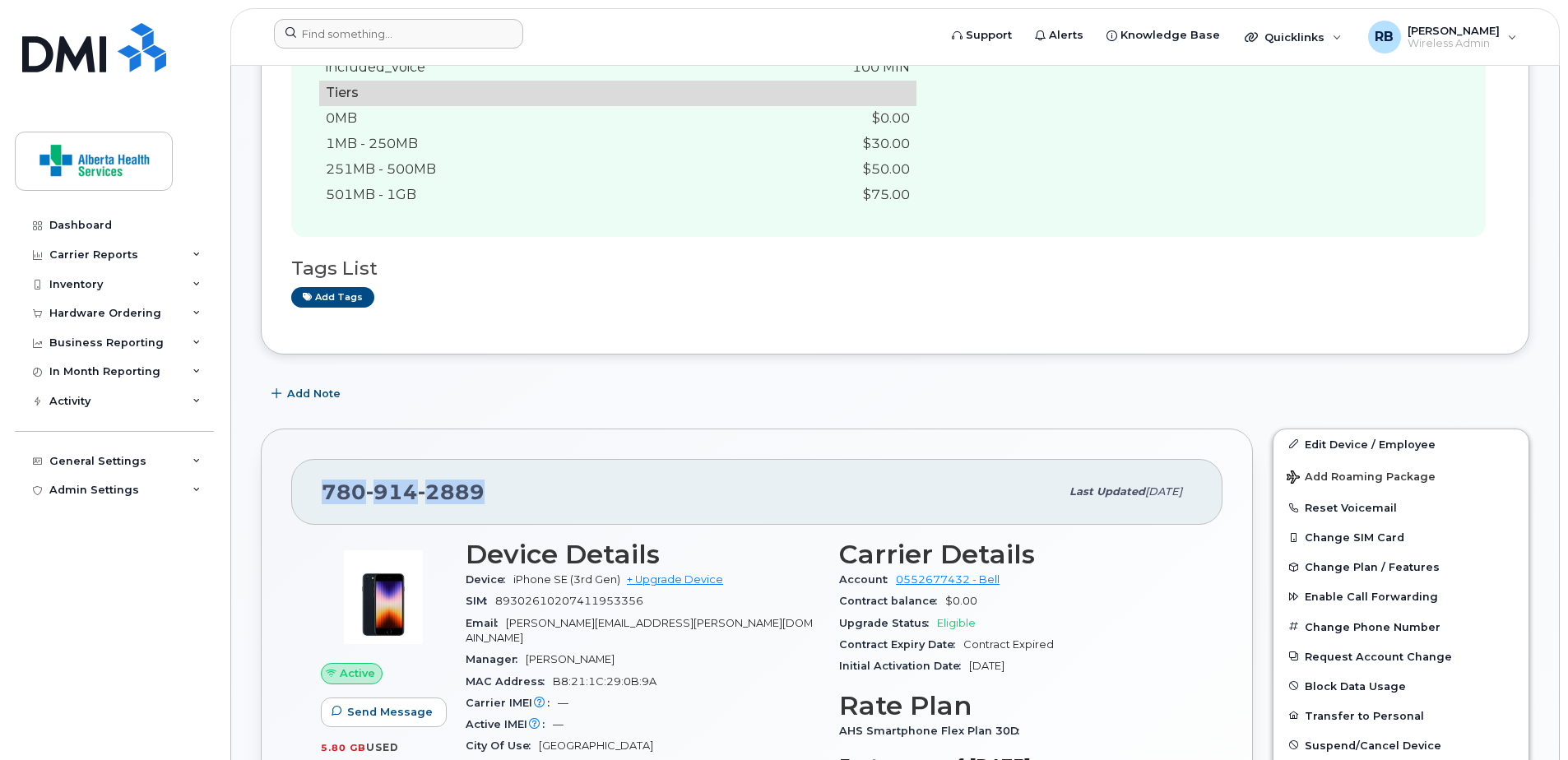
drag, startPoint x: 493, startPoint y: 495, endPoint x: 321, endPoint y: 497, distance: 172.0
click at [321, 497] on div "780 914 2889 Last updated Sep 04, 2025" at bounding box center [756, 491] width 931 height 66
copy span "780 914 2889"
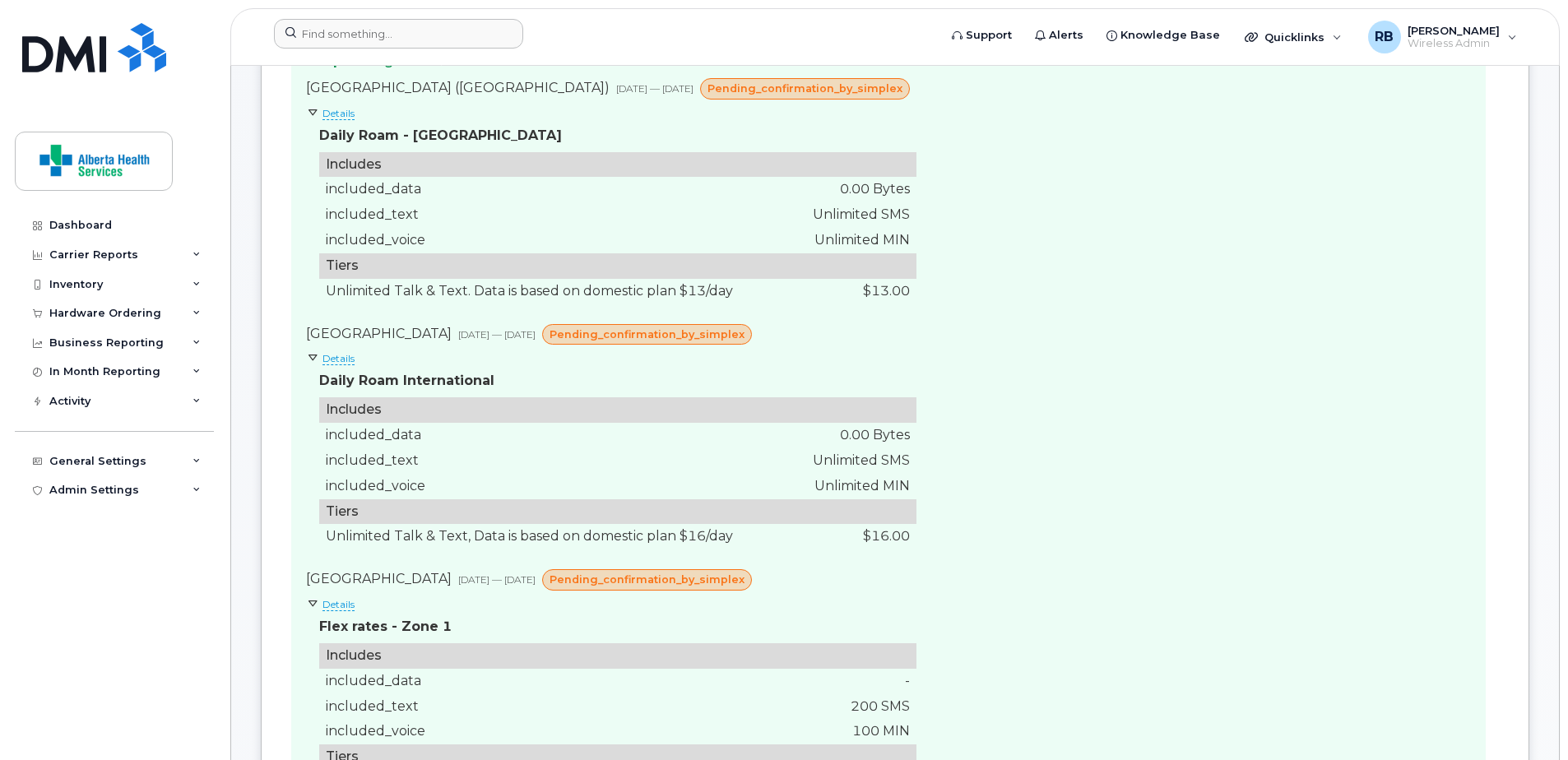
scroll to position [0, 0]
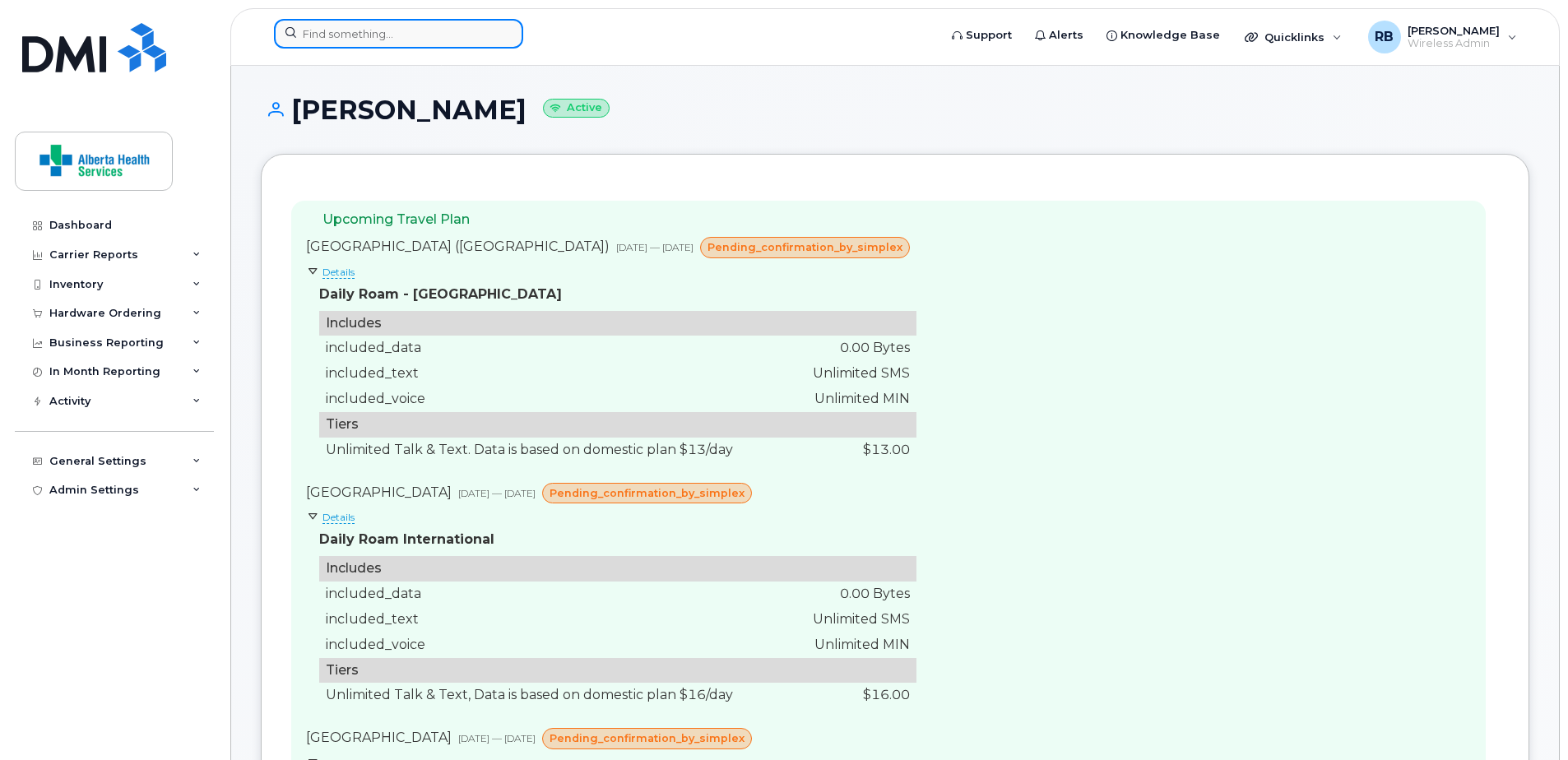
click at [392, 28] on input at bounding box center [399, 33] width 250 height 30
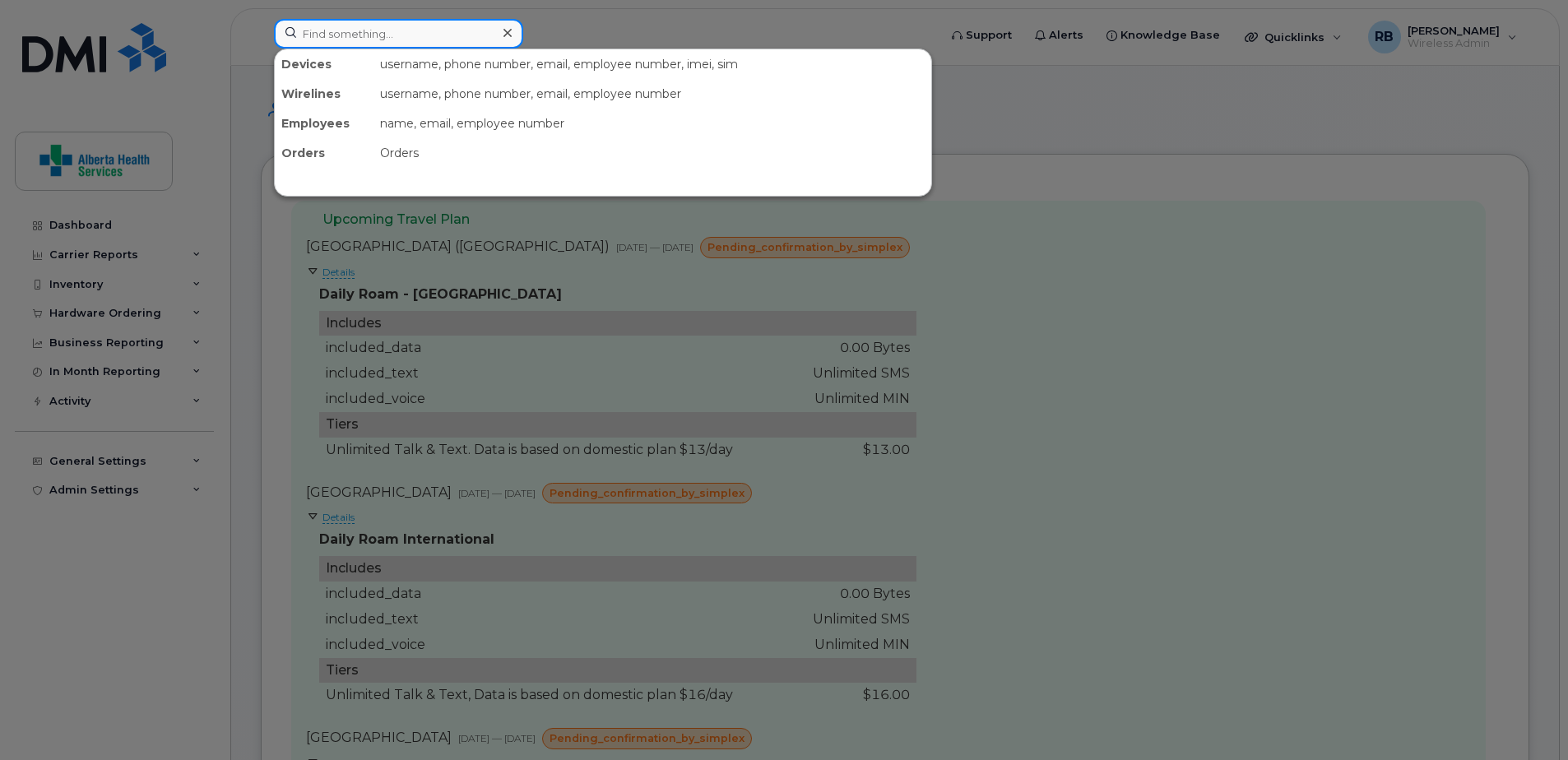
paste input "7809142889"
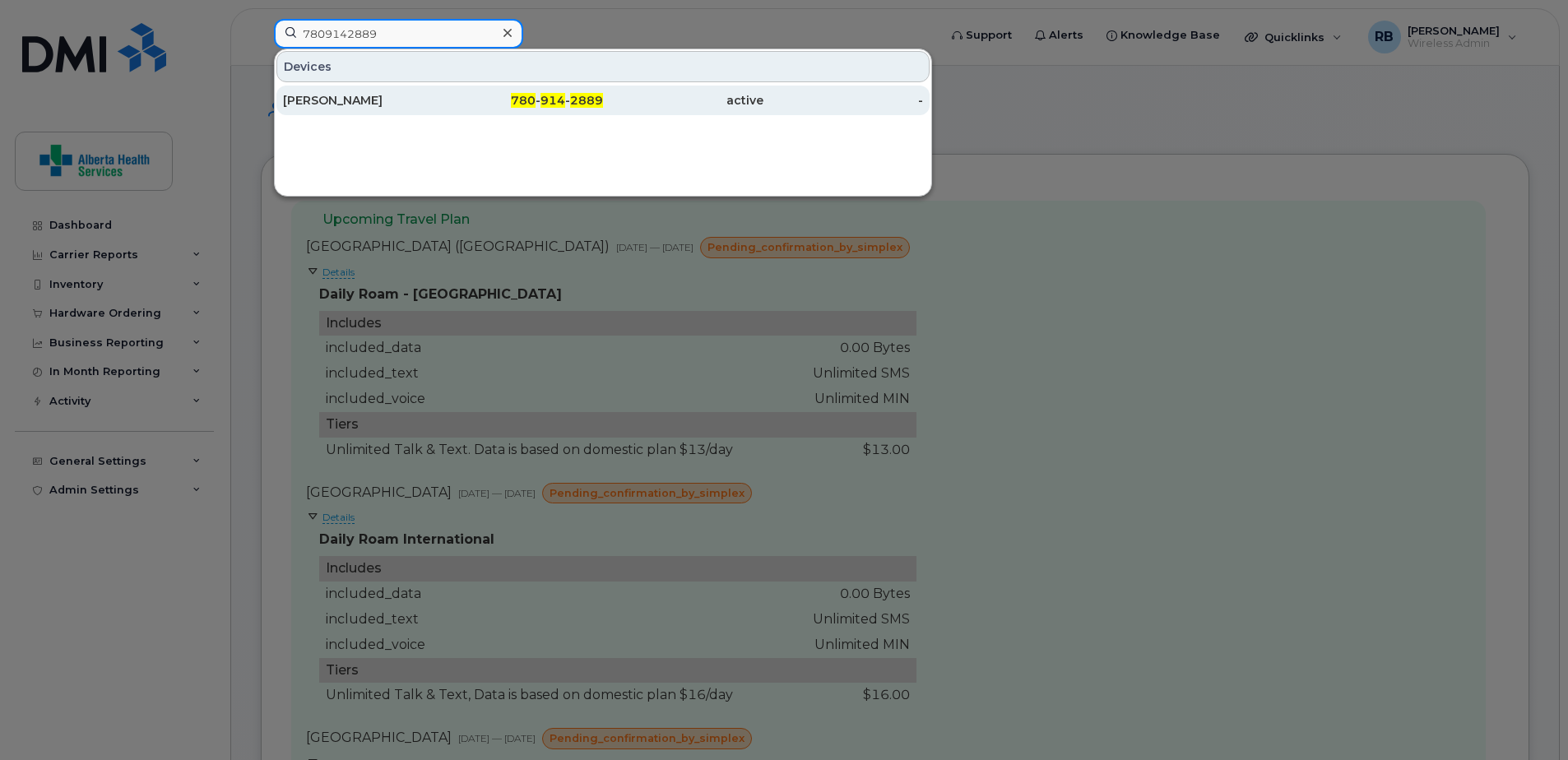
type input "7809142889"
click at [386, 107] on div "Brenda Hubley" at bounding box center [363, 100] width 160 height 16
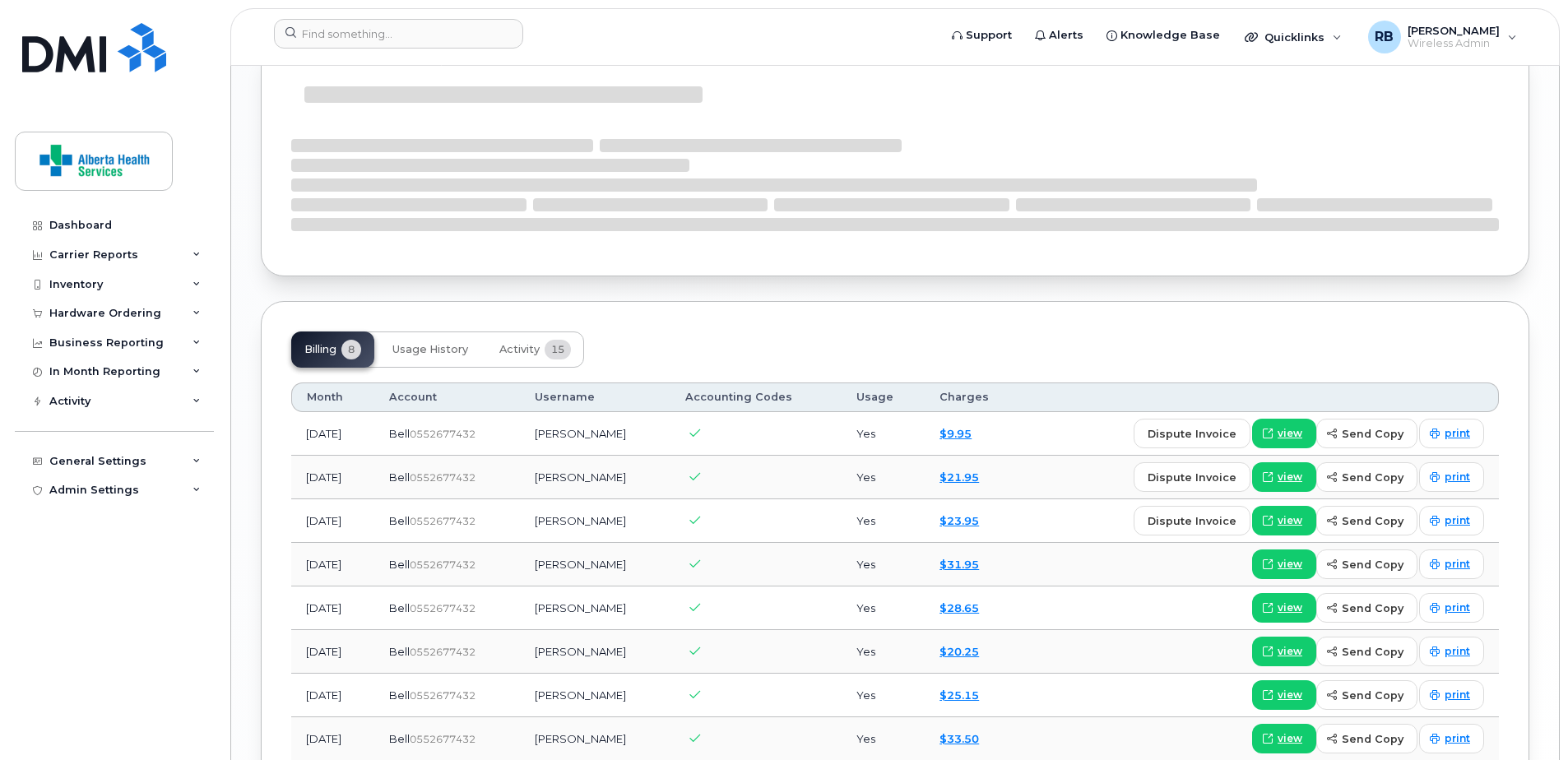
scroll to position [1645, 0]
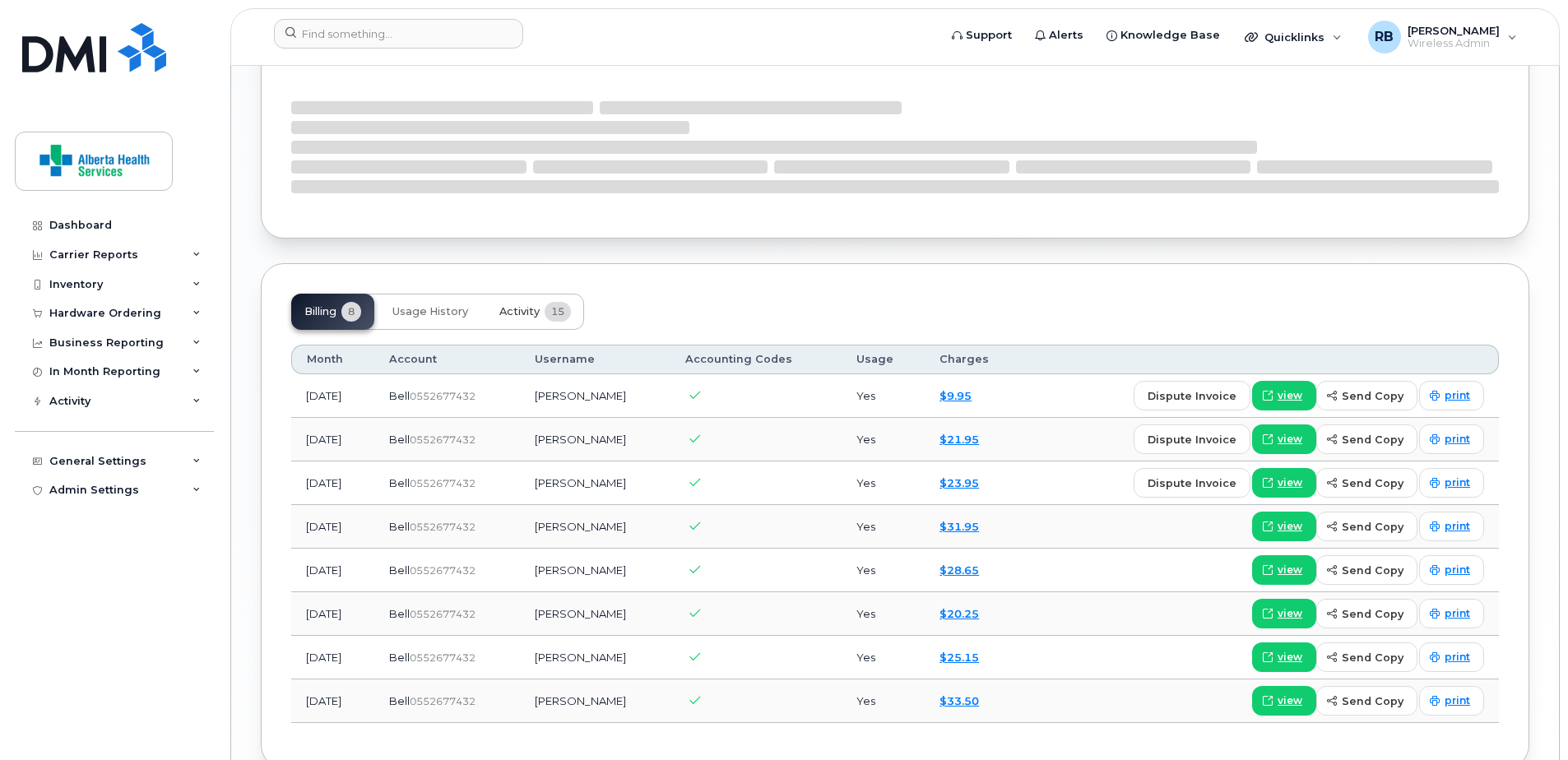
click at [539, 305] on span "Activity" at bounding box center [519, 311] width 40 height 13
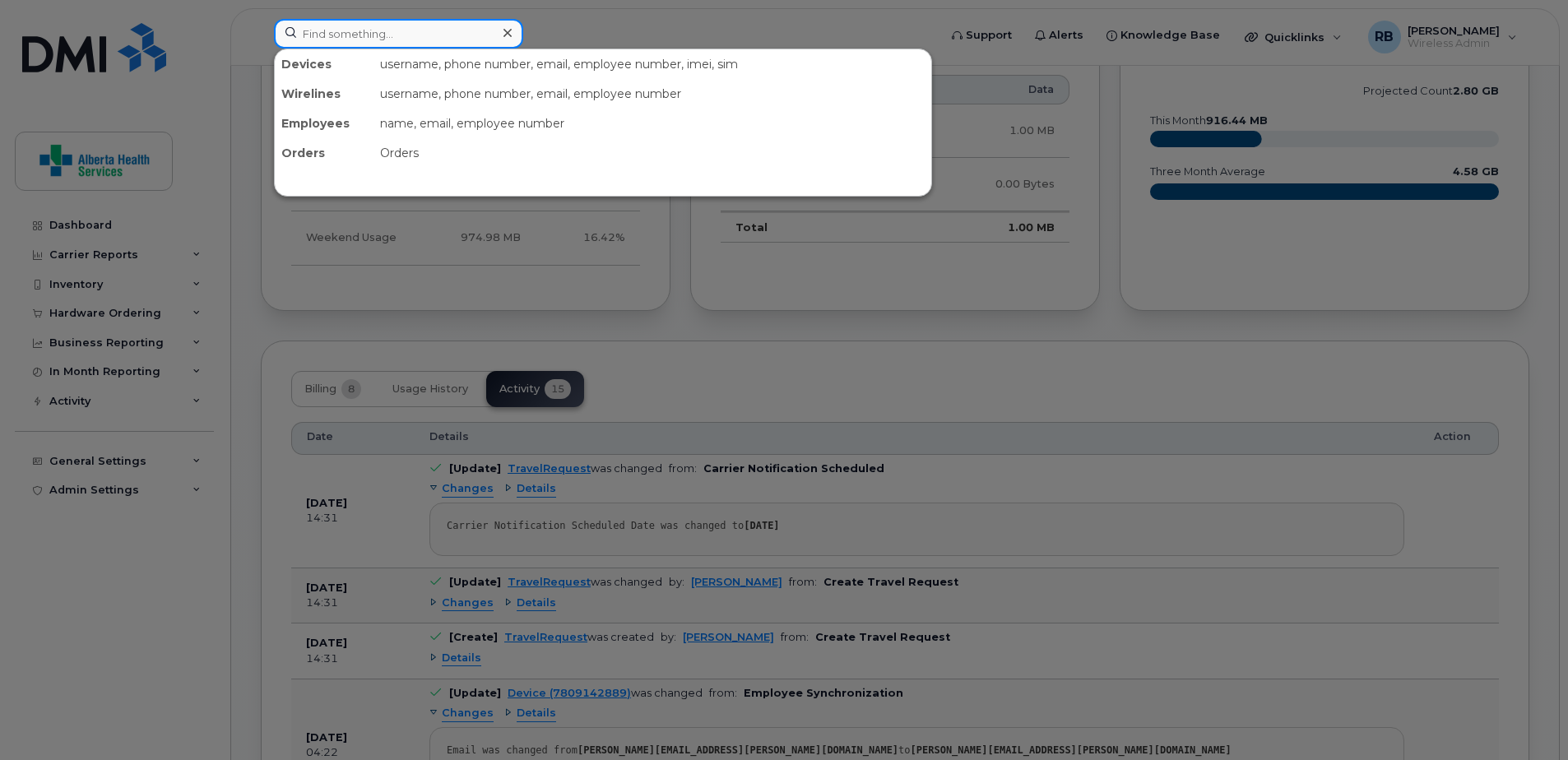
click at [414, 30] on input at bounding box center [399, 33] width 250 height 30
paste input "7802926791"
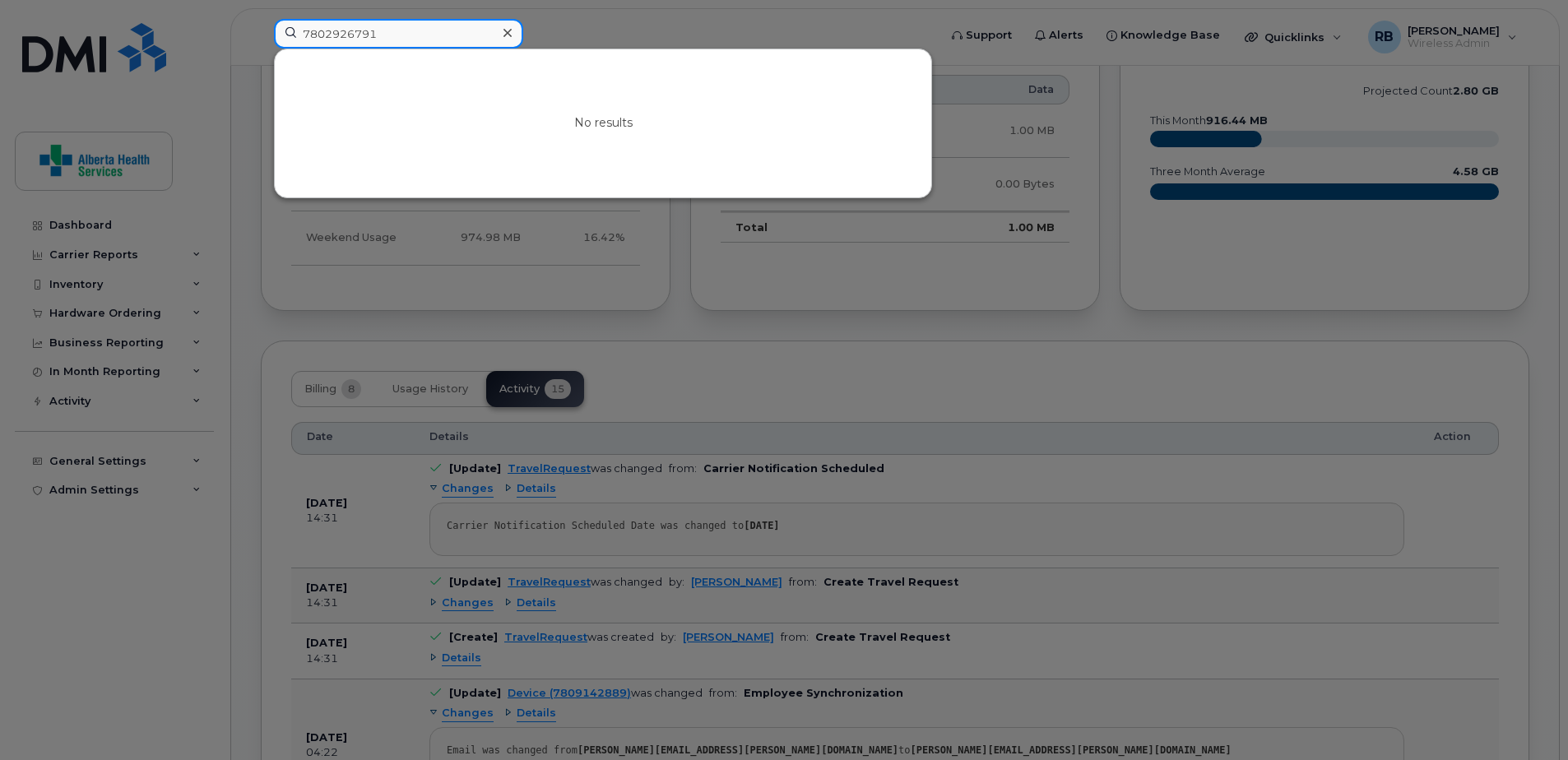
drag, startPoint x: 426, startPoint y: 24, endPoint x: 125, endPoint y: 10, distance: 301.3
click at [261, 19] on div "7802926791 No results" at bounding box center [600, 37] width 679 height 36
paste input "-908-417"
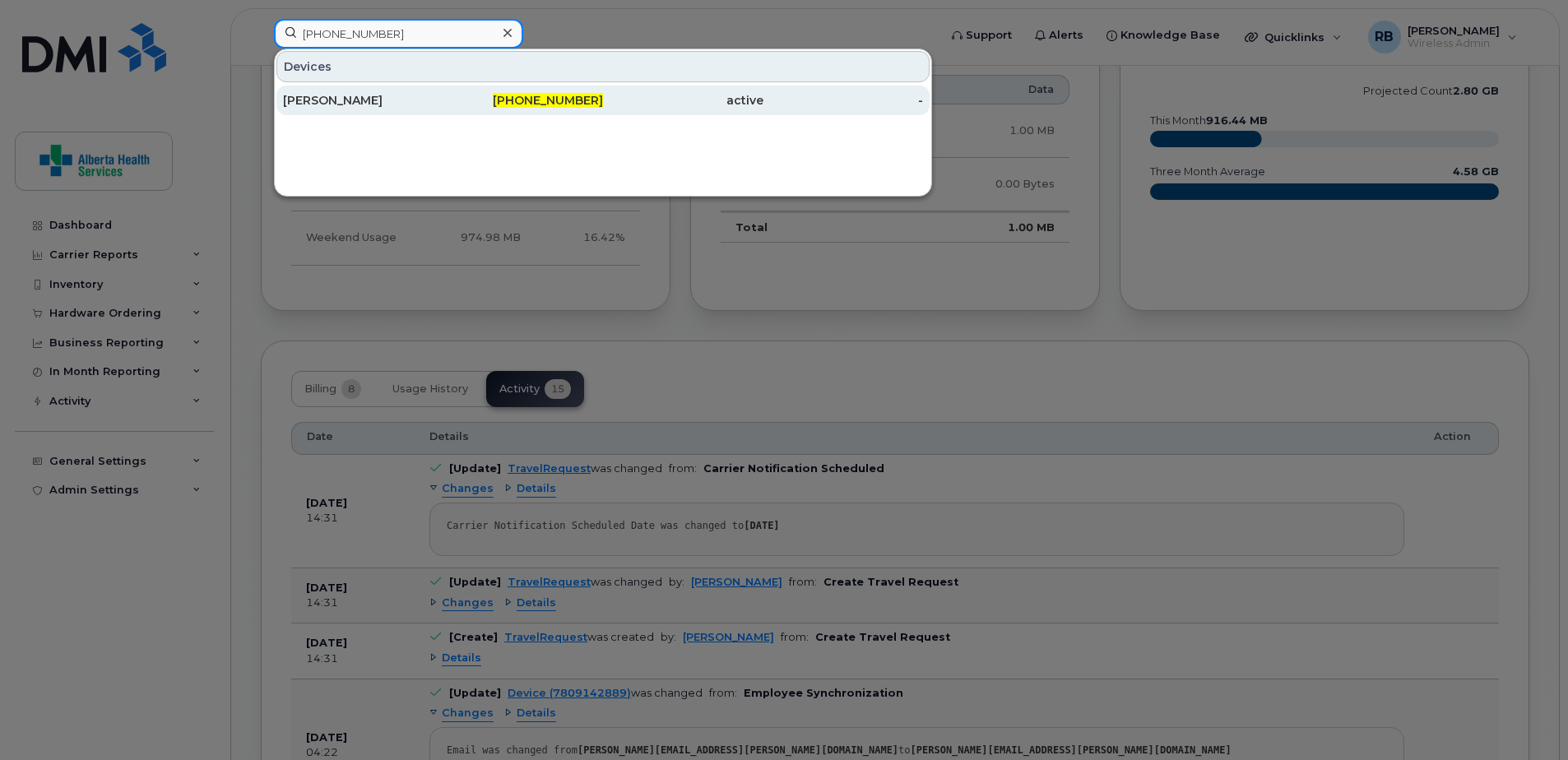
type input "780-908-4171"
click at [527, 107] on span "780-908-4171" at bounding box center [548, 101] width 111 height 15
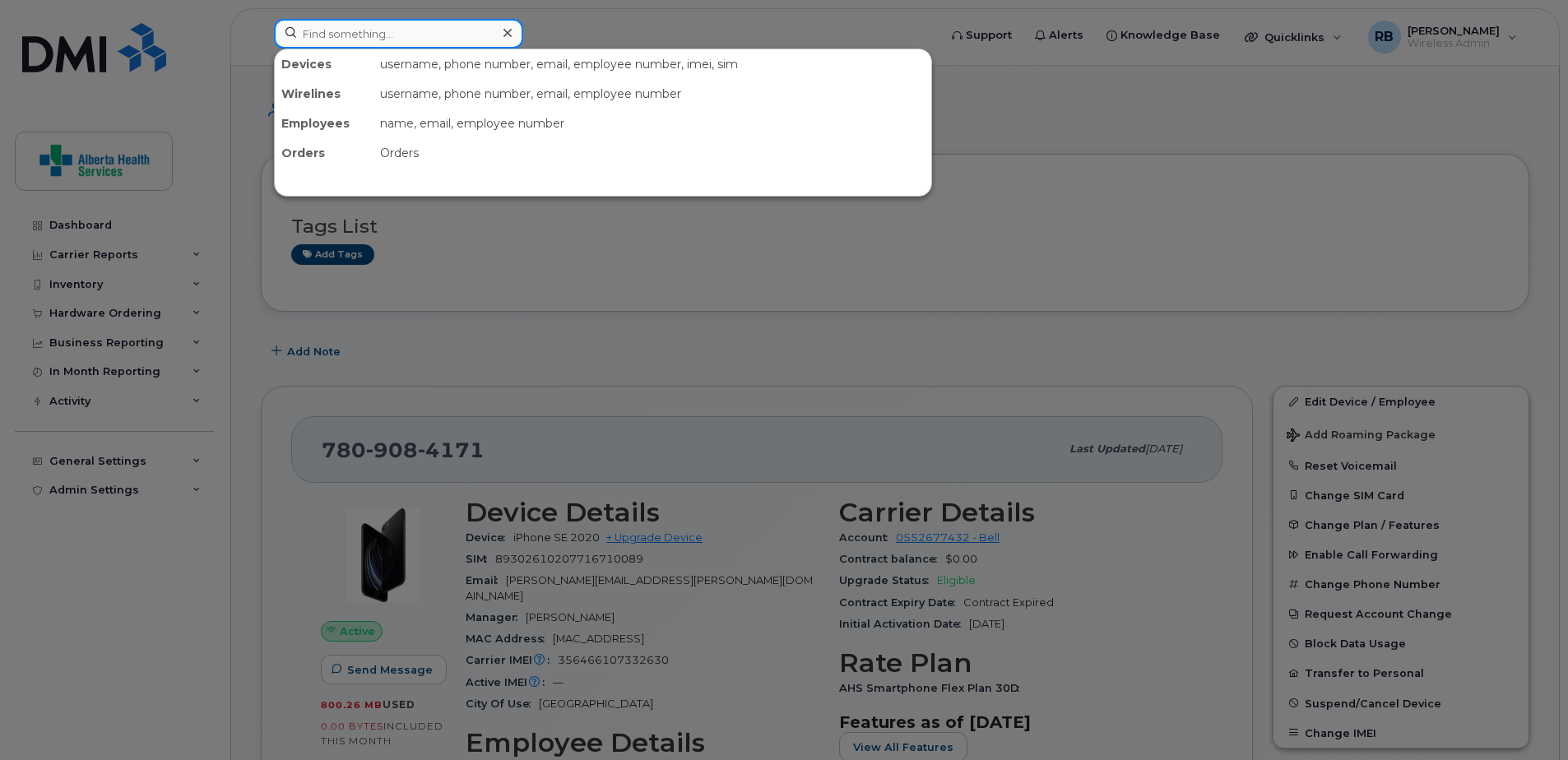
click at [455, 28] on input at bounding box center [399, 33] width 250 height 30
paste input "[PHONE_NUMBER]"
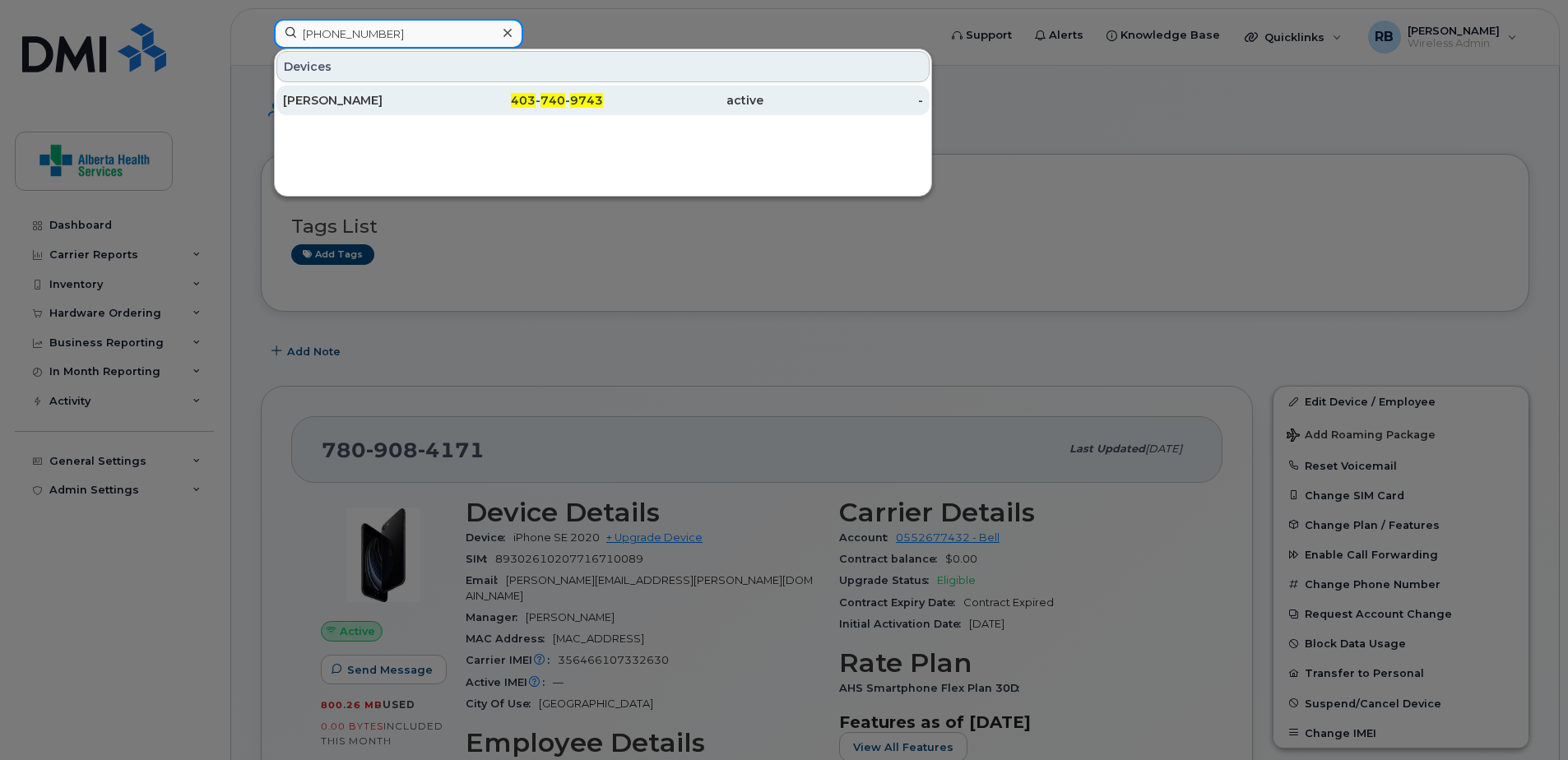
type input "[PHONE_NUMBER]"
click at [529, 106] on span "403" at bounding box center [523, 101] width 25 height 15
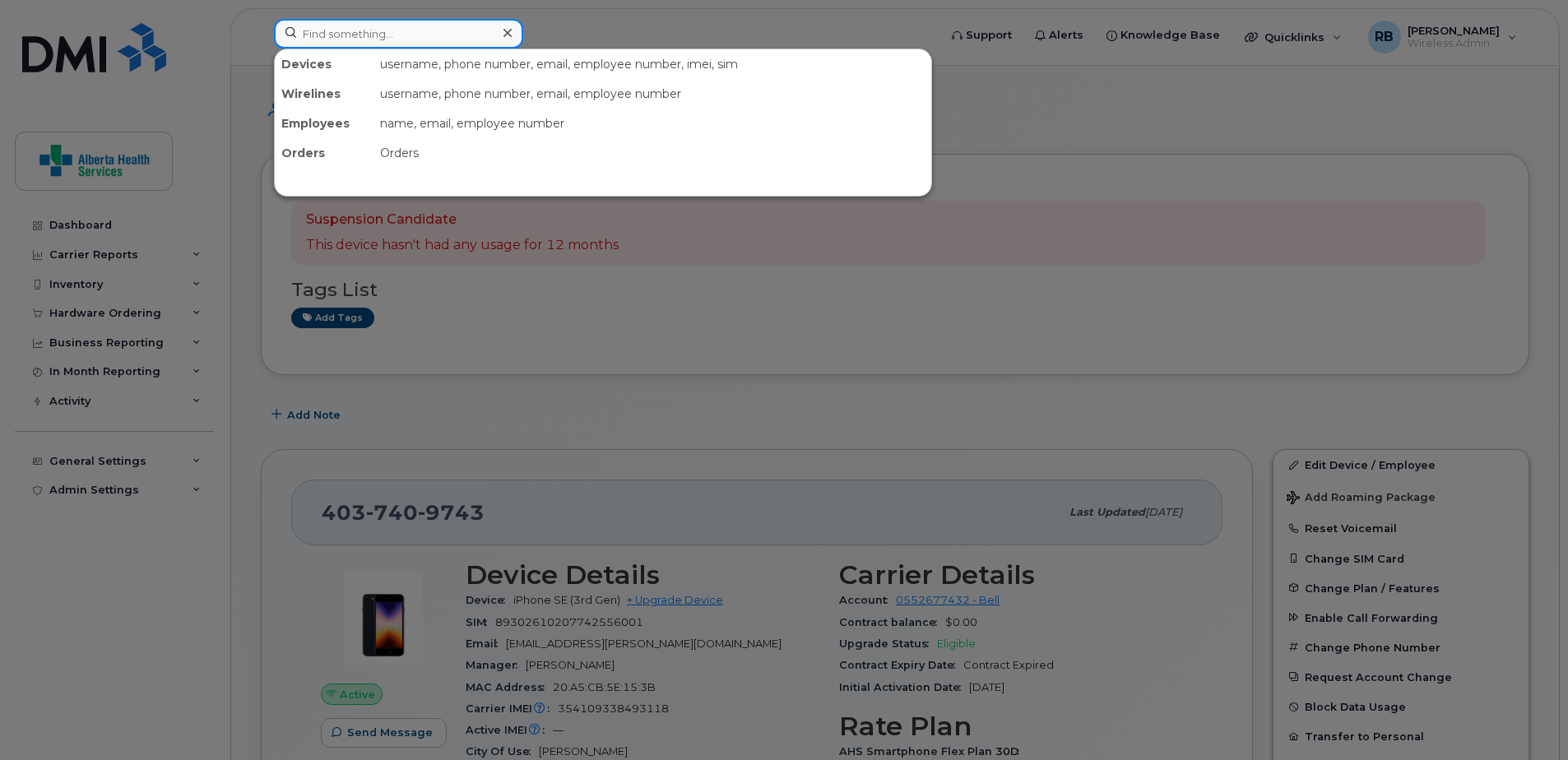
click at [376, 21] on input at bounding box center [399, 33] width 250 height 30
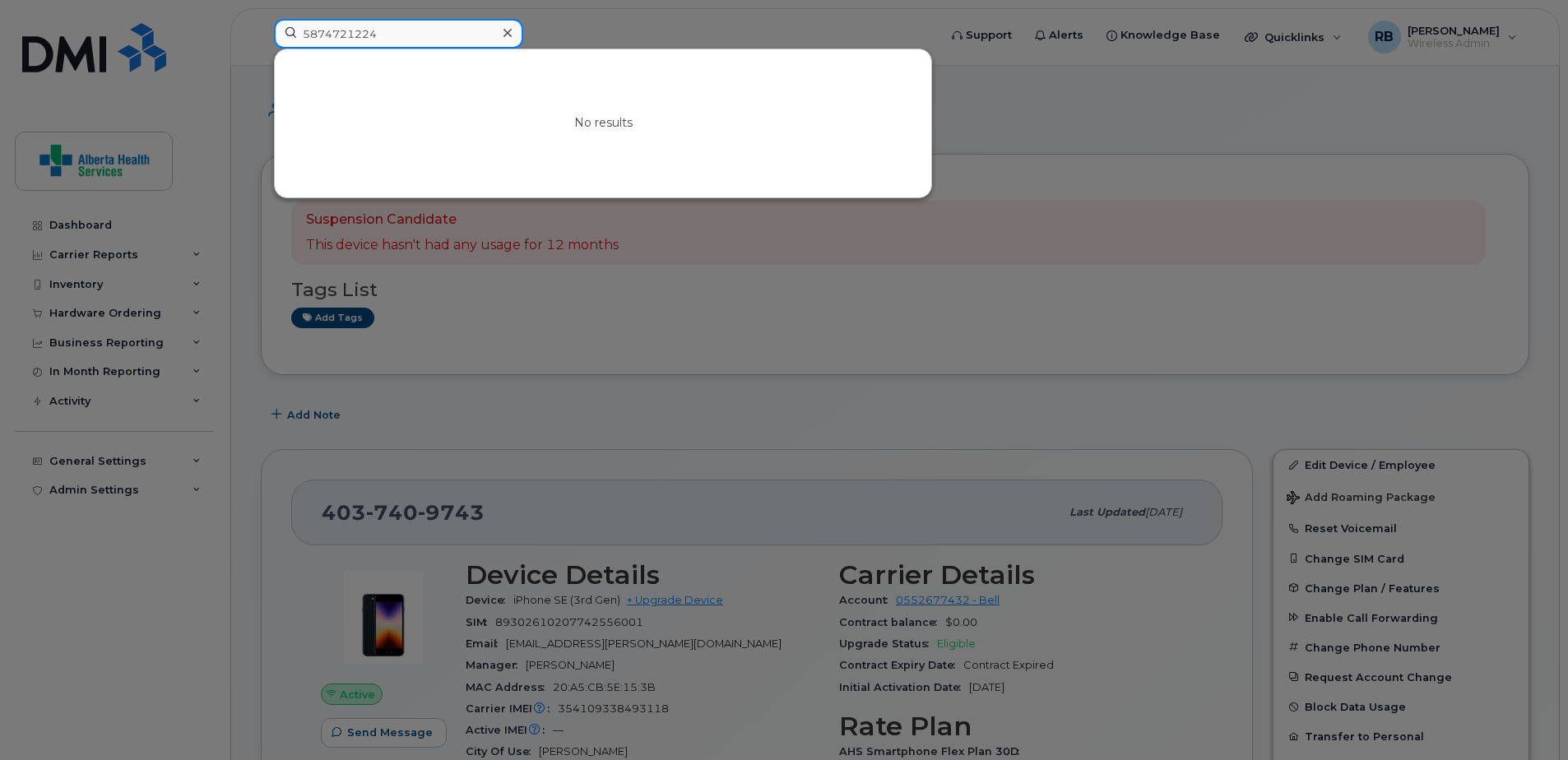
drag, startPoint x: 462, startPoint y: 39, endPoint x: 262, endPoint y: 28, distance: 200.3
click at [262, 28] on div "5874721224 No results" at bounding box center [600, 37] width 679 height 36
type input "5874721224"
click at [506, 31] on icon at bounding box center [507, 32] width 9 height 9
